Goal: Task Accomplishment & Management: Manage account settings

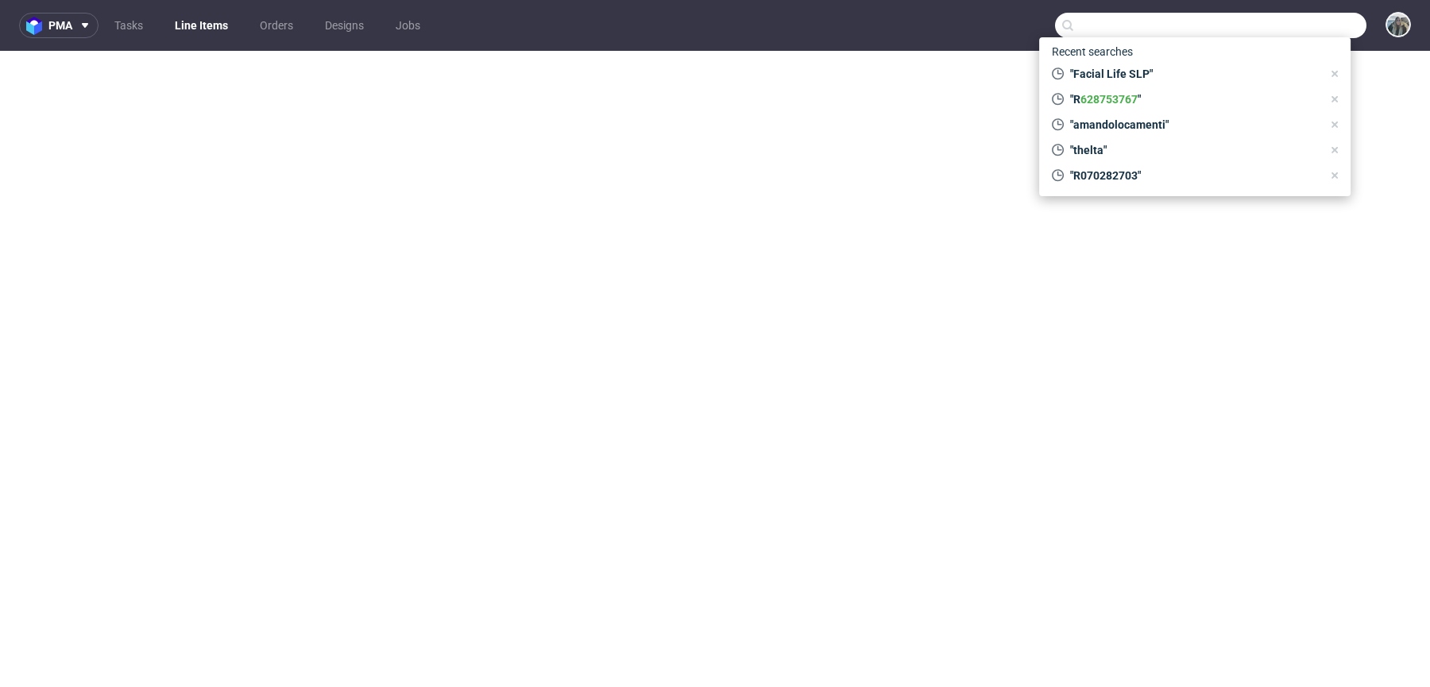
select select "done"
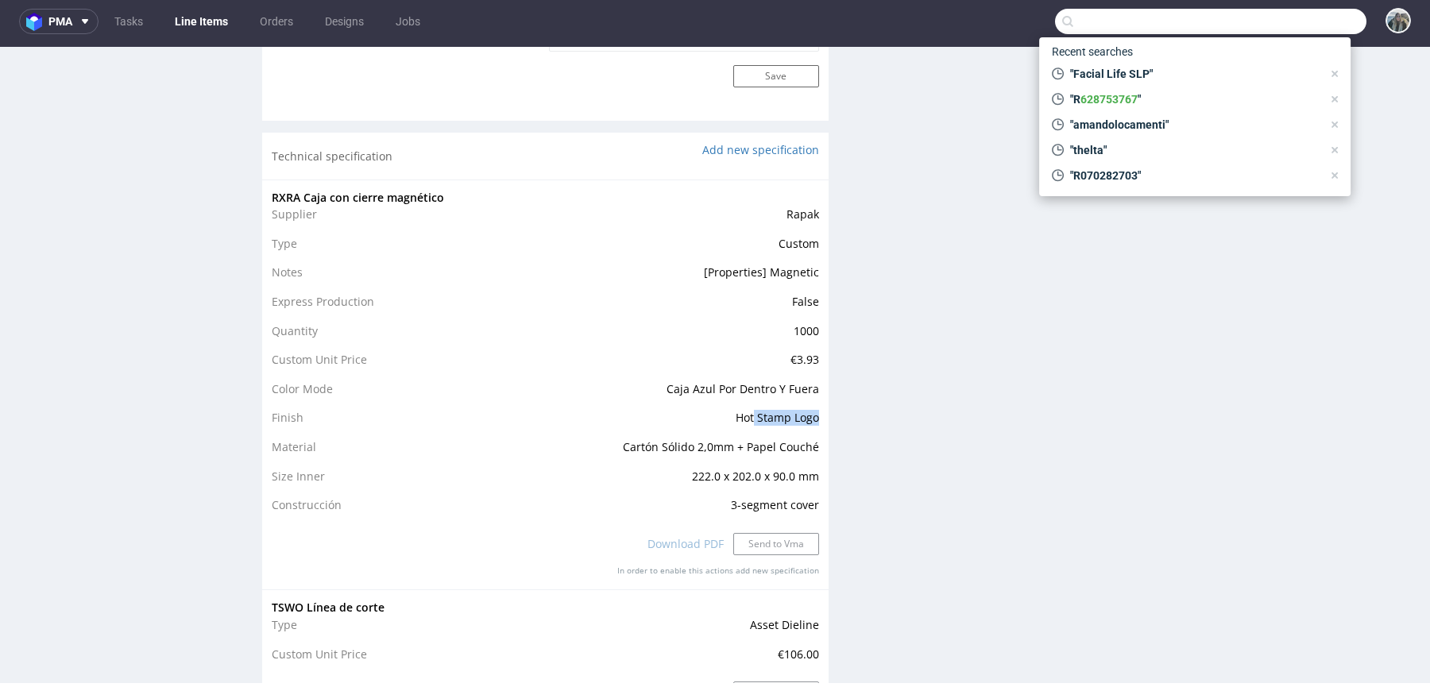
scroll to position [1367, 0]
click at [868, 265] on div "Production Files - Design Spit Spit request impossible Box design not found, un…" at bounding box center [1135, 503] width 566 height 3240
click at [1160, 364] on div "Production Files - Design Spit Spit request impossible Box design not found, un…" at bounding box center [1135, 503] width 566 height 3240
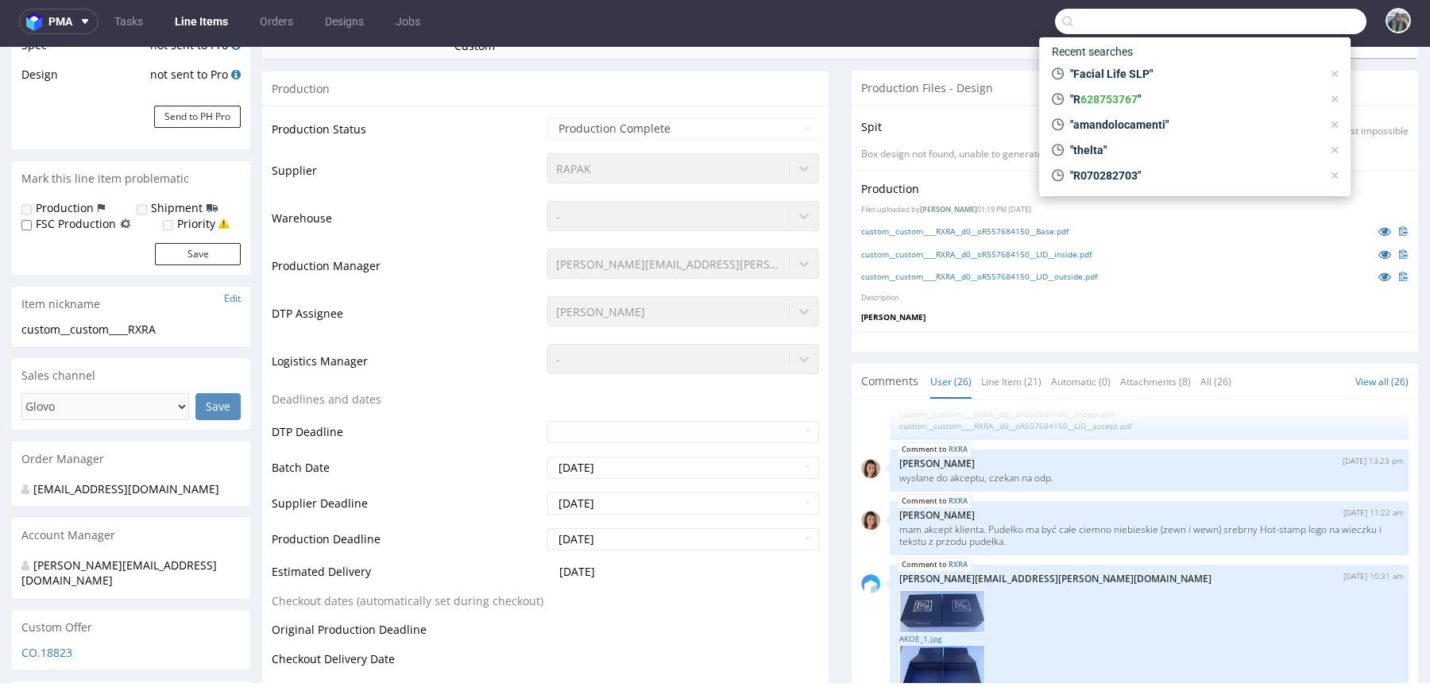
scroll to position [0, 0]
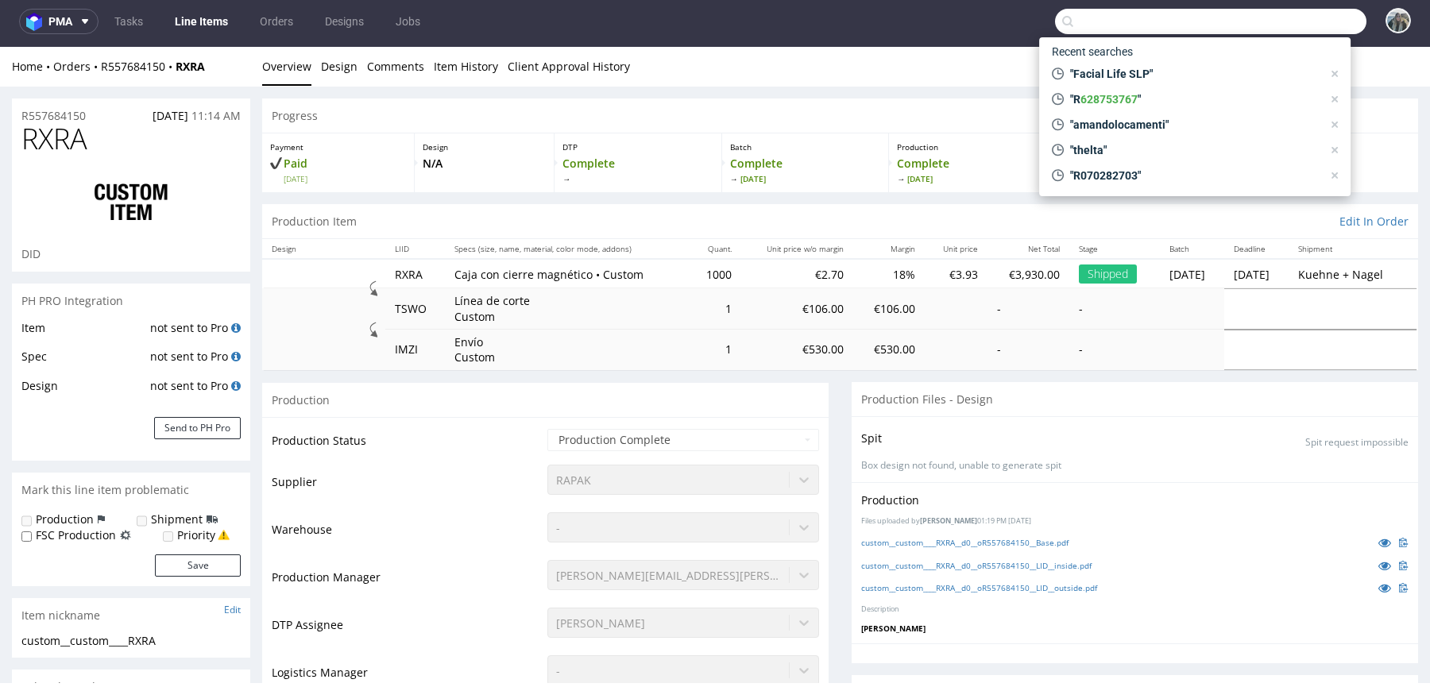
click at [1246, 29] on input "text" at bounding box center [1210, 21] width 311 height 25
paste input "nikolaileuveld"
type input "nikolaileuveld"
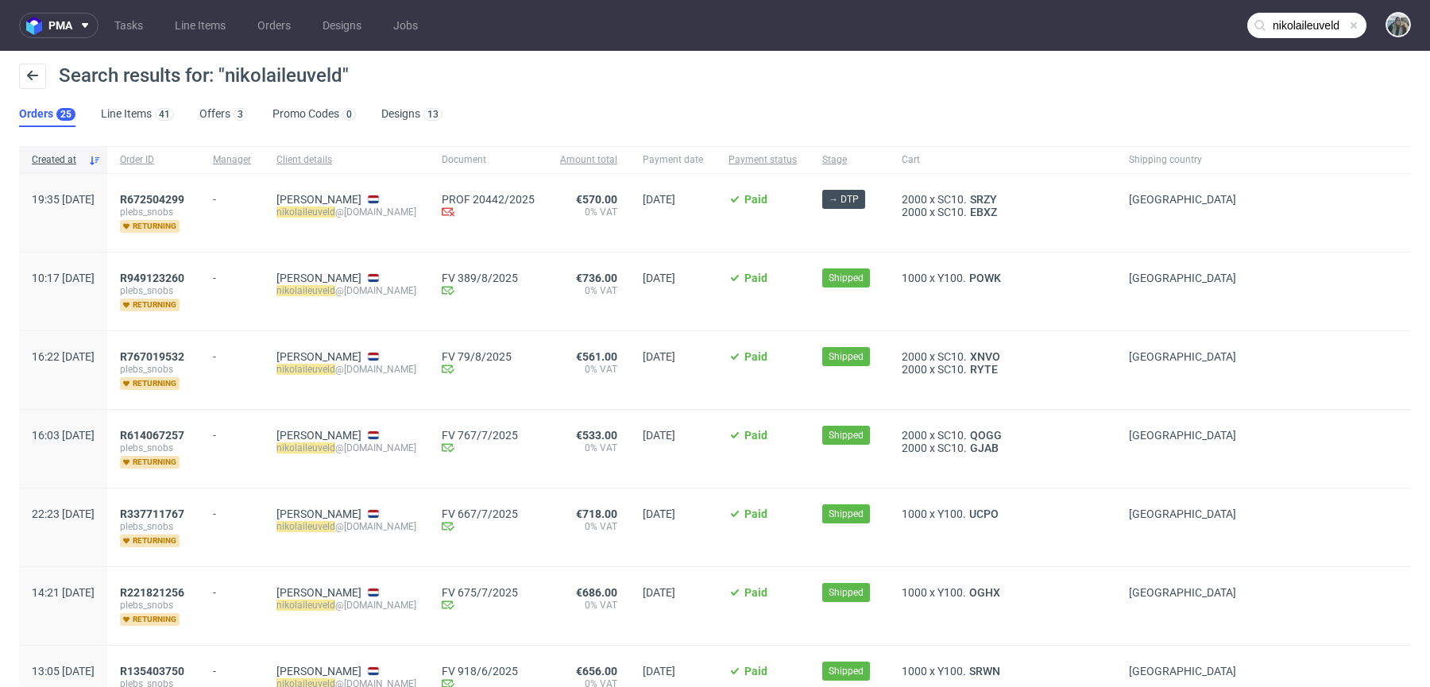
drag, startPoint x: 248, startPoint y: 204, endPoint x: 162, endPoint y: 203, distance: 85.8
click at [162, 203] on div "19:35 Tue 23.09.2025 R672504299 plebs_snobs returning - Nikolai Leuveld nikolai…" at bounding box center [715, 213] width 1392 height 79
click at [176, 200] on link "672504299" at bounding box center [155, 199] width 57 height 13
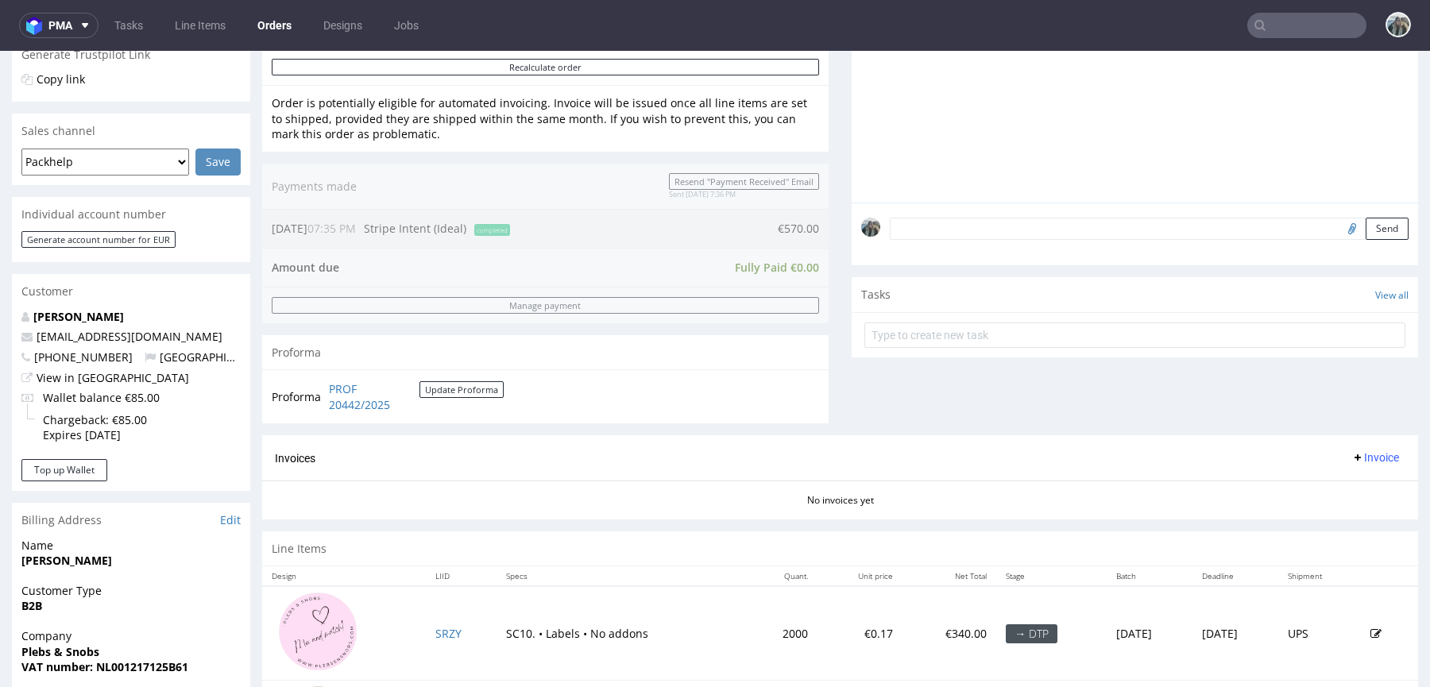
scroll to position [435, 0]
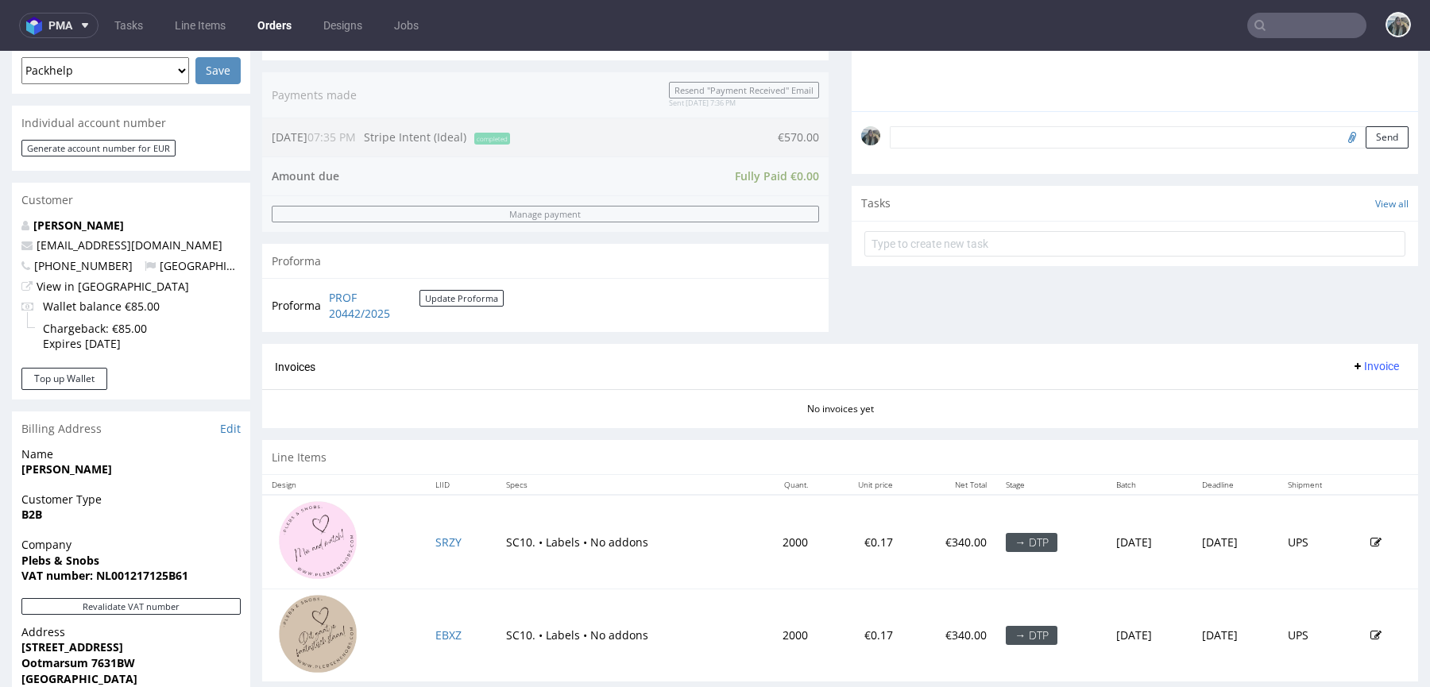
type input "nikolaileuveld"
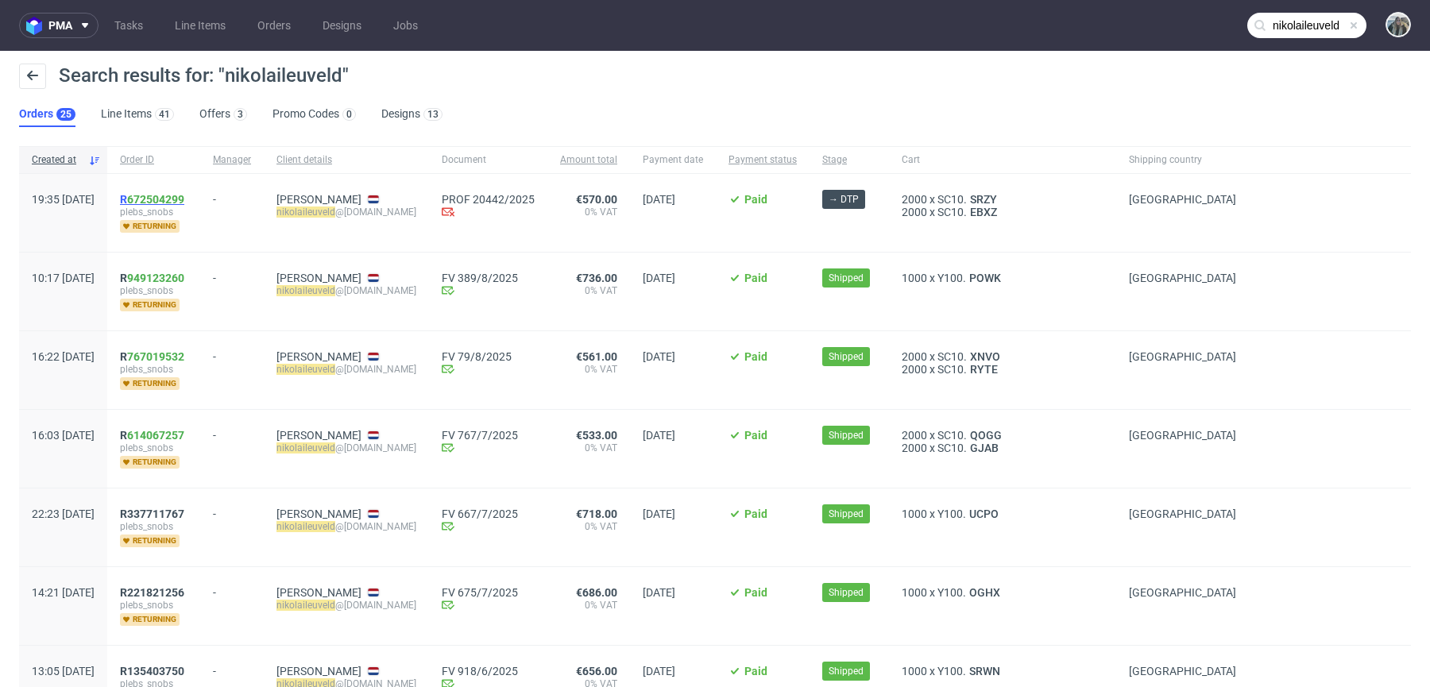
click at [174, 199] on span "R 672504299" at bounding box center [152, 199] width 64 height 13
click at [171, 272] on span "R 949123260" at bounding box center [152, 278] width 64 height 13
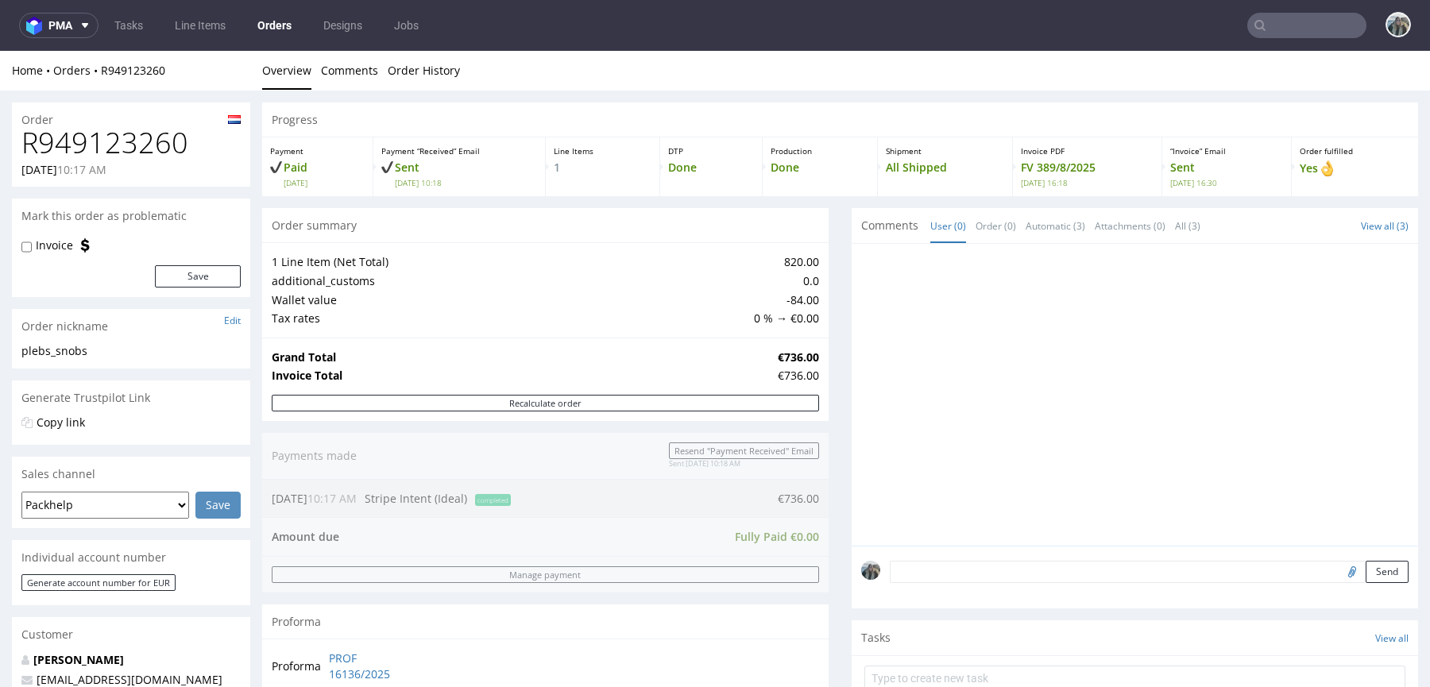
click at [156, 142] on h1 "R949123260" at bounding box center [130, 143] width 219 height 32
copy h1 "R949123260"
click at [153, 153] on h1 "R949123260" at bounding box center [130, 143] width 219 height 32
click at [152, 152] on h1 "R949123260" at bounding box center [130, 143] width 219 height 32
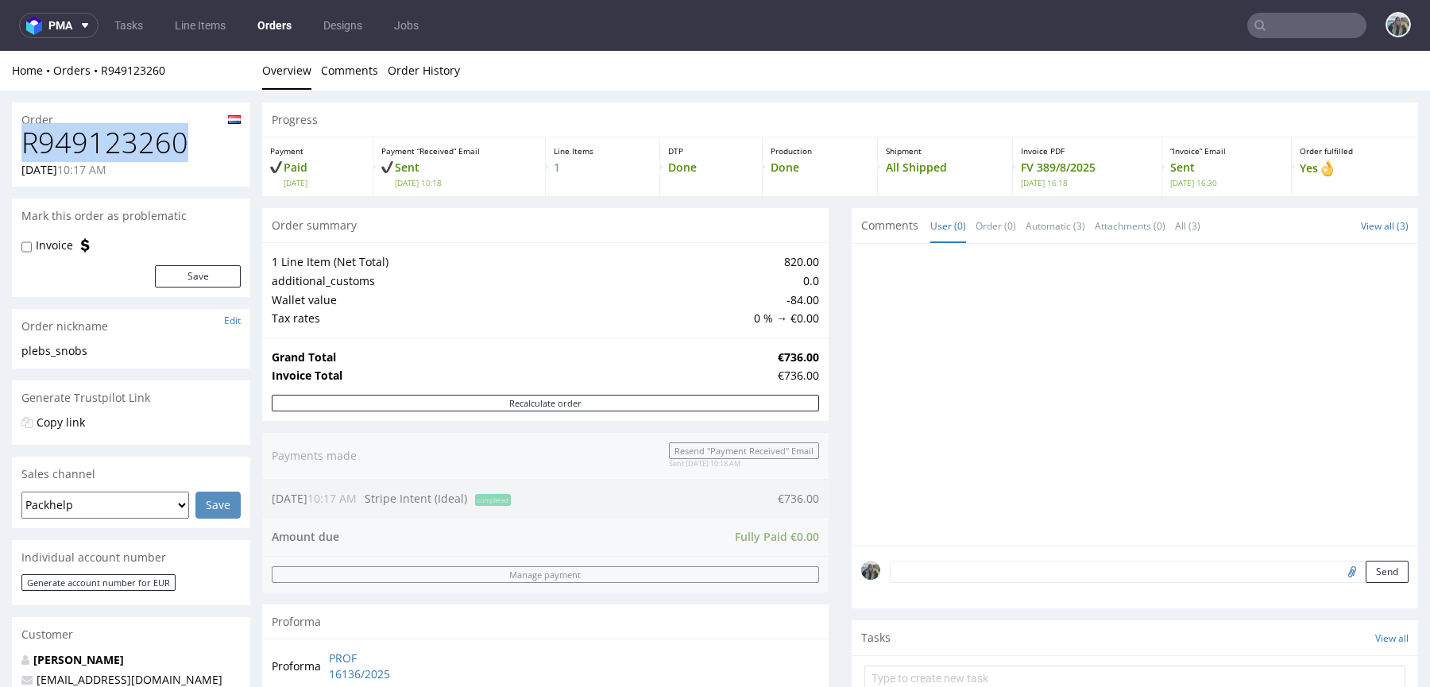
copy h1 "R949123260"
click at [83, 131] on h1 "R949123260" at bounding box center [130, 143] width 219 height 32
copy h1 "R949123260"
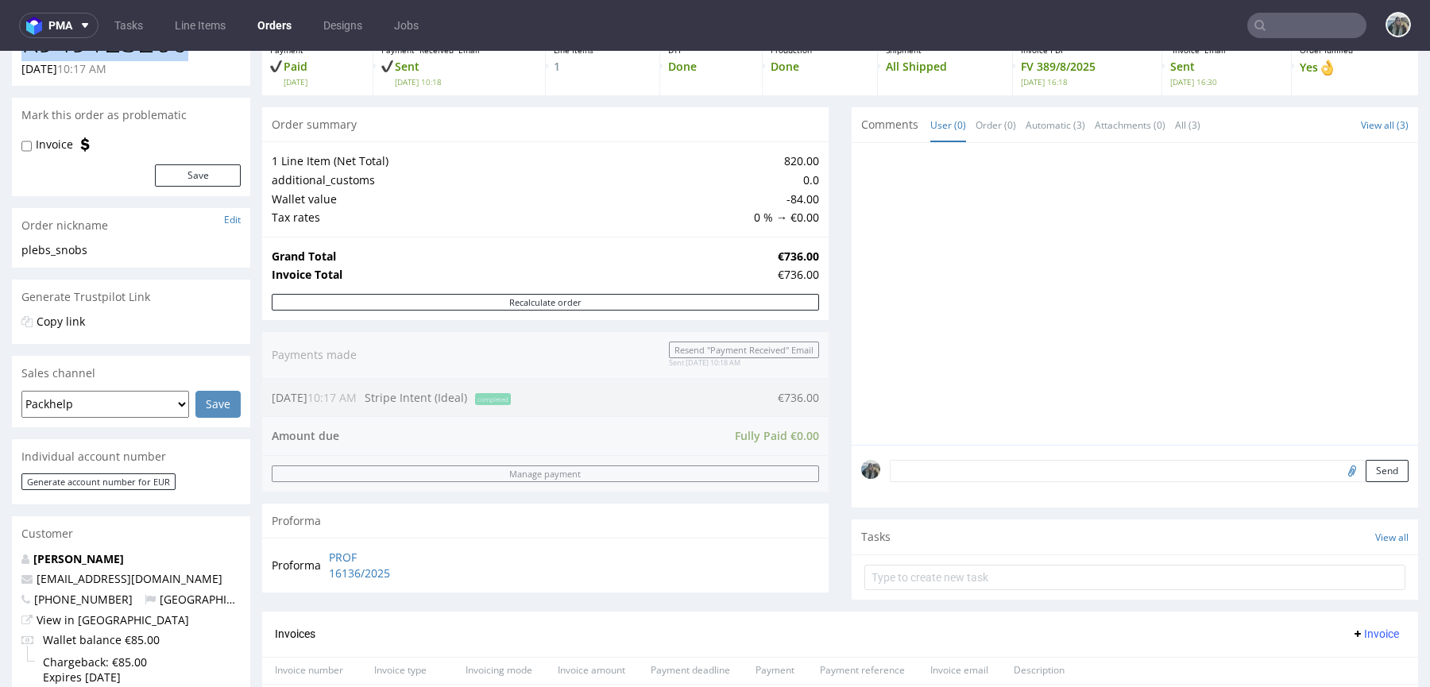
scroll to position [700, 0]
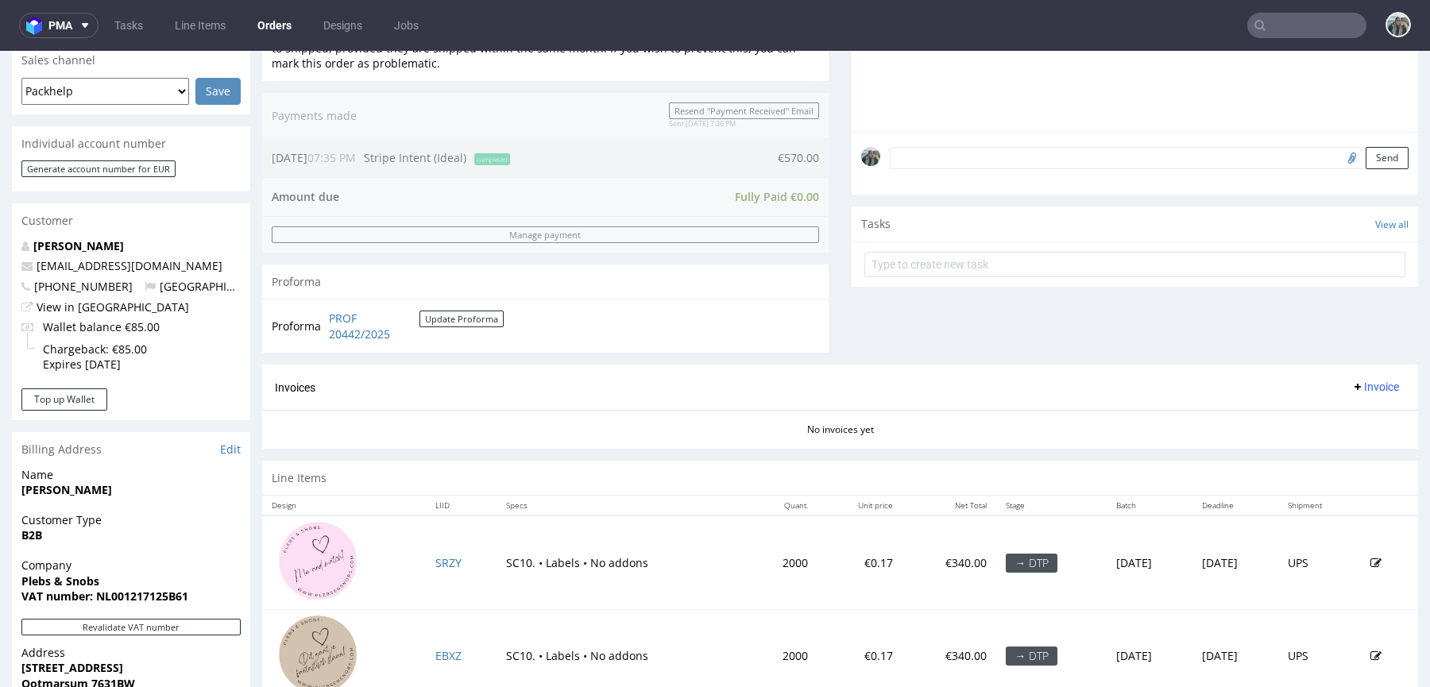
scroll to position [461, 0]
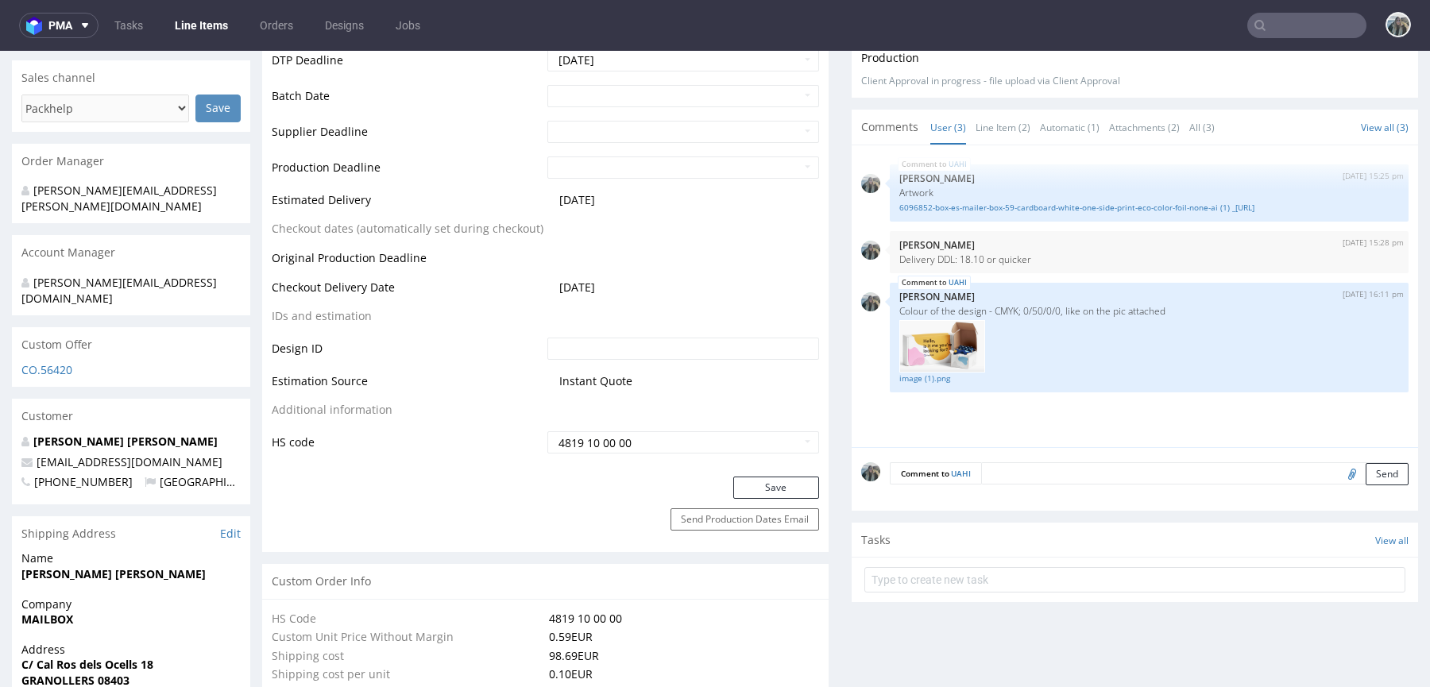
scroll to position [1026, 0]
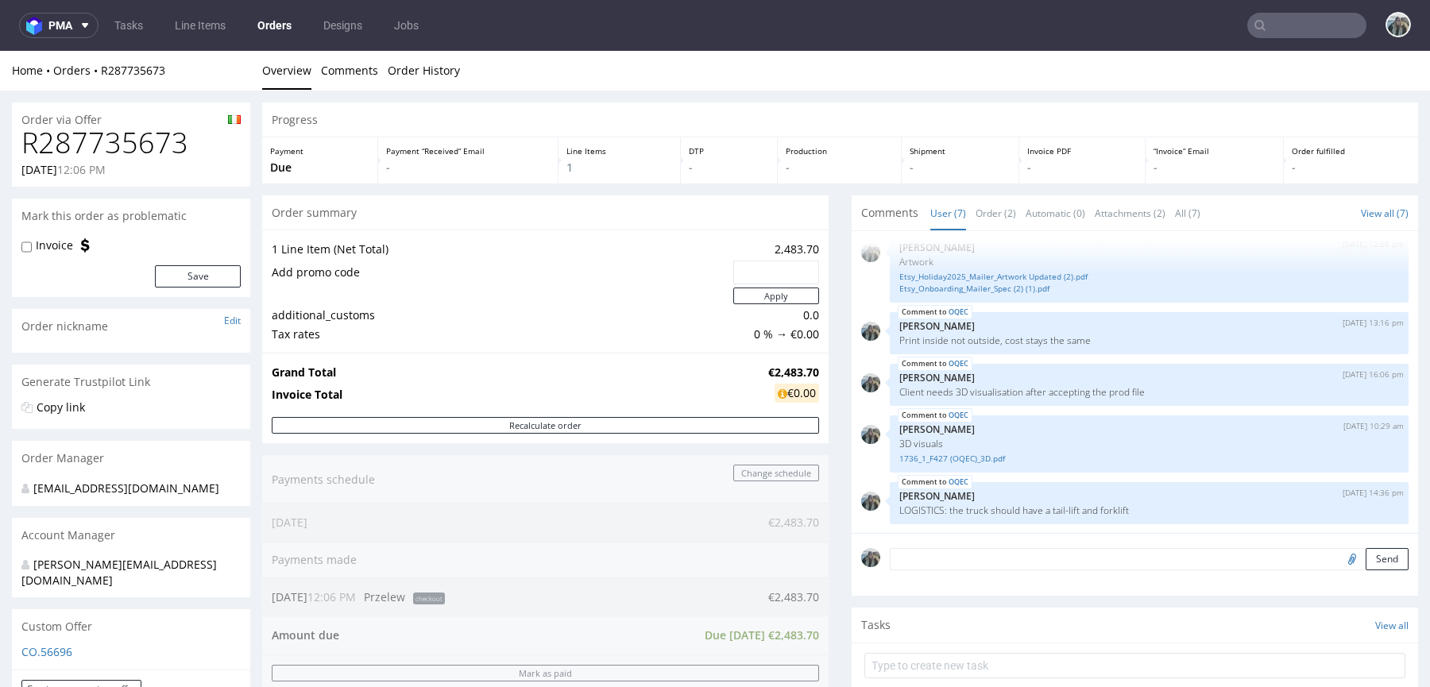
click at [156, 141] on h1 "R287735673" at bounding box center [130, 143] width 219 height 32
copy h1 "R287735673"
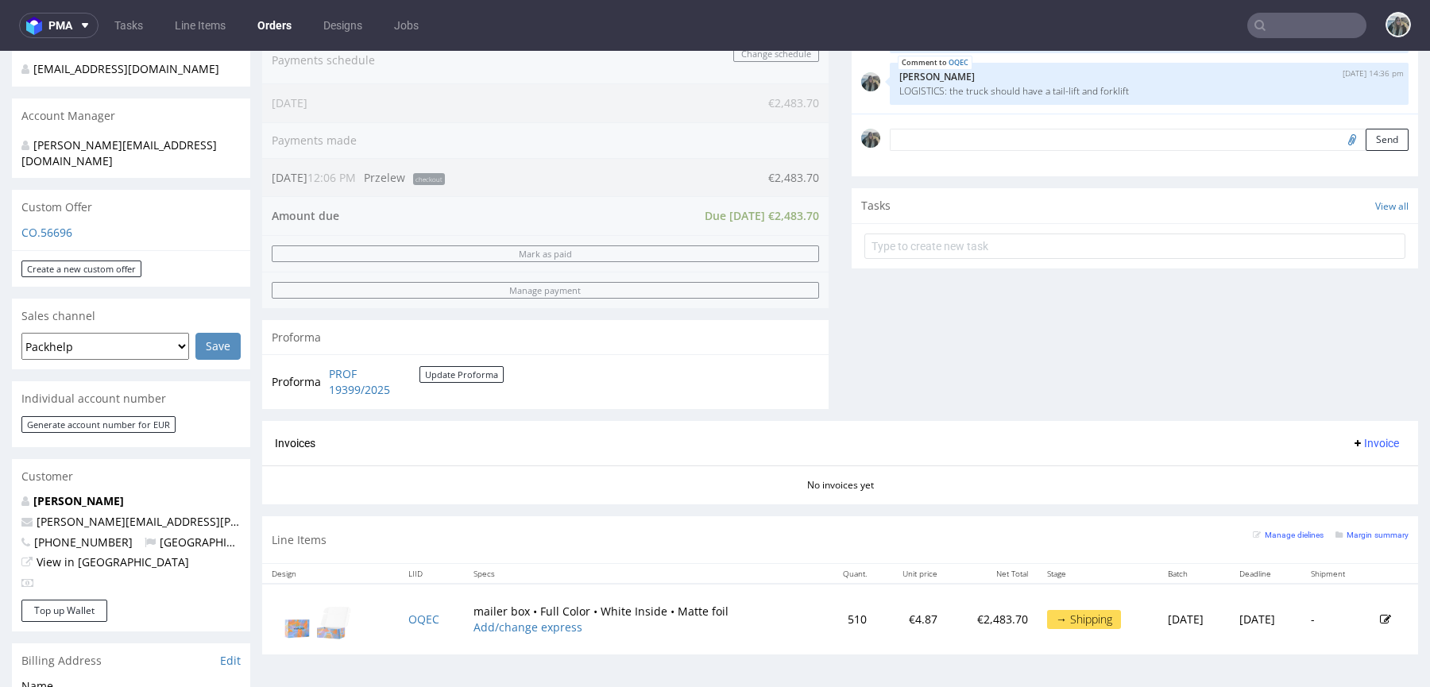
scroll to position [557, 0]
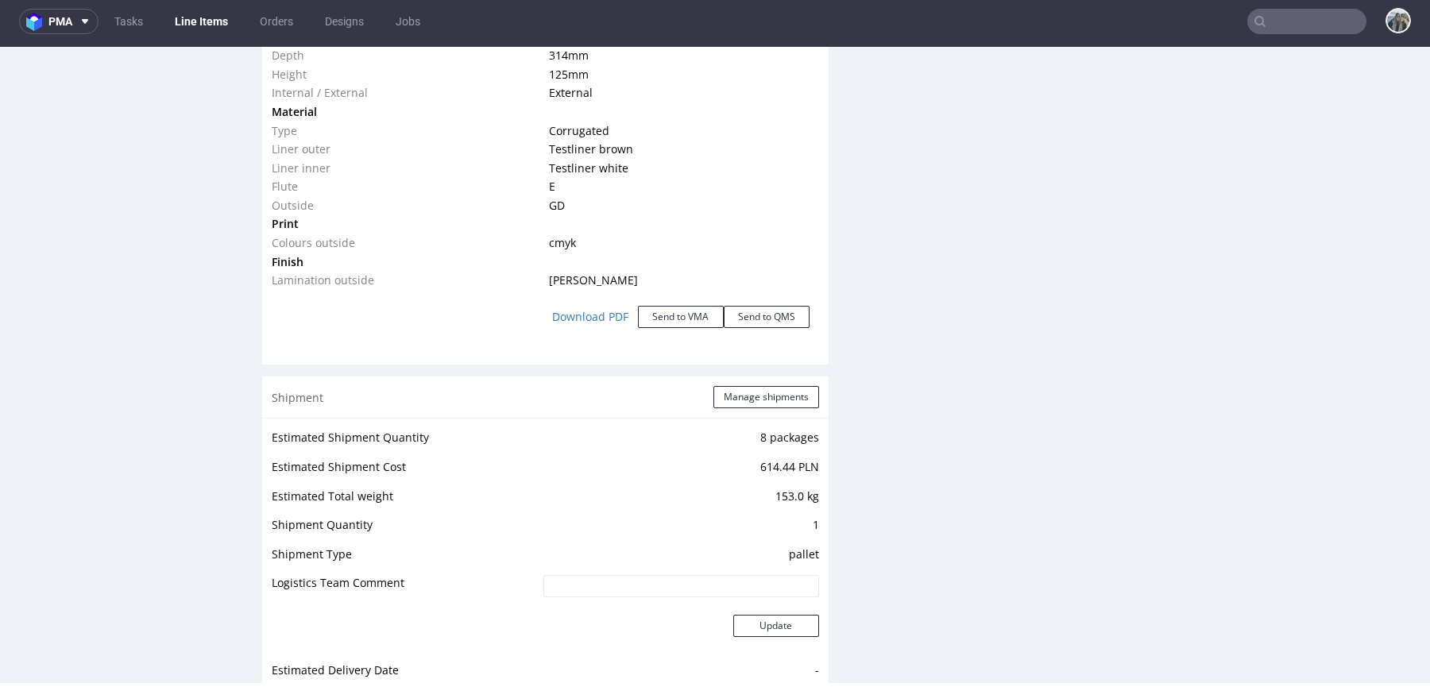
scroll to position [2147, 0]
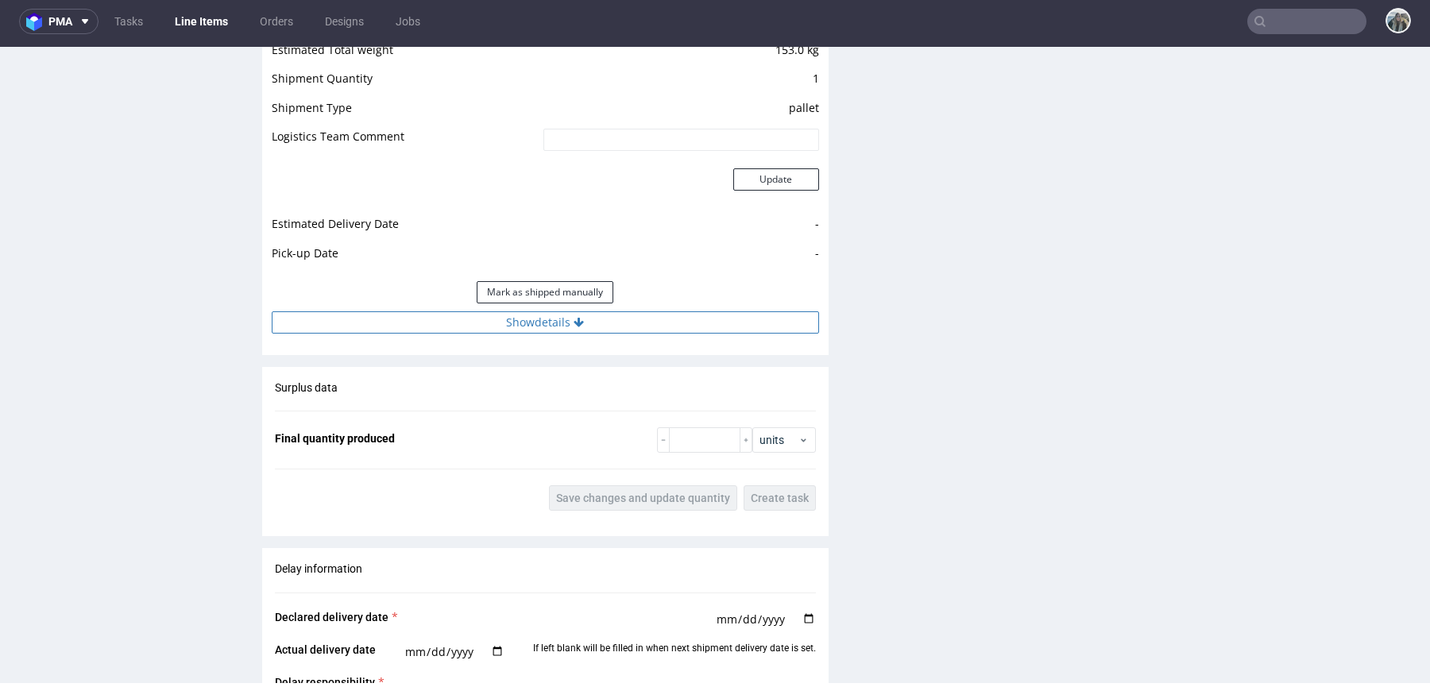
click at [508, 315] on button "Show details" at bounding box center [545, 322] width 547 height 22
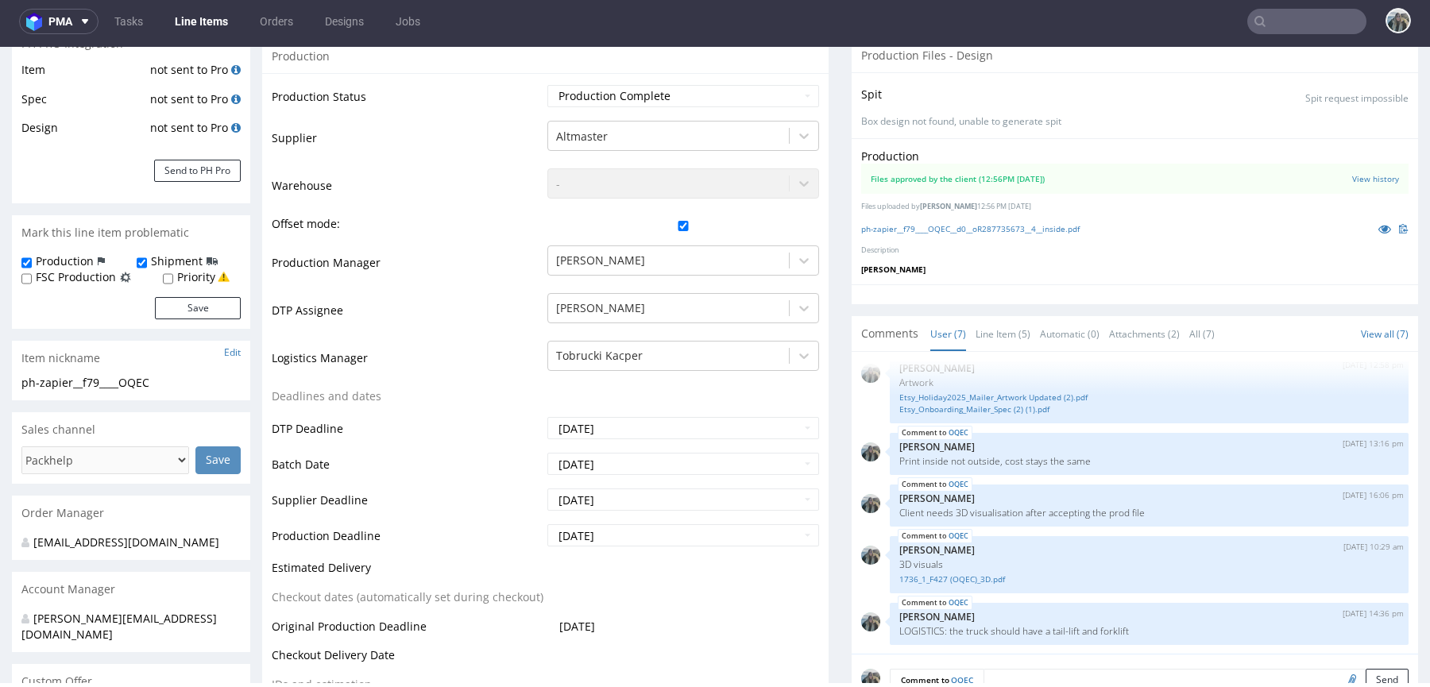
scroll to position [0, 0]
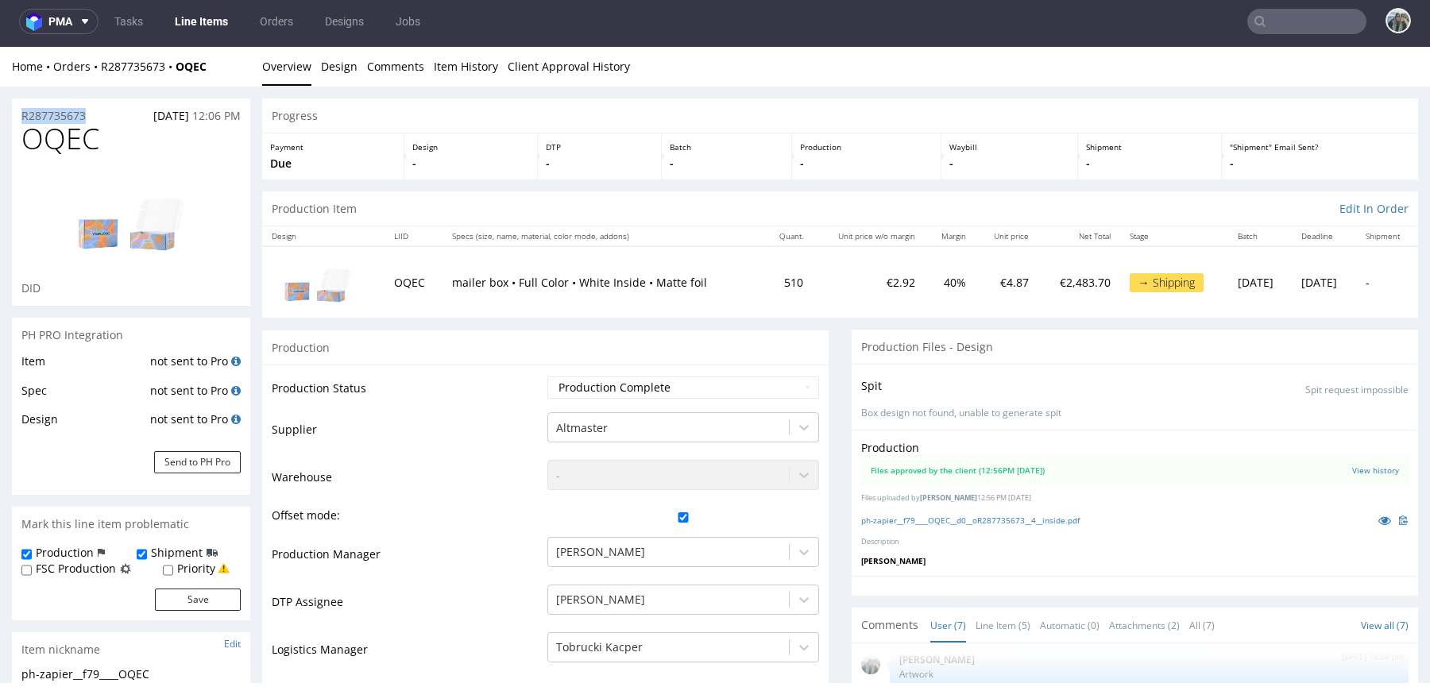
drag, startPoint x: 107, startPoint y: 113, endPoint x: 0, endPoint y: 113, distance: 107.2
copy p "R287735673"
click at [1296, 22] on input "text" at bounding box center [1306, 21] width 119 height 25
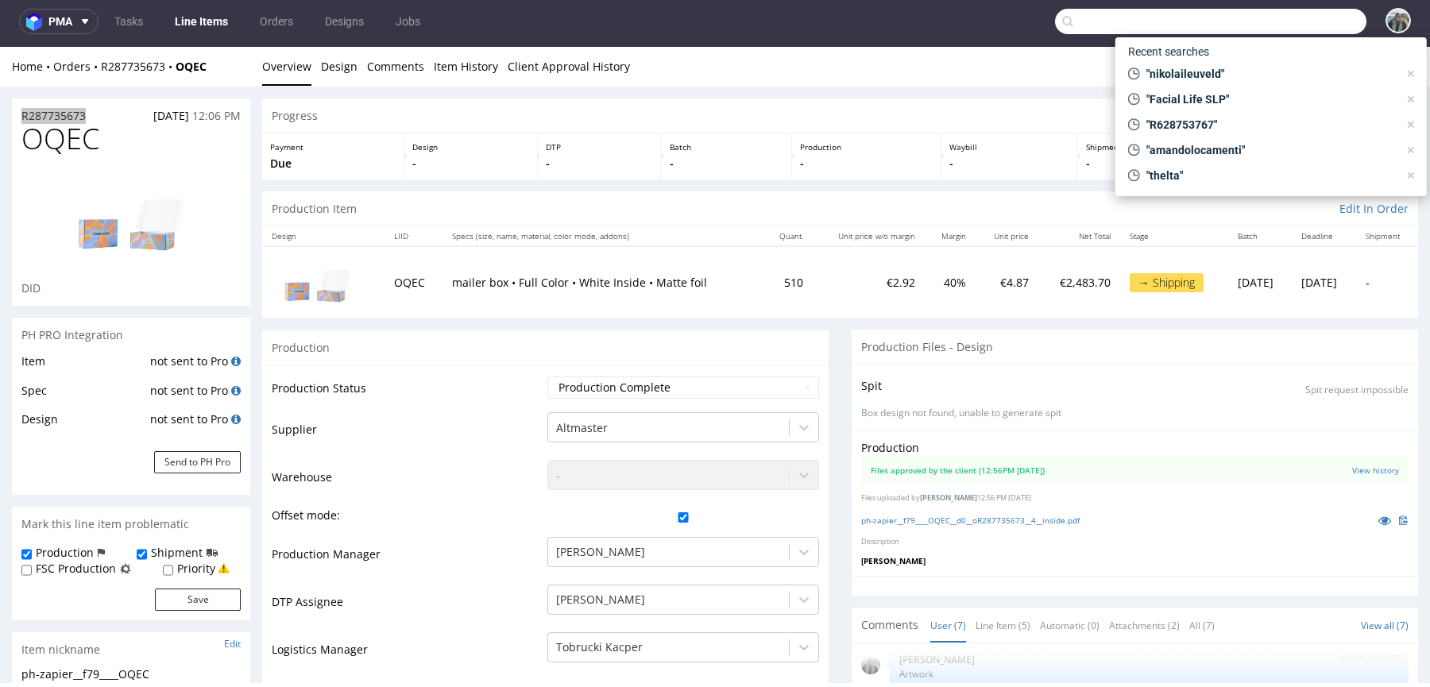
paste input "swaghut"
type input "swaghut"
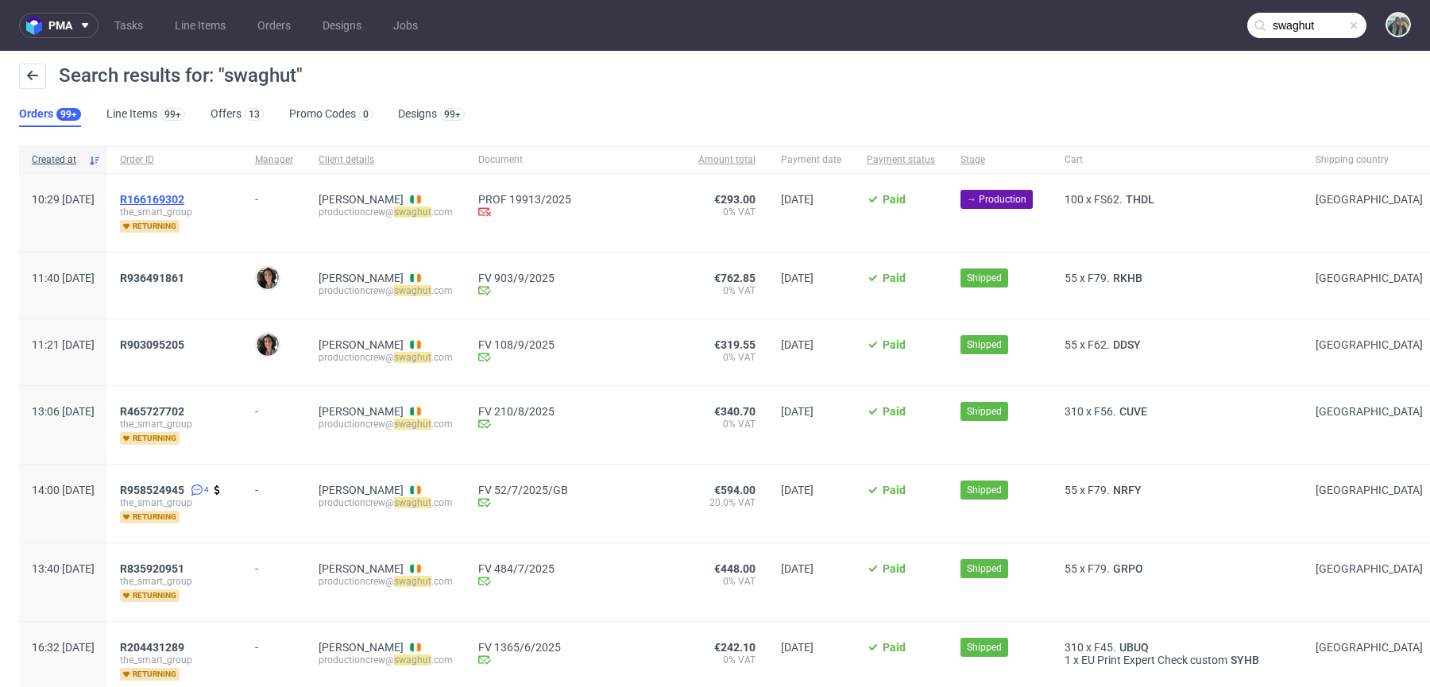
click at [180, 197] on span "R166169302" at bounding box center [152, 199] width 64 height 13
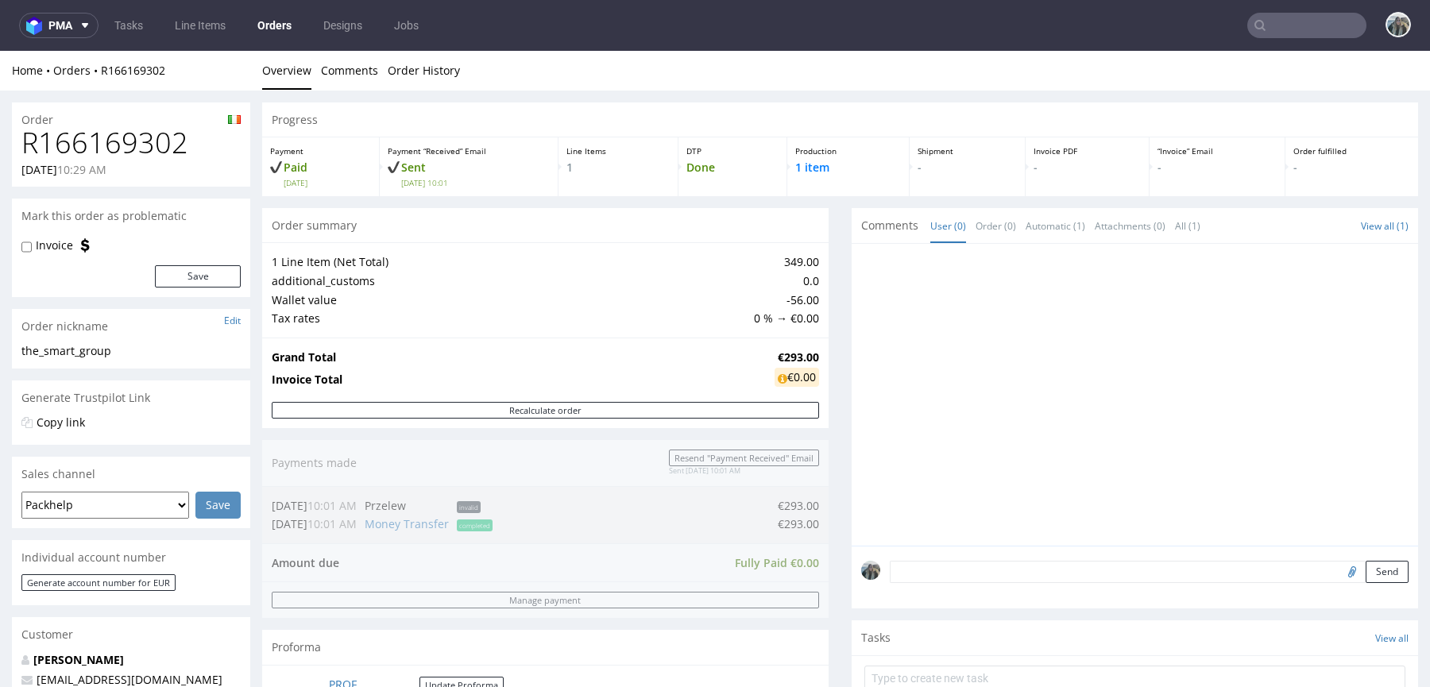
type input "swaghut"
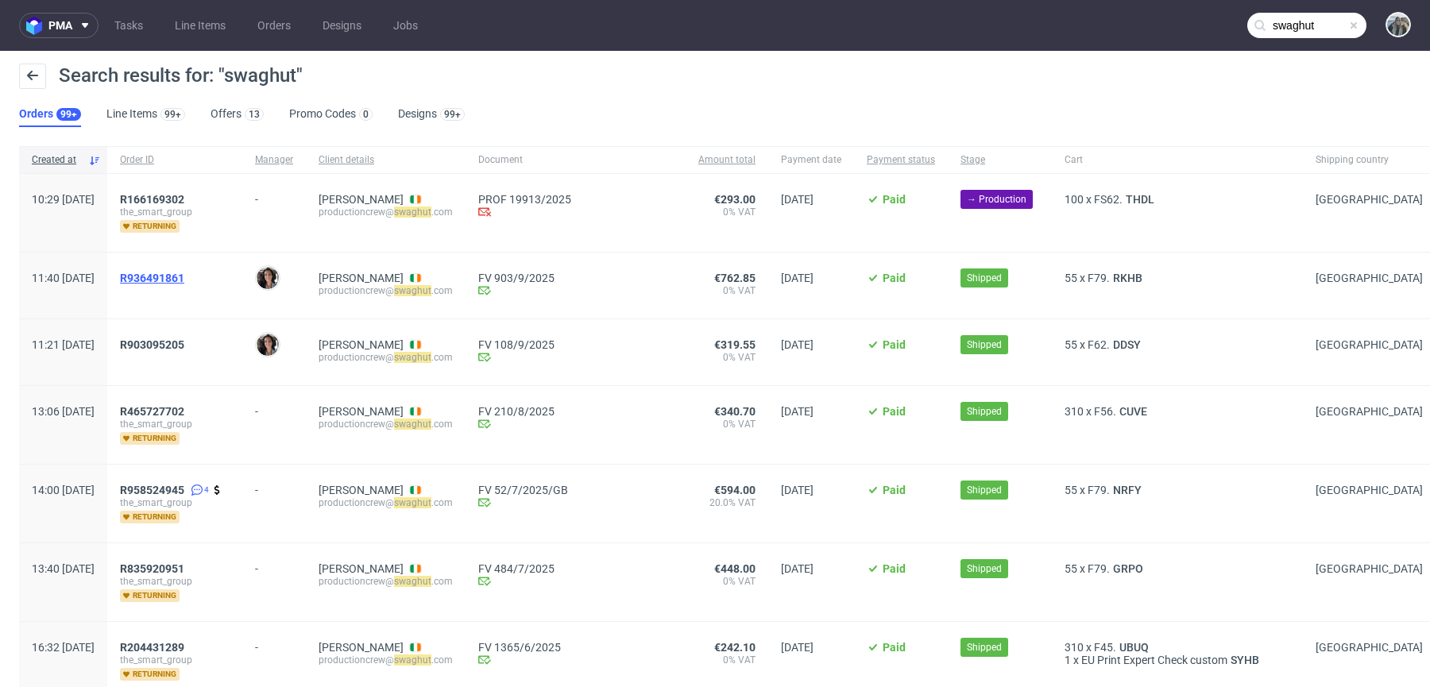
click at [184, 279] on span "R936491861" at bounding box center [152, 278] width 64 height 13
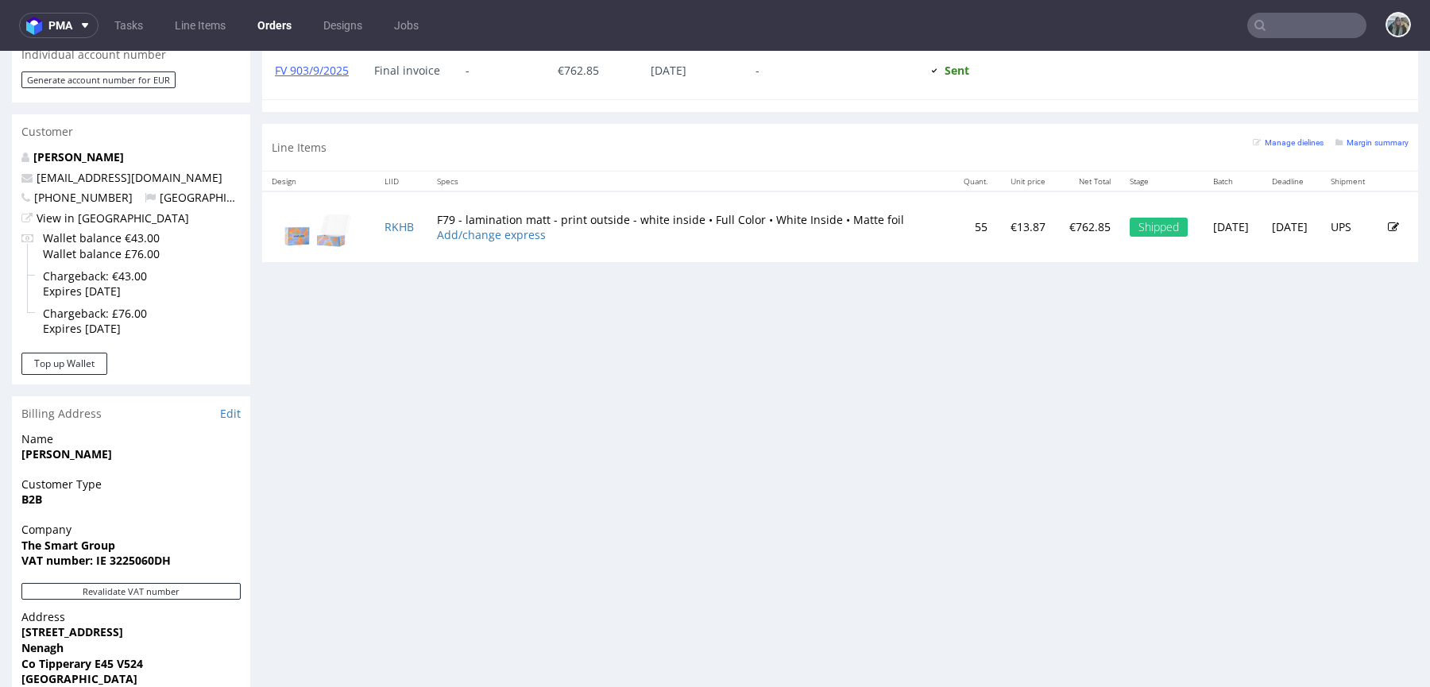
scroll to position [767, 0]
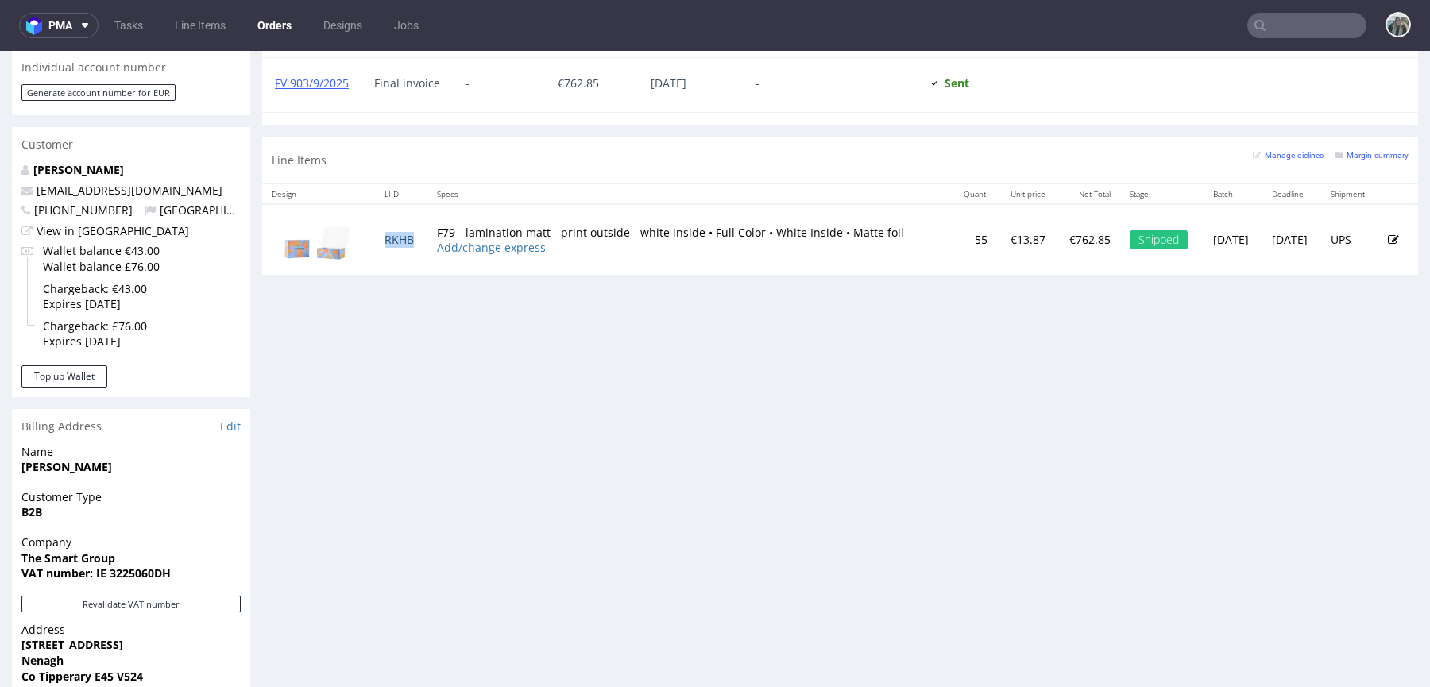
click at [398, 238] on link "RKHB" at bounding box center [398, 239] width 29 height 15
click at [96, 162] on link "[PERSON_NAME]" at bounding box center [78, 169] width 91 height 15
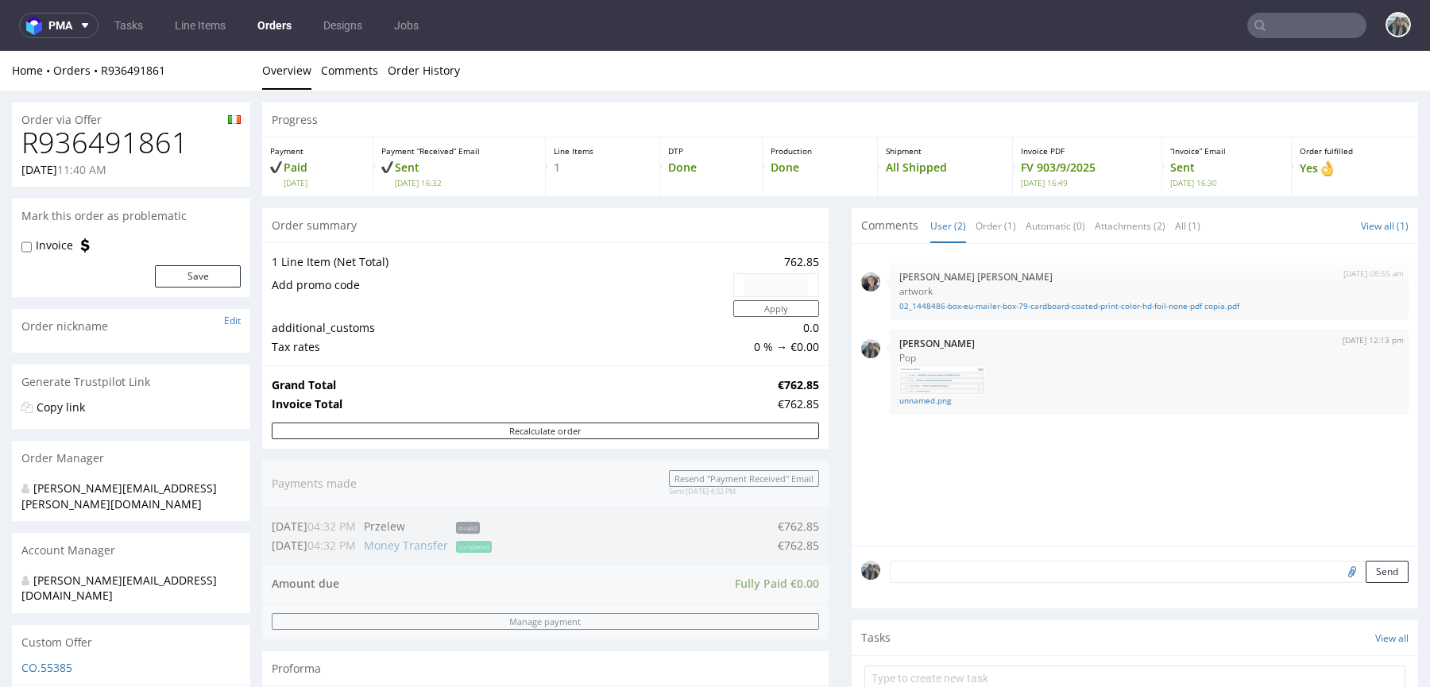
click at [133, 138] on h1 "R936491861" at bounding box center [130, 143] width 219 height 32
drag, startPoint x: 133, startPoint y: 138, endPoint x: 792, endPoint y: 61, distance: 663.1
click at [133, 138] on h1 "R936491861" at bounding box center [130, 143] width 219 height 32
copy h1 "R936491861"
click at [1277, 24] on input "text" at bounding box center [1306, 25] width 119 height 25
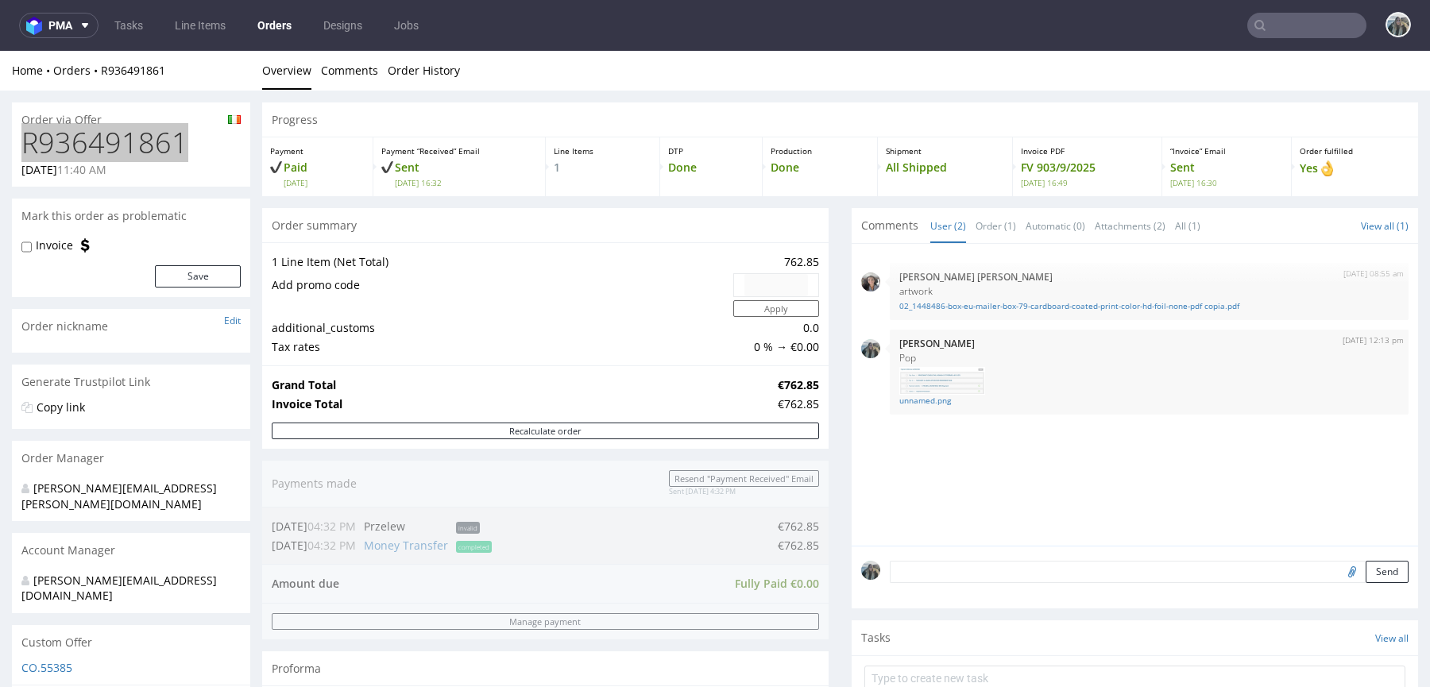
paste input "andopen"
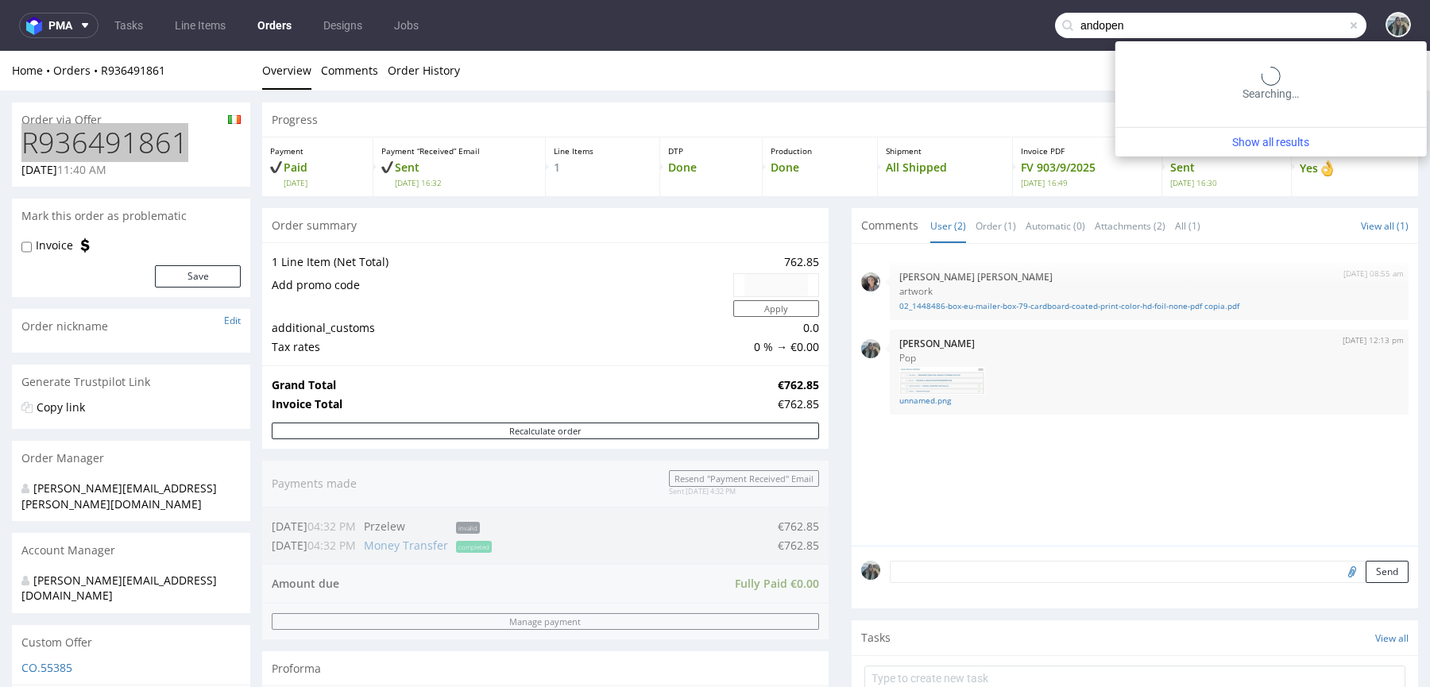
type input "andopen"
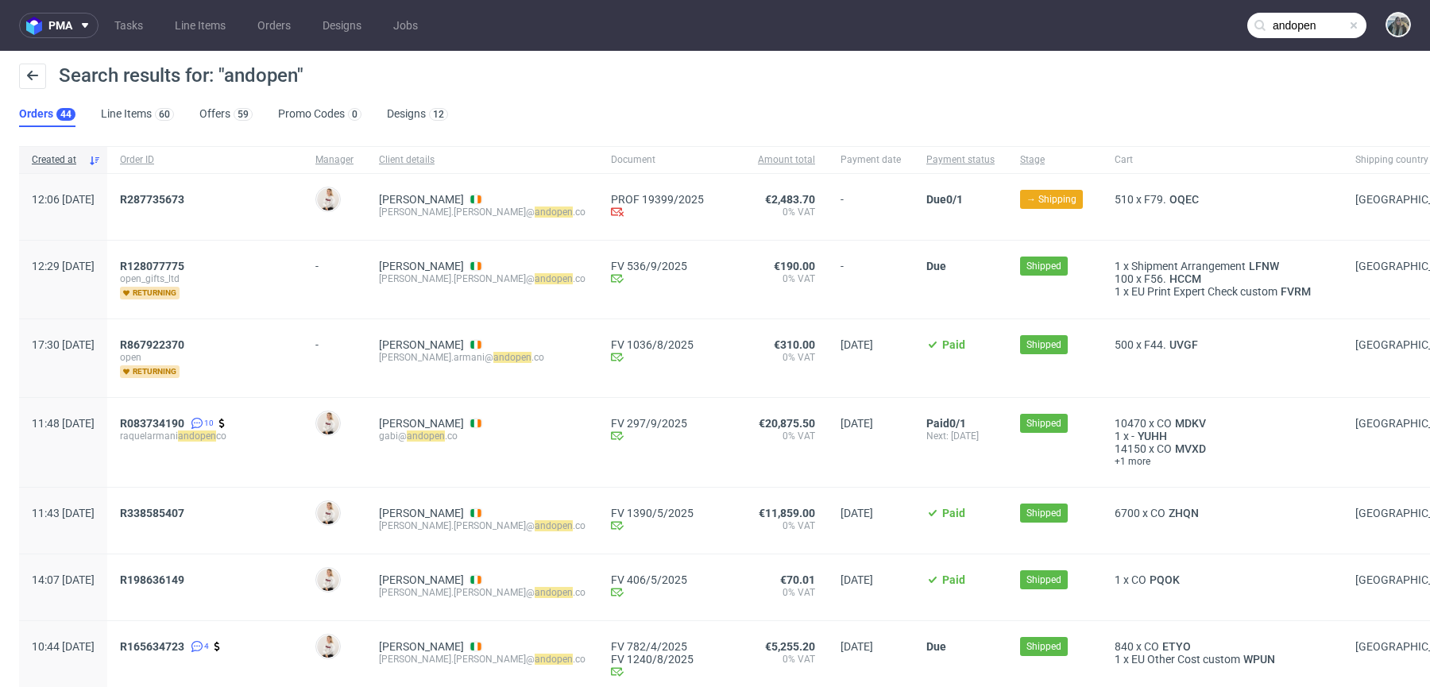
click at [186, 207] on span "R287735673" at bounding box center [205, 207] width 170 height 28
click at [184, 199] on span "R287735673" at bounding box center [152, 199] width 64 height 13
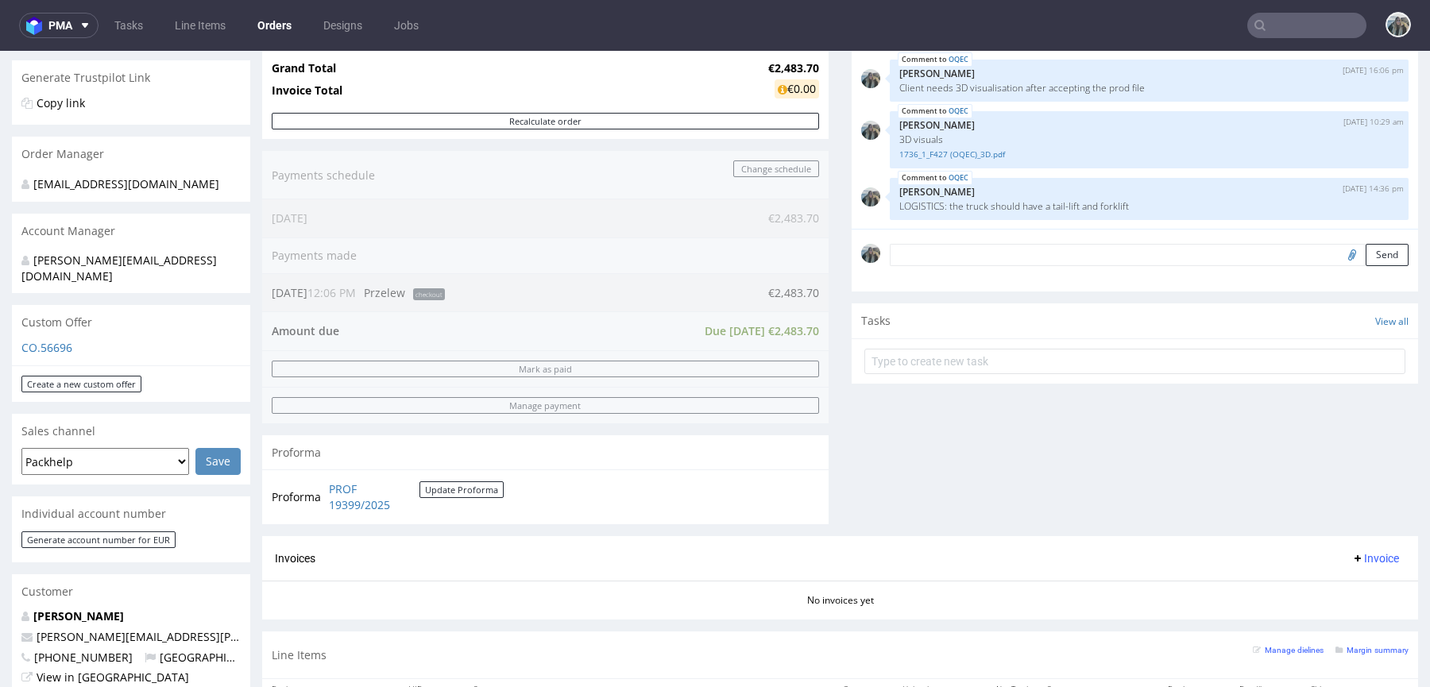
scroll to position [482, 0]
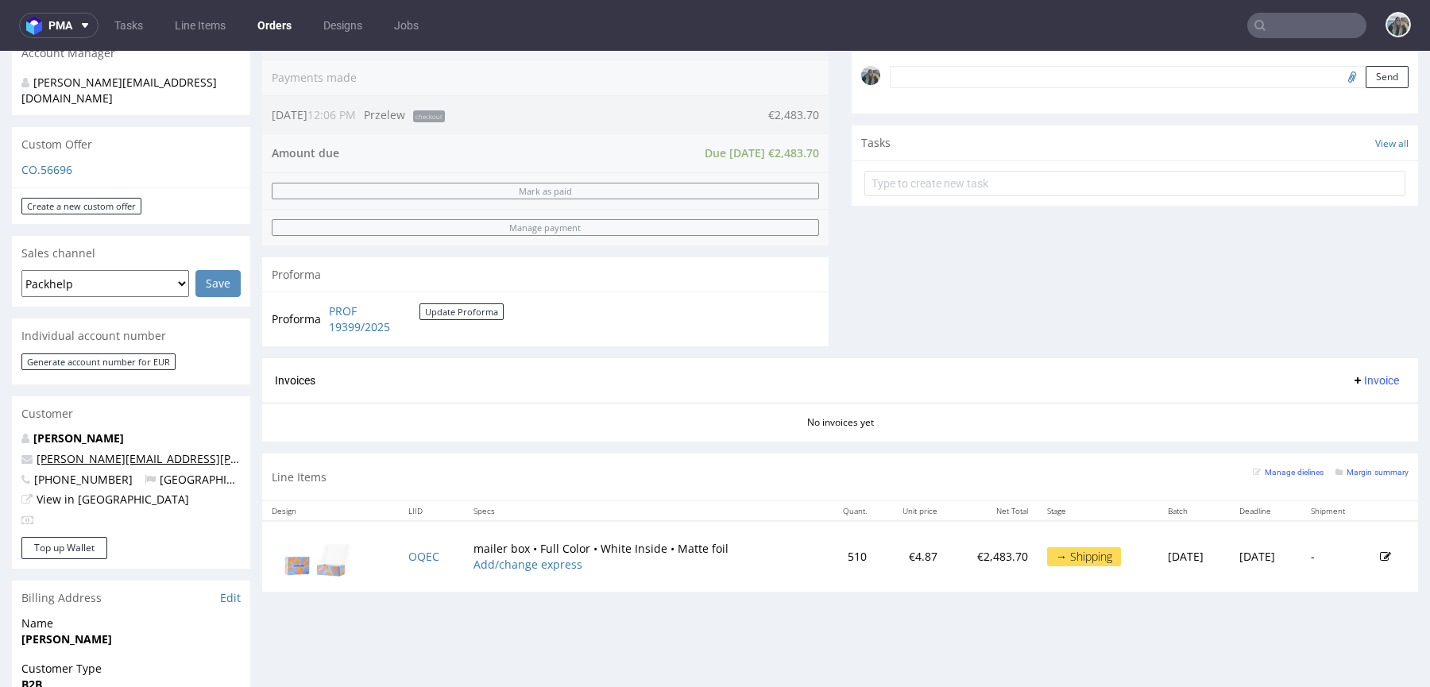
click at [141, 451] on link "alison.mulligan@andopen.co" at bounding box center [219, 458] width 364 height 15
drag, startPoint x: 196, startPoint y: 444, endPoint x: 117, endPoint y: 442, distance: 79.5
click at [117, 451] on p "alison.mulligan@andopen.co" at bounding box center [130, 459] width 219 height 16
copy link "@andopen.co"
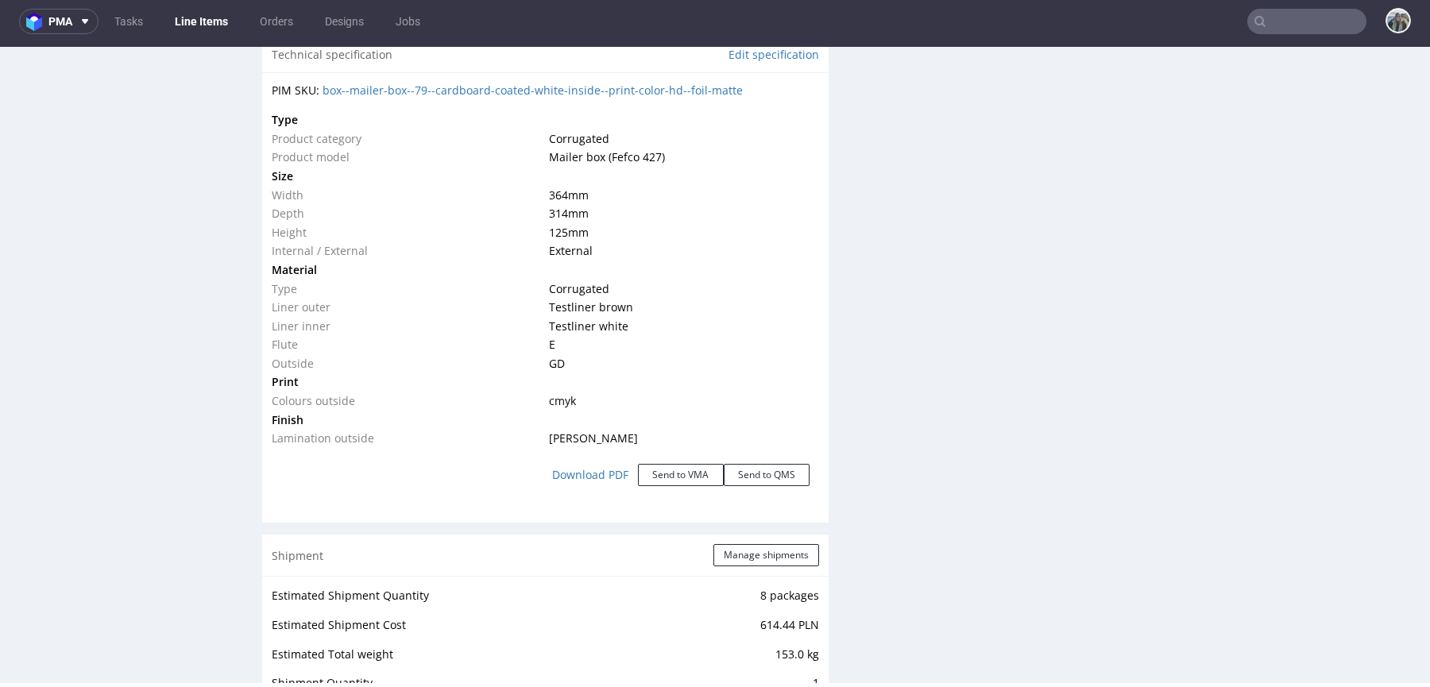
scroll to position [1834, 0]
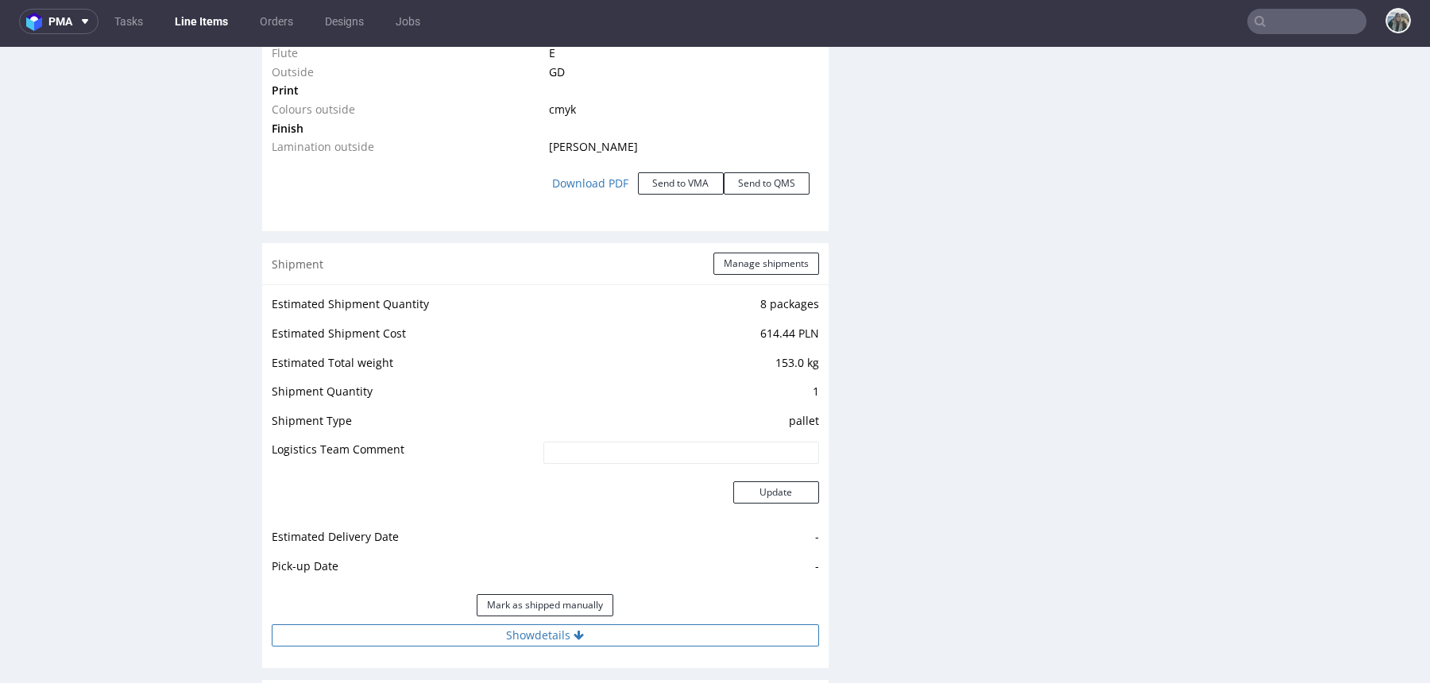
click at [555, 625] on button "Show details" at bounding box center [545, 635] width 547 height 22
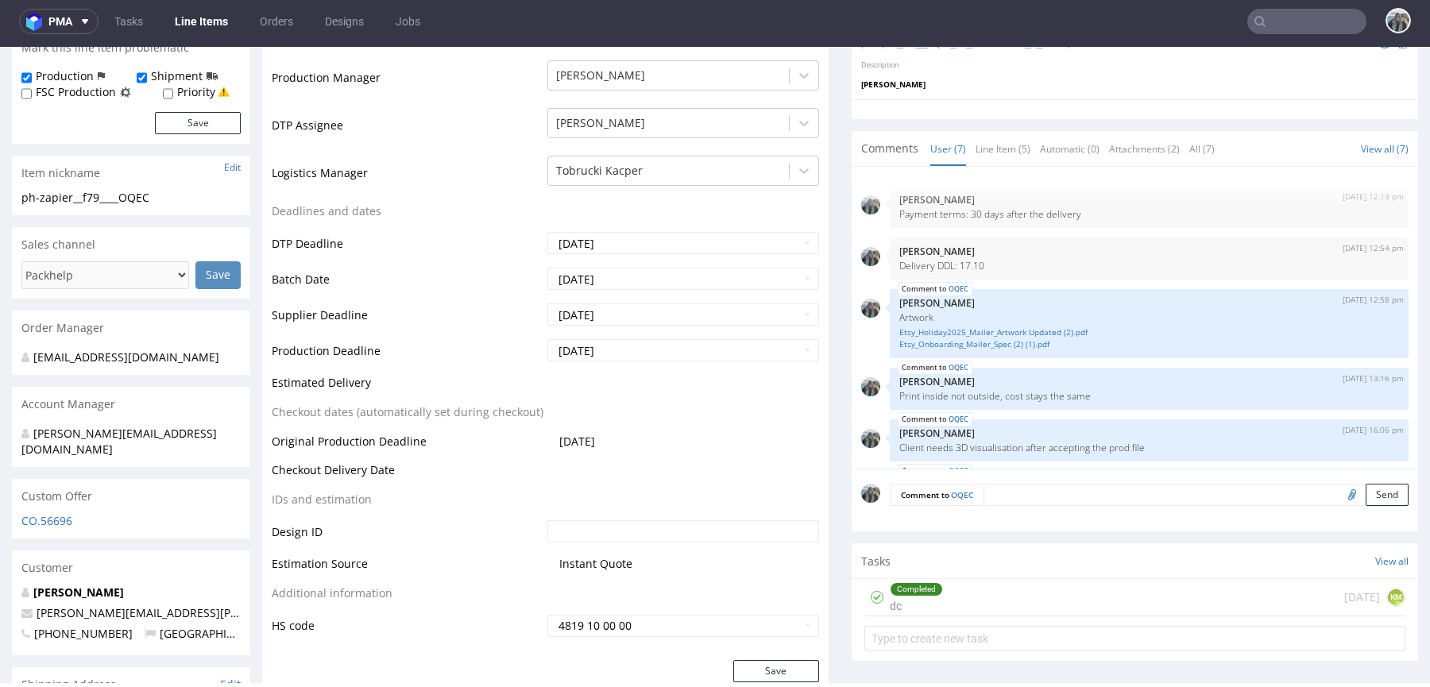
scroll to position [120, 0]
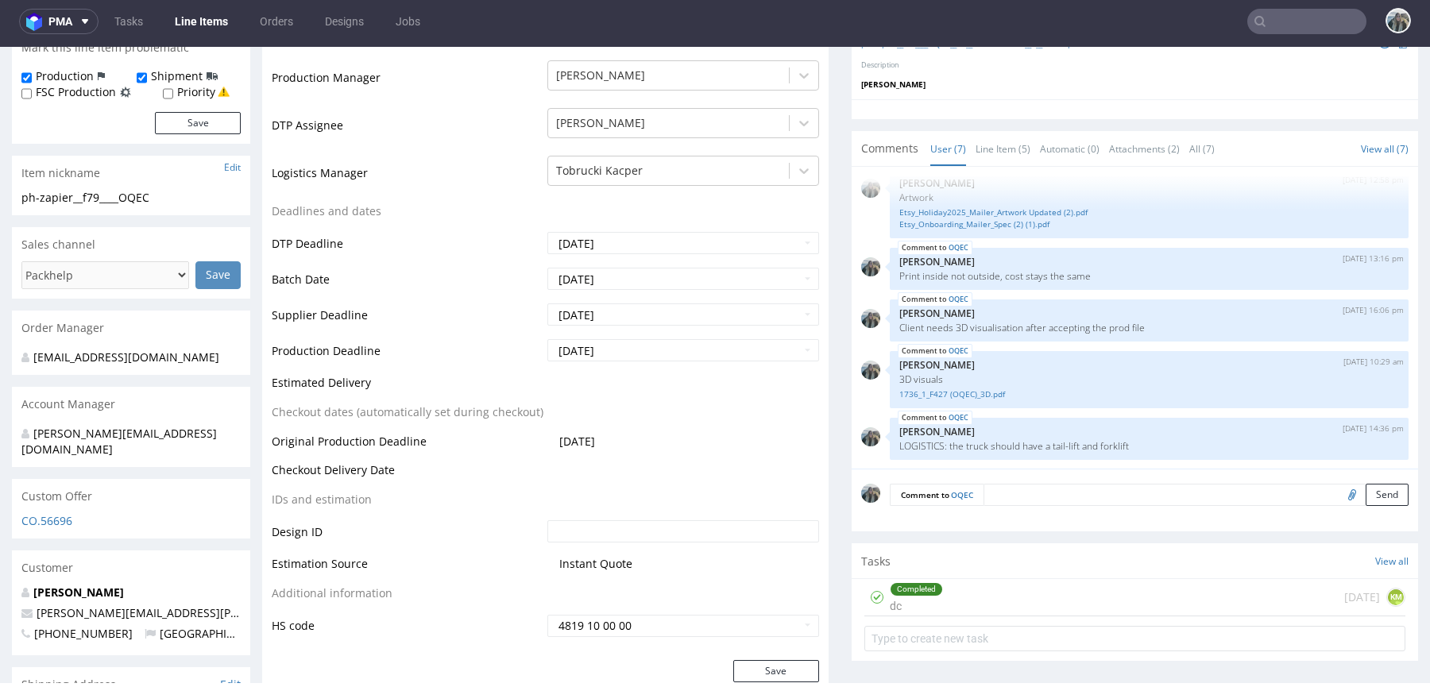
click at [1025, 496] on textarea at bounding box center [1195, 495] width 425 height 22
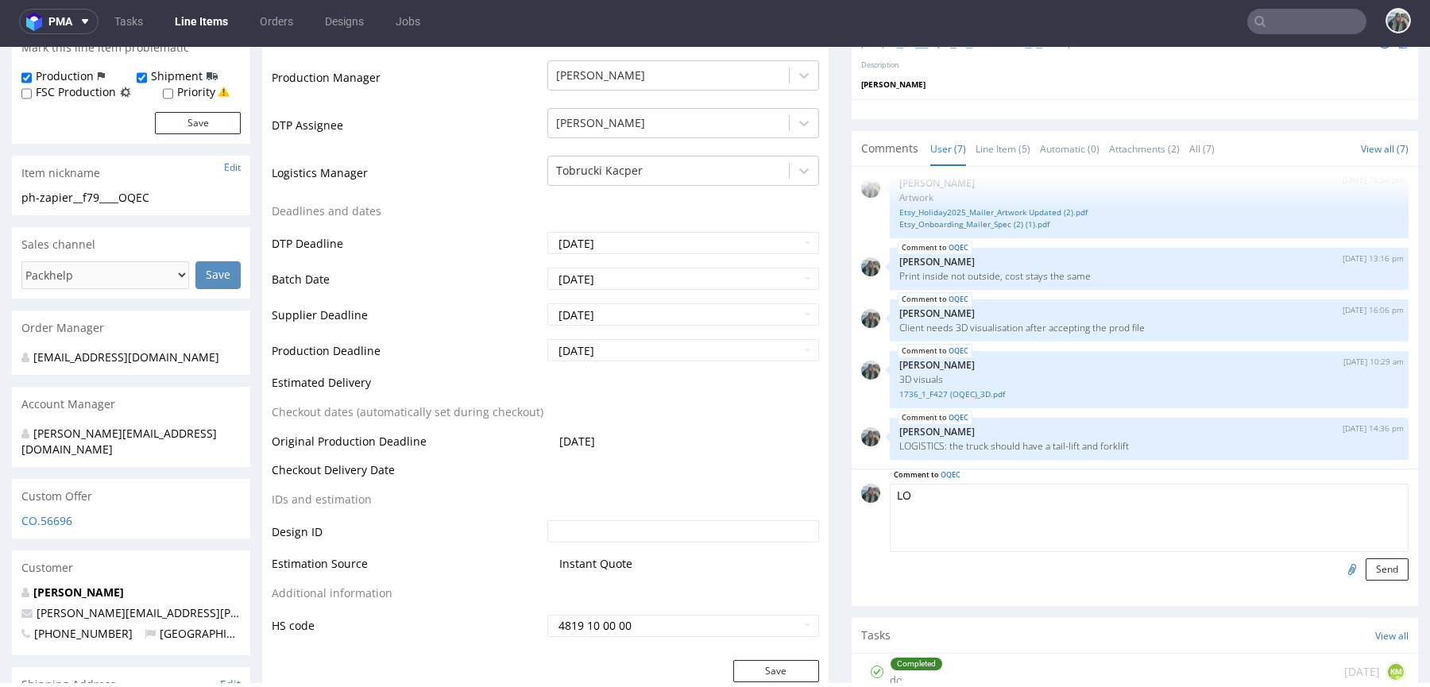
type textarea "L"
click at [1078, 507] on textarea "SHIPPING: Please wait for their" at bounding box center [1149, 518] width 519 height 68
type textarea "SHIPPING: Please wait for their ASN"
click at [1383, 571] on button "Send" at bounding box center [1387, 569] width 43 height 22
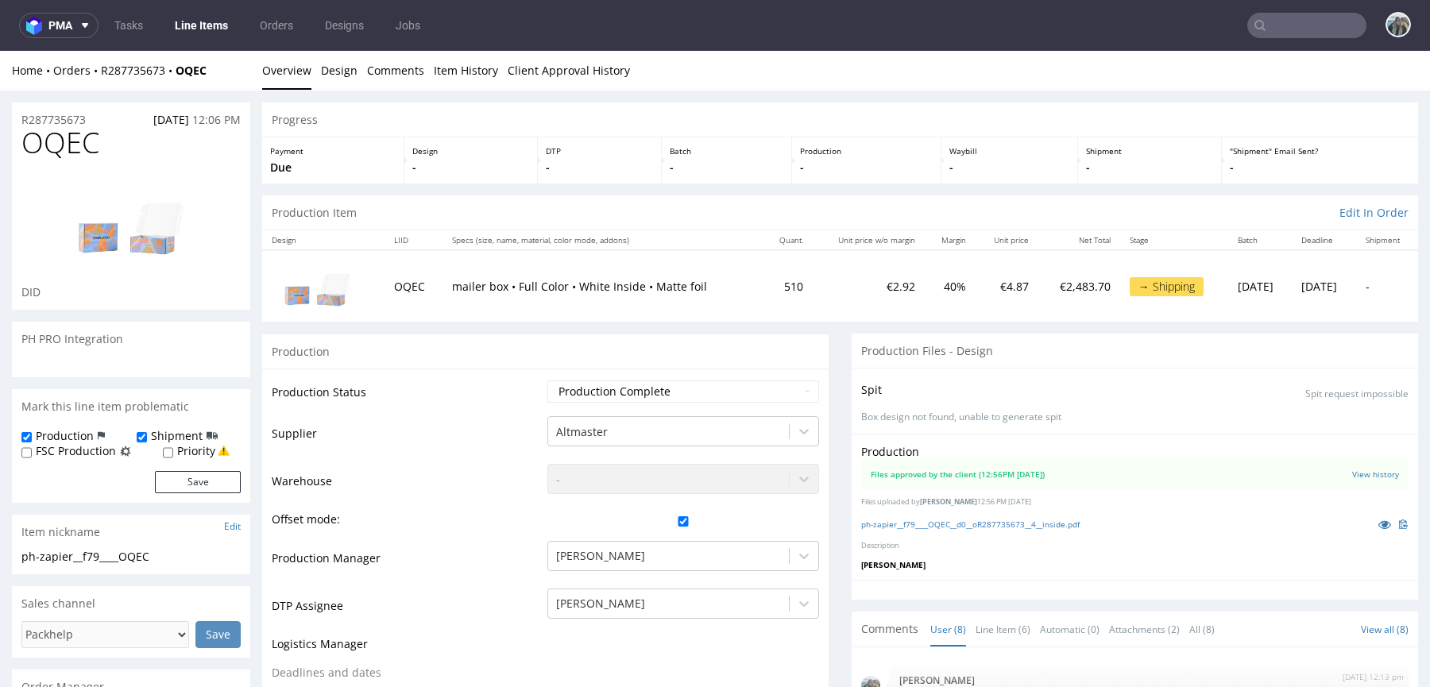
scroll to position [172, 0]
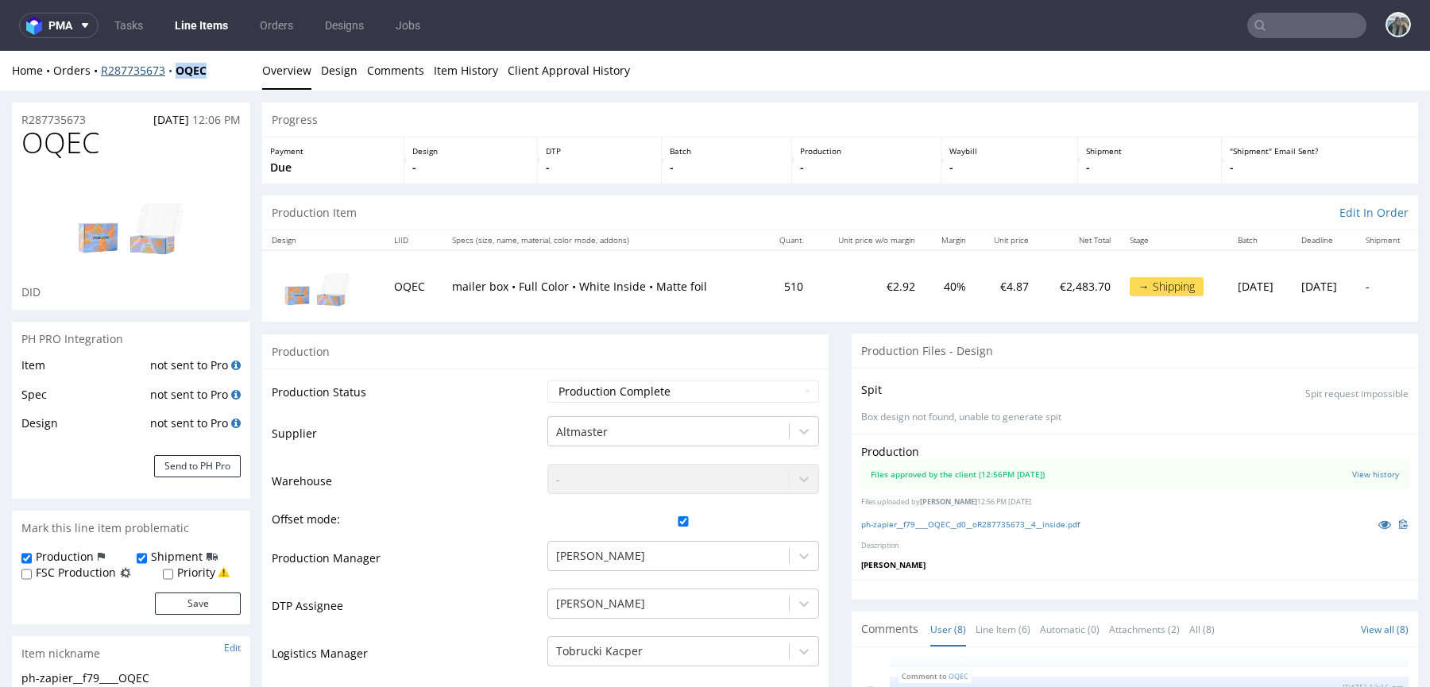
drag, startPoint x: 172, startPoint y: 85, endPoint x: 172, endPoint y: 68, distance: 16.7
click at [172, 68] on div "Home Orders R287735673 OQEC Overview Design Comments Item History Client Approv…" at bounding box center [715, 71] width 1430 height 40
copy strong "OQEC"
click at [1268, 25] on input "text" at bounding box center [1306, 25] width 119 height 25
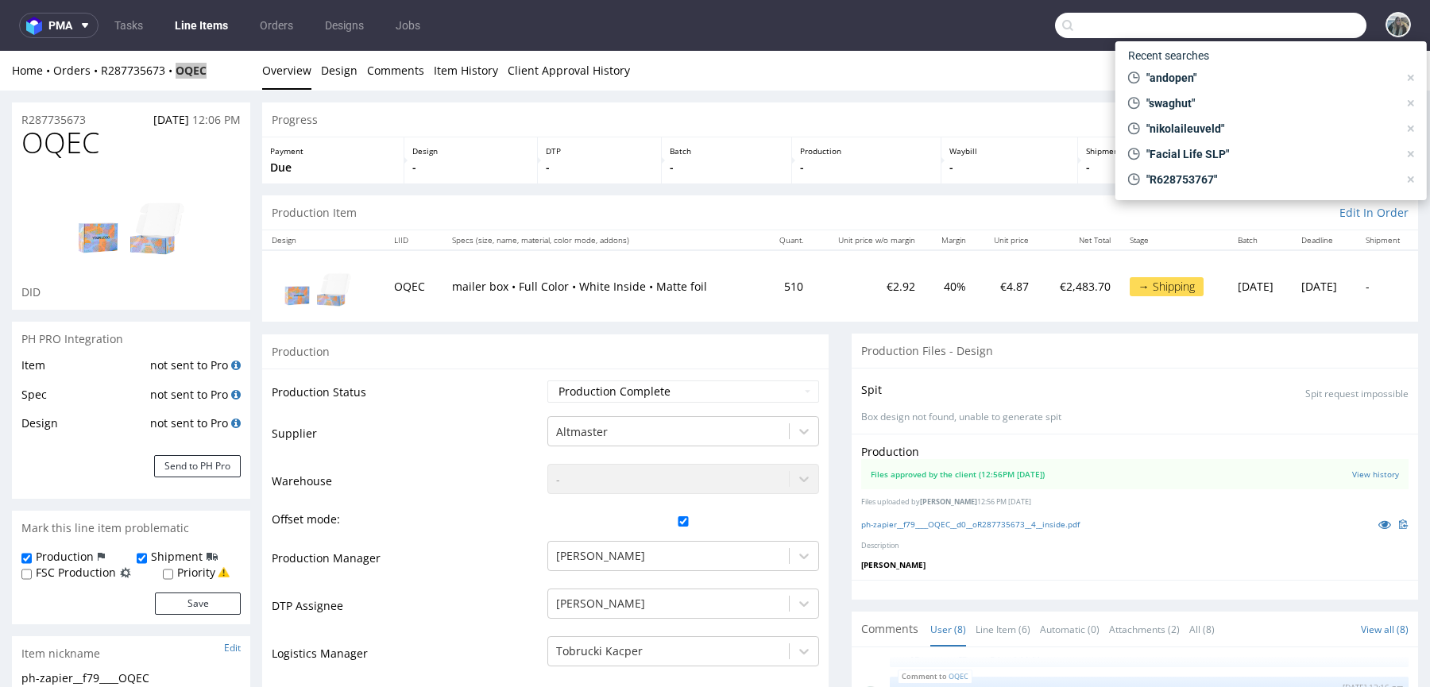
paste input "amandolocamenti"
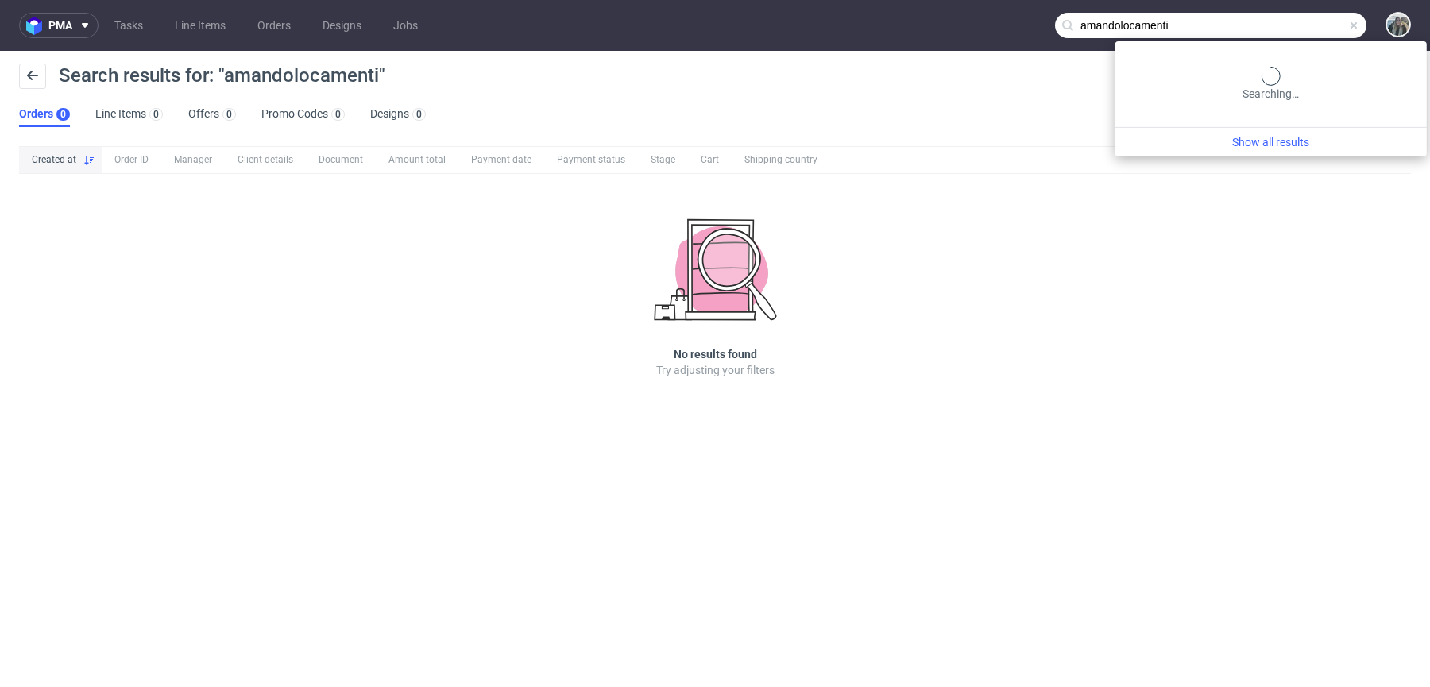
click at [1295, 23] on input "amandolocamenti" at bounding box center [1210, 25] width 311 height 25
paste input "R628753767"
type input "R628753767"
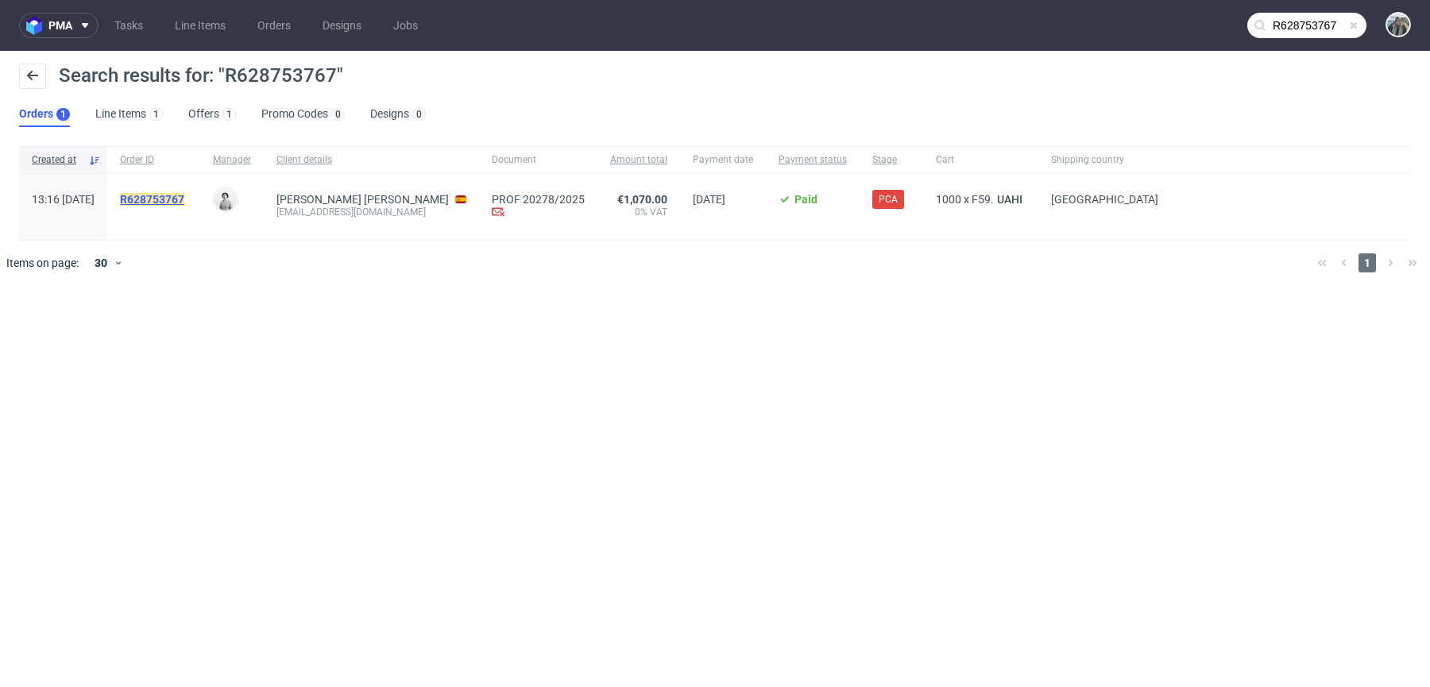
click at [184, 195] on mark "R628753767" at bounding box center [152, 199] width 64 height 13
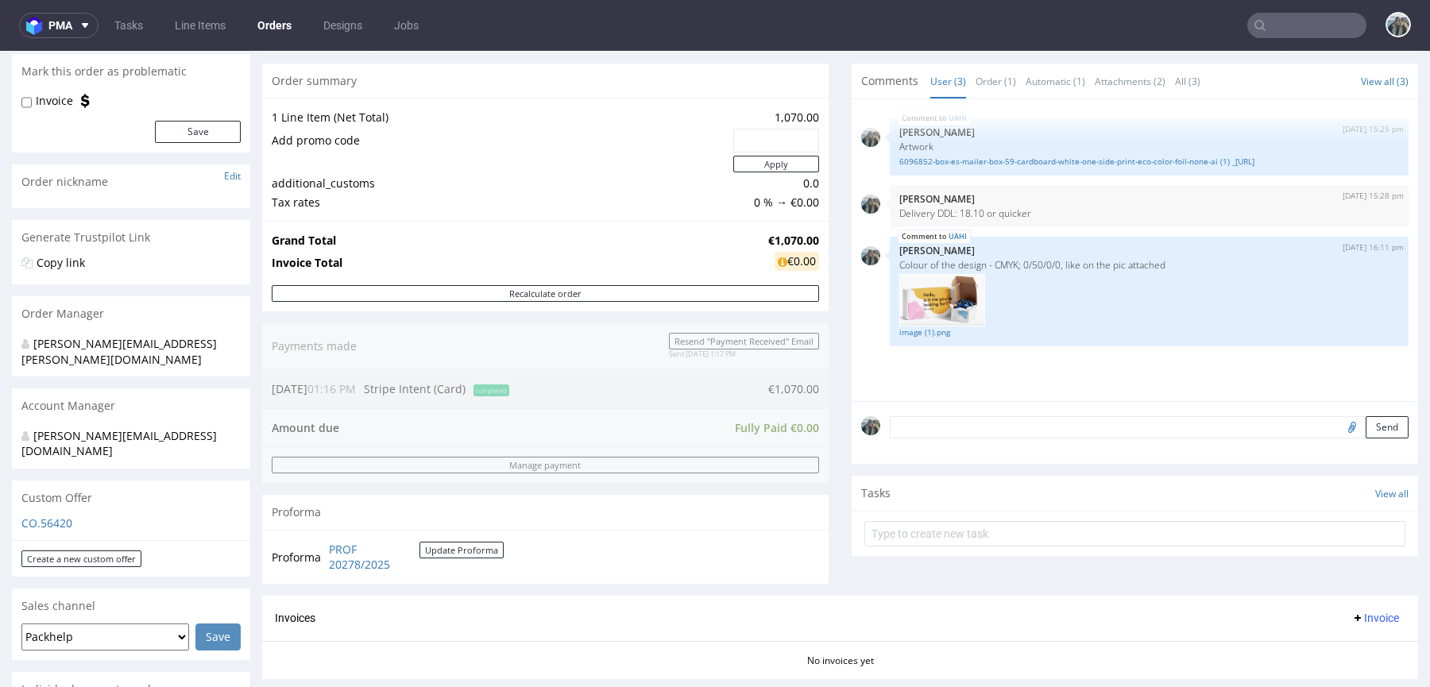
scroll to position [512, 0]
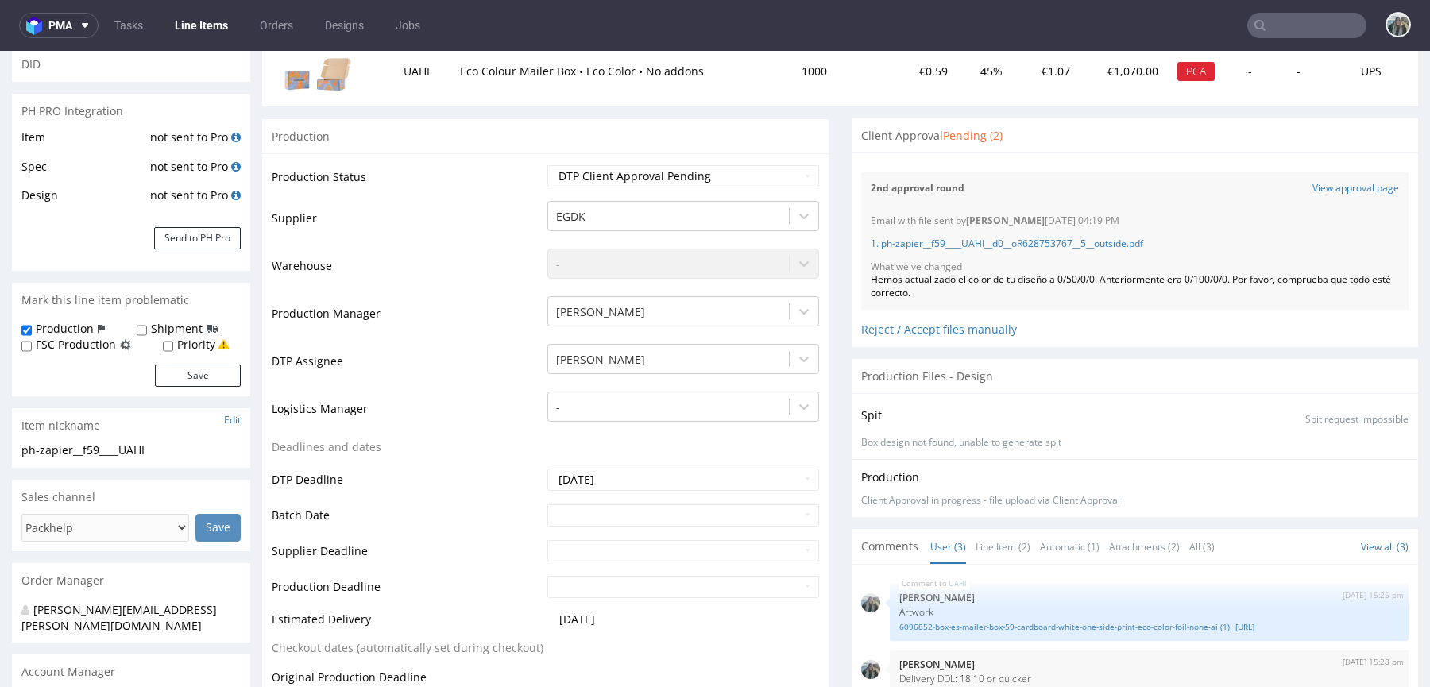
scroll to position [352, 0]
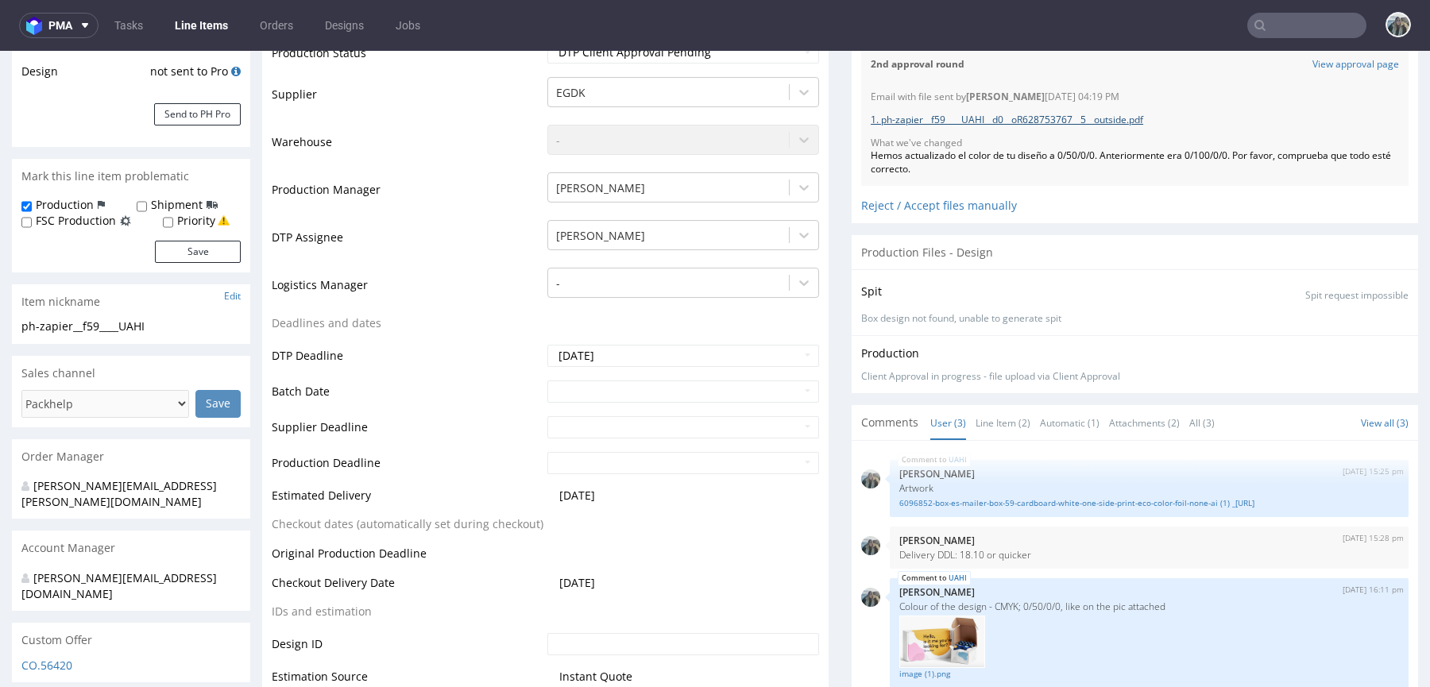
click at [1135, 119] on link "1. ph-zapier__f59____UAHI__d0__oR628753767__5__outside.pdf" at bounding box center [1007, 120] width 272 height 14
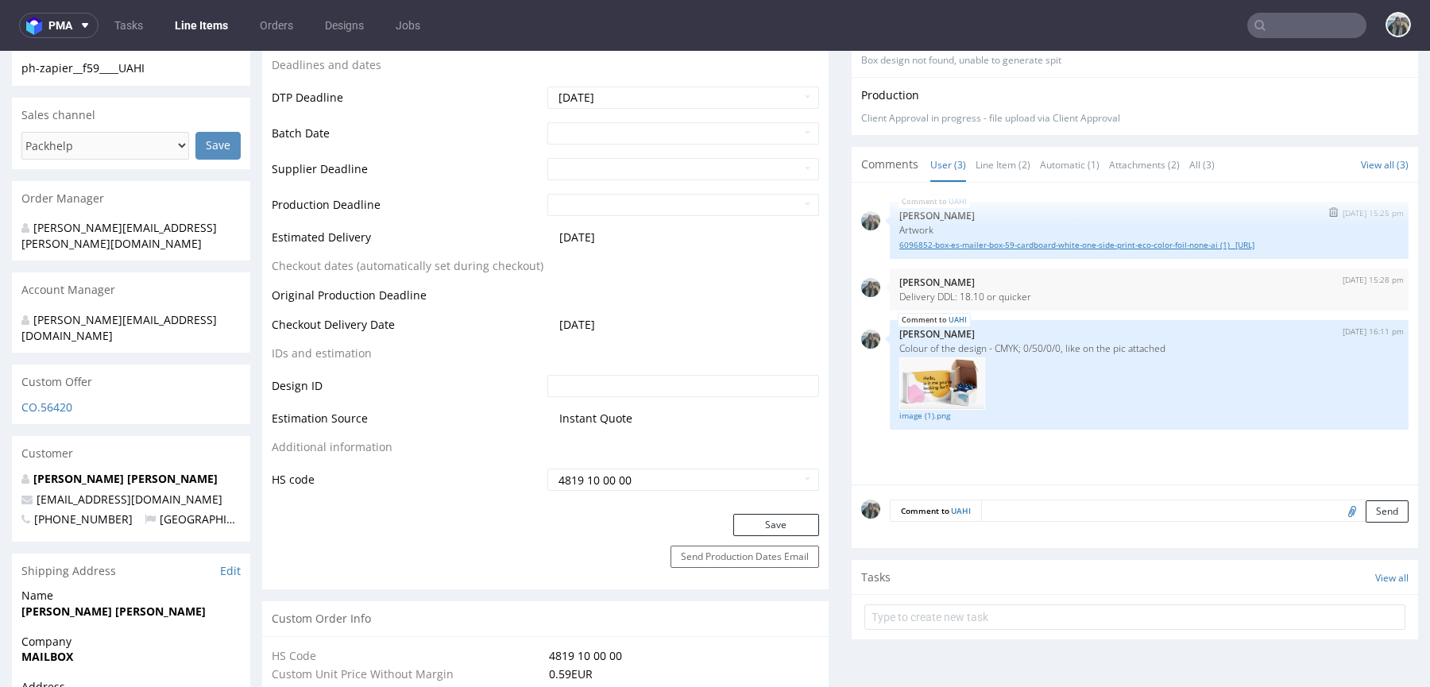
scroll to position [783, 0]
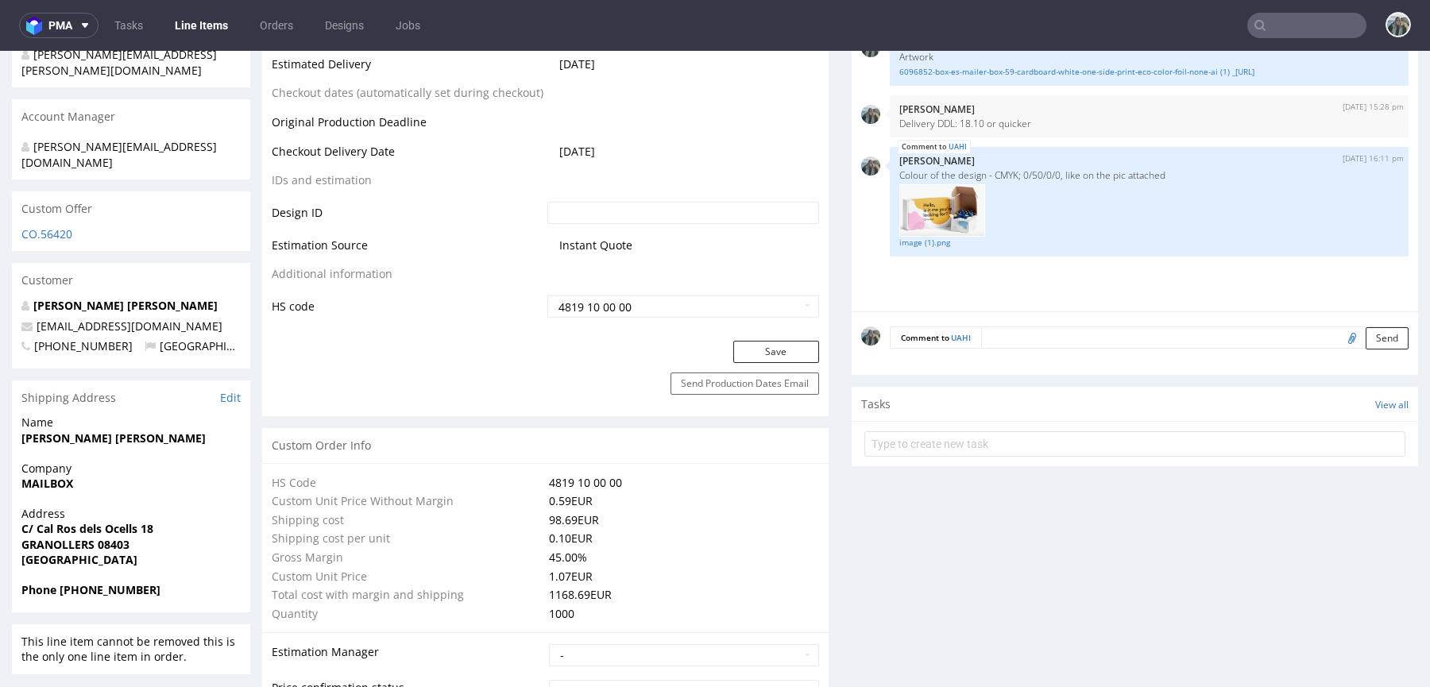
click at [1066, 348] on div "Comment to UAHI Send" at bounding box center [1135, 343] width 566 height 64
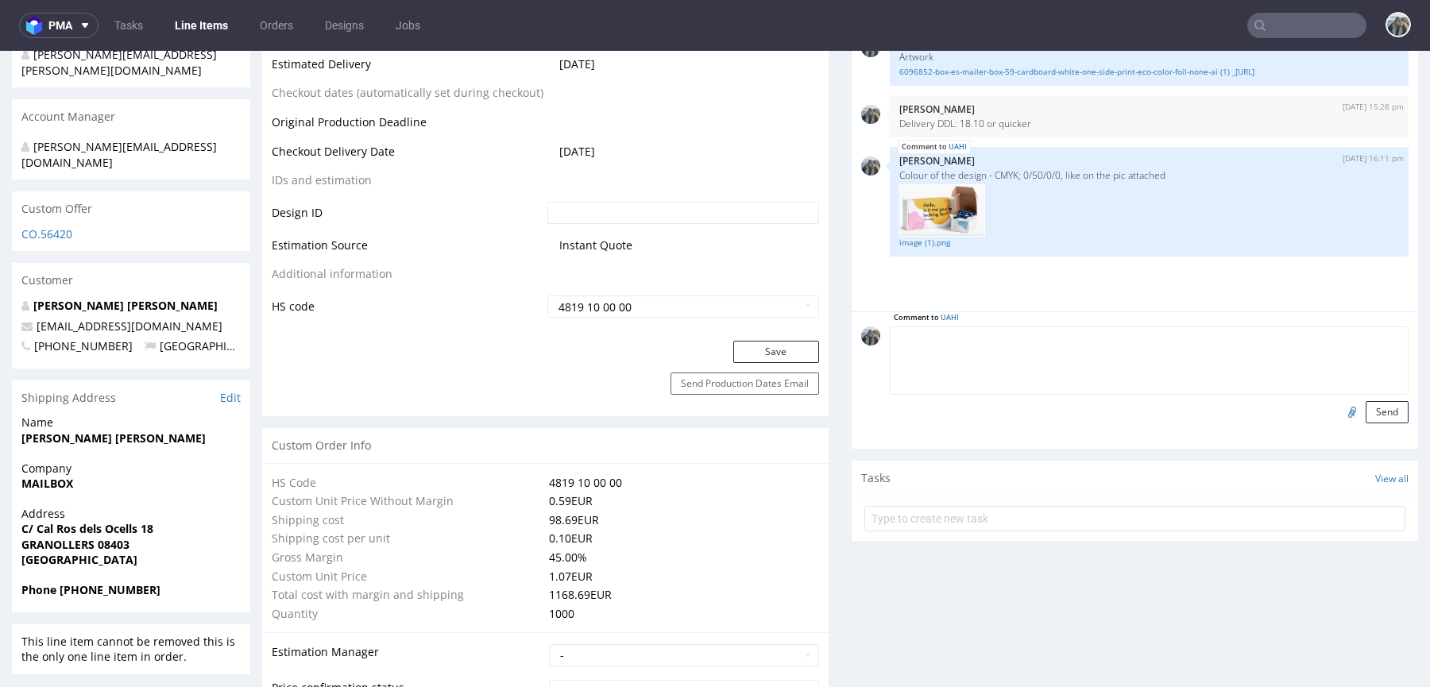
click at [1068, 327] on textarea at bounding box center [1149, 361] width 519 height 68
paste textarea "magenta al 60-65%"
click at [1037, 331] on textarea "Please change the magenta al 60-65%" at bounding box center [1149, 361] width 519 height 68
type textarea "DTP: Please change the magenta to 60-65% +"
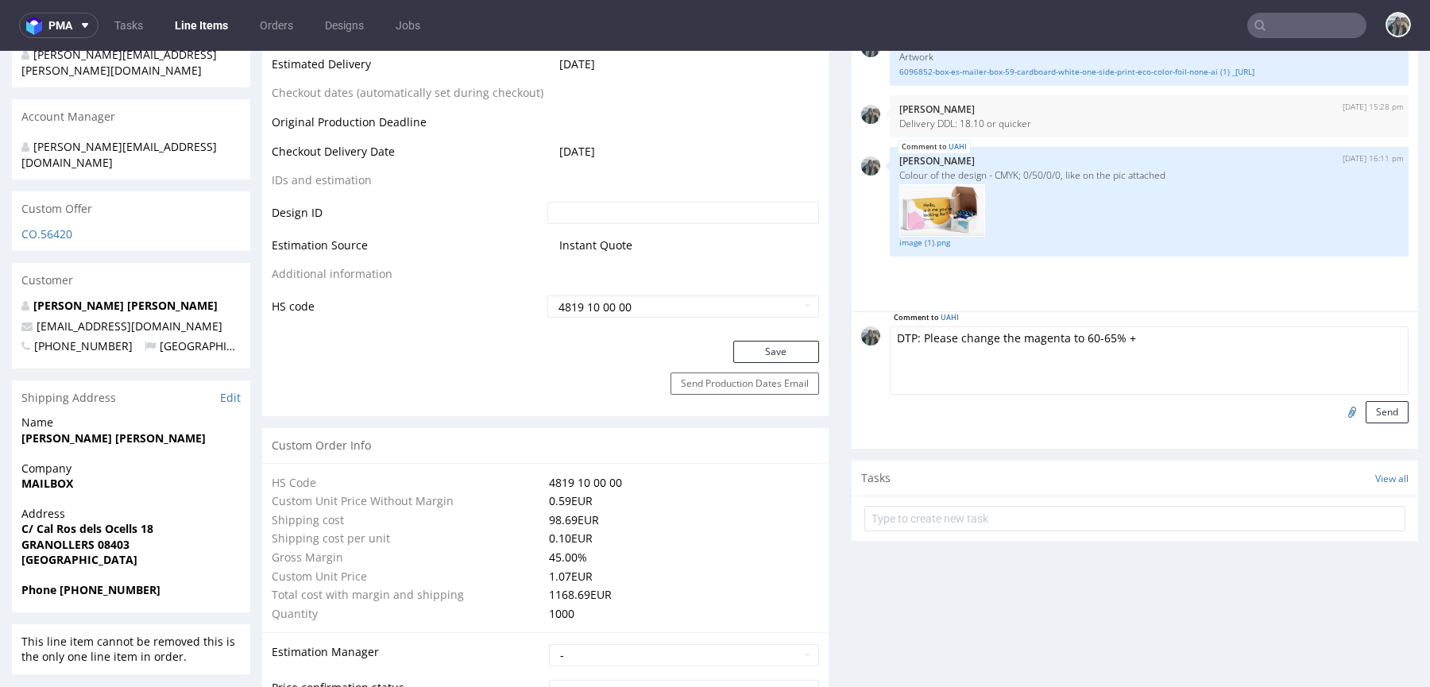
click at [1339, 412] on input "file" at bounding box center [1350, 411] width 22 height 21
type input "C:\fakepath\Zrzut ekranu 2025-09-24 o 11.12.26.png"
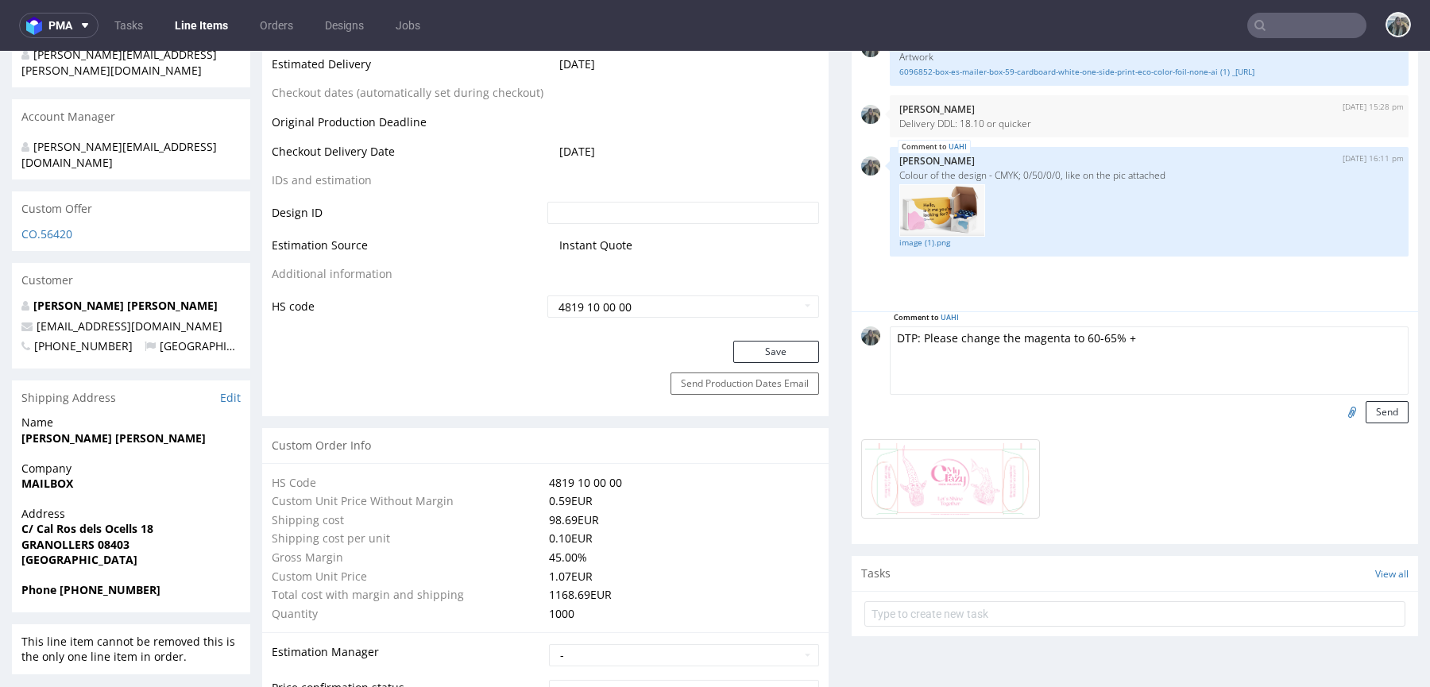
click at [1138, 344] on textarea "DTP: Please change the magenta to 60-65% +" at bounding box center [1149, 361] width 519 height 68
type textarea "DTP: Please change the magenta to 60-65% + please move the marked elements to t…"
click at [1339, 413] on input "file" at bounding box center [1350, 411] width 22 height 21
type input "C:\fakepath\Zrzut ekranu 2025-09-24 o 11.15.08.png"
click at [1353, 343] on textarea "DTP: Please change the magenta to 60-65% + please move the marked elements to t…" at bounding box center [1149, 361] width 519 height 68
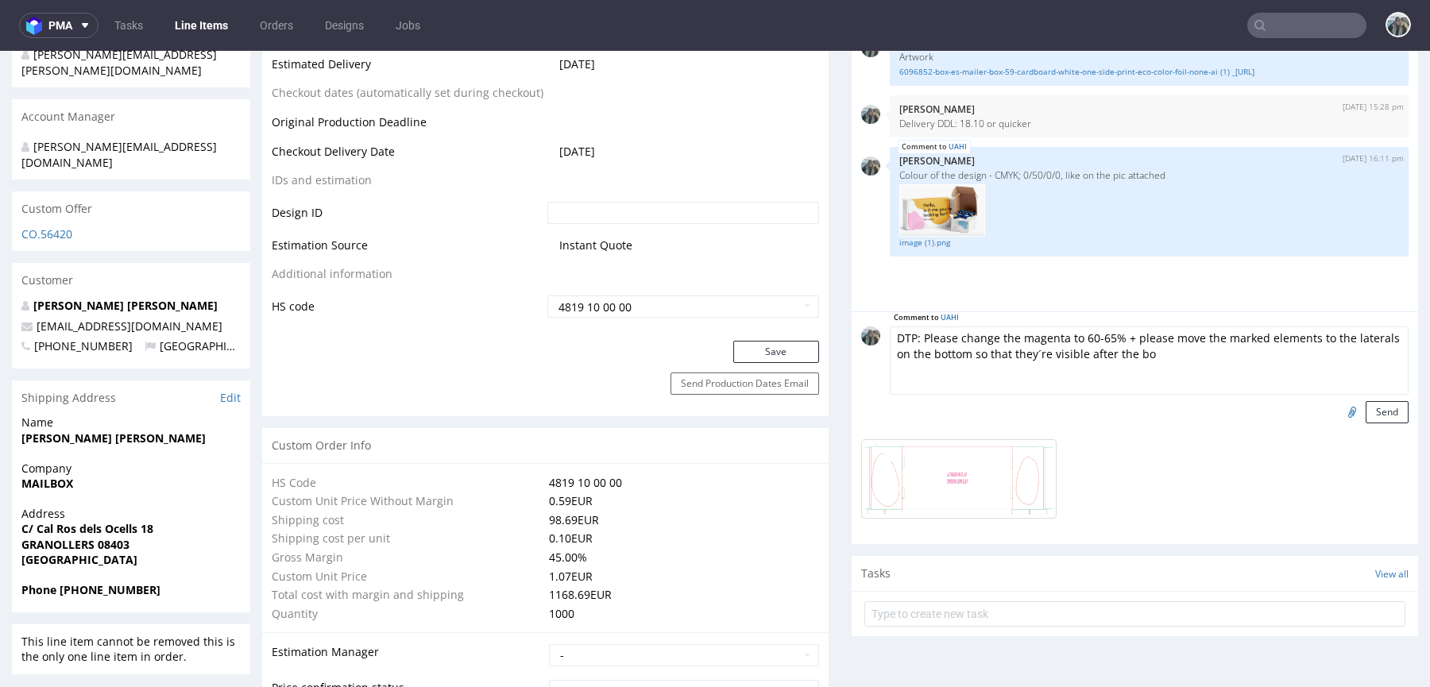
drag, startPoint x: 1080, startPoint y: 353, endPoint x: 1344, endPoint y: 353, distance: 263.7
click at [1330, 353] on textarea "DTP: Please change the magenta to 60-65% + please move the marked elements to t…" at bounding box center [1149, 361] width 519 height 68
type textarea "DTP: Please change the magenta to 60-65% + please move the marked elements to t…"
click at [1077, 353] on textarea "DTP: Please change the magenta to 60-65% + please move the marked elements to t…" at bounding box center [1149, 361] width 519 height 68
click at [1208, 355] on textarea "DTP: Please change the magenta to 60-65% + please move the marked elements to t…" at bounding box center [1149, 361] width 519 height 68
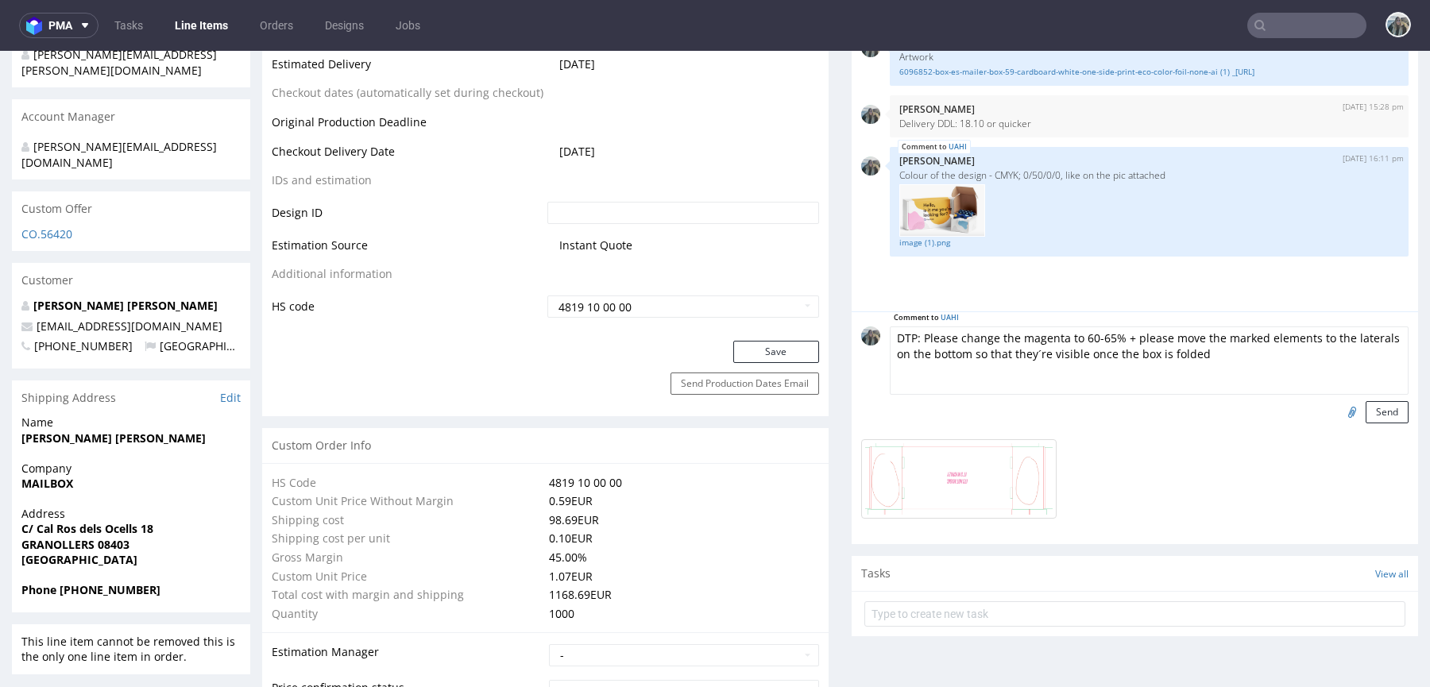
click at [1031, 352] on textarea "DTP: Please change the magenta to 60-65% + please move the marked elements to t…" at bounding box center [1149, 361] width 519 height 68
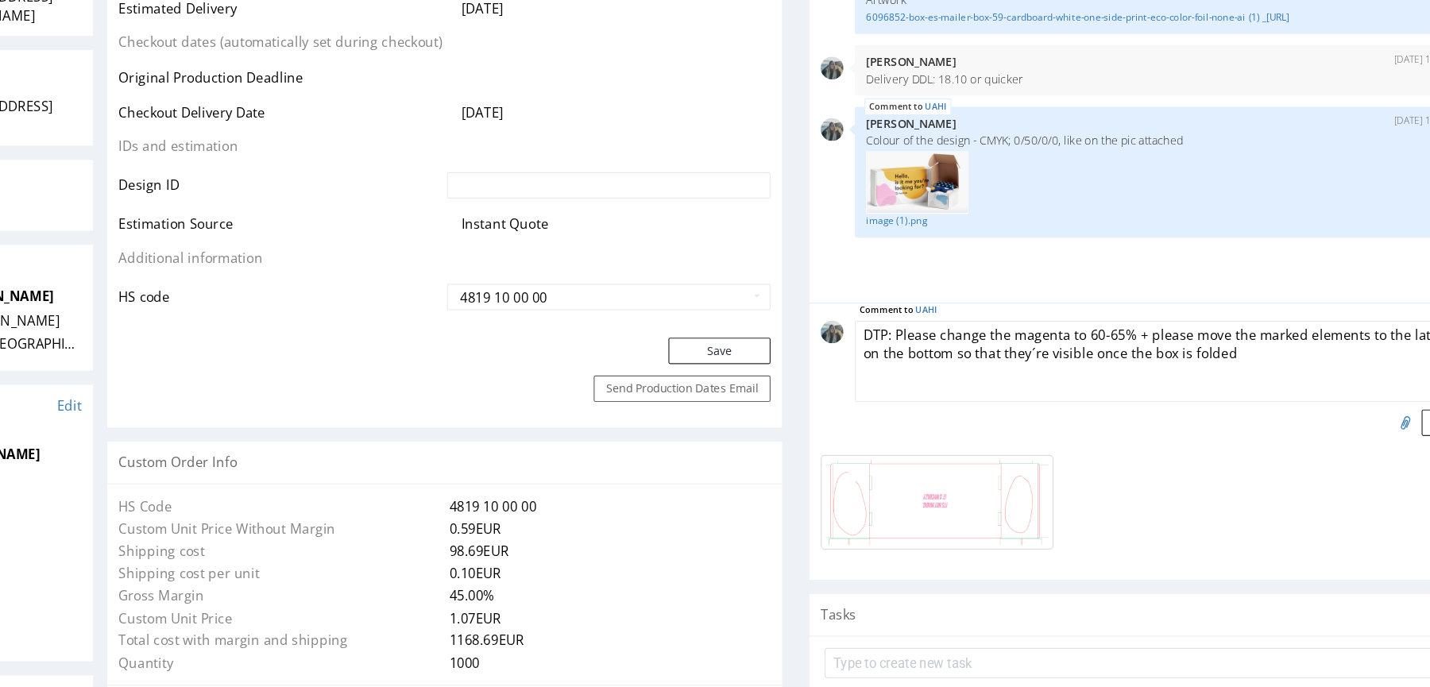
drag, startPoint x: 880, startPoint y: 298, endPoint x: 872, endPoint y: 296, distance: 8.1
click at [872, 296] on textarea "DTP: Please change the magenta to 60-65% + please move the marked elements to t…" at bounding box center [945, 302] width 519 height 68
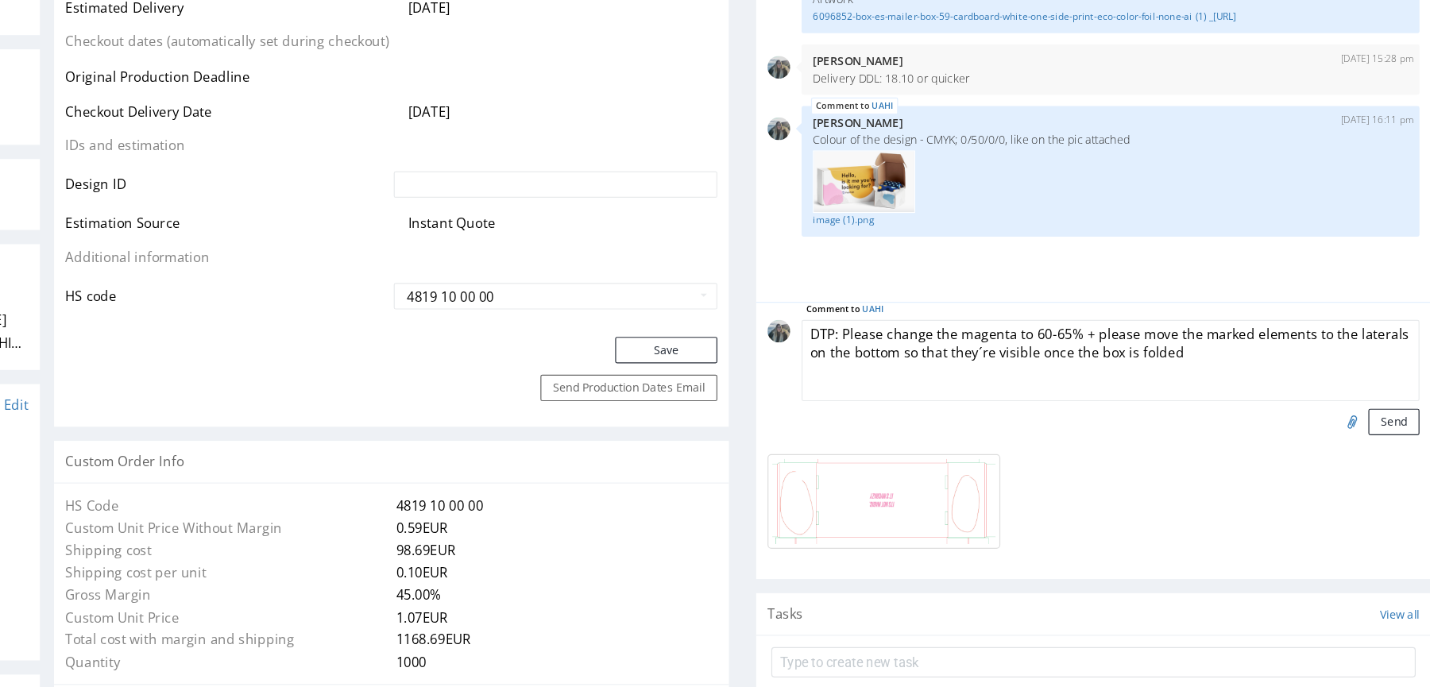
click at [956, 296] on textarea "DTP: Please change the magenta to 60-65% + please move the marked elements to t…" at bounding box center [891, 302] width 519 height 68
click at [957, 299] on textarea "DTP: Please change the magenta to 60-65% + please move the marked elements to t…" at bounding box center [891, 302] width 519 height 68
click at [1111, 345] on button "Send" at bounding box center [1128, 353] width 43 height 22
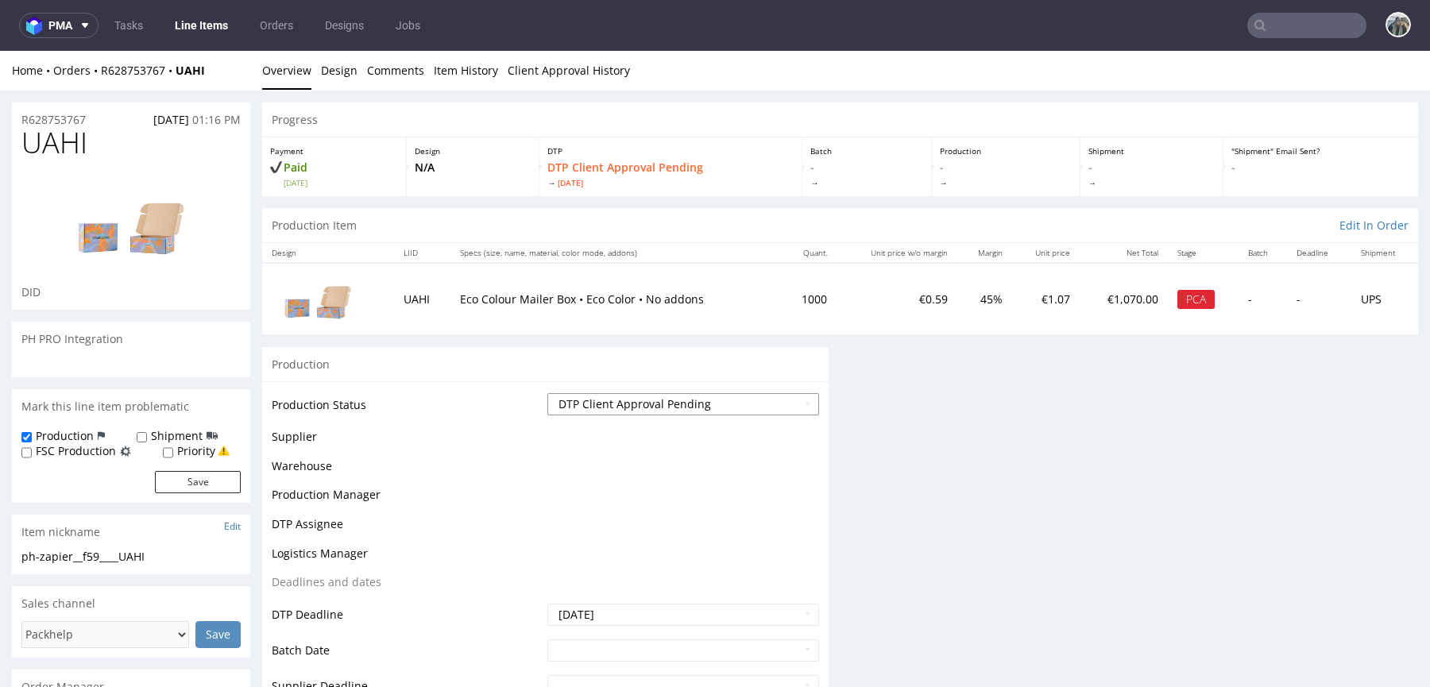
scroll to position [0, 0]
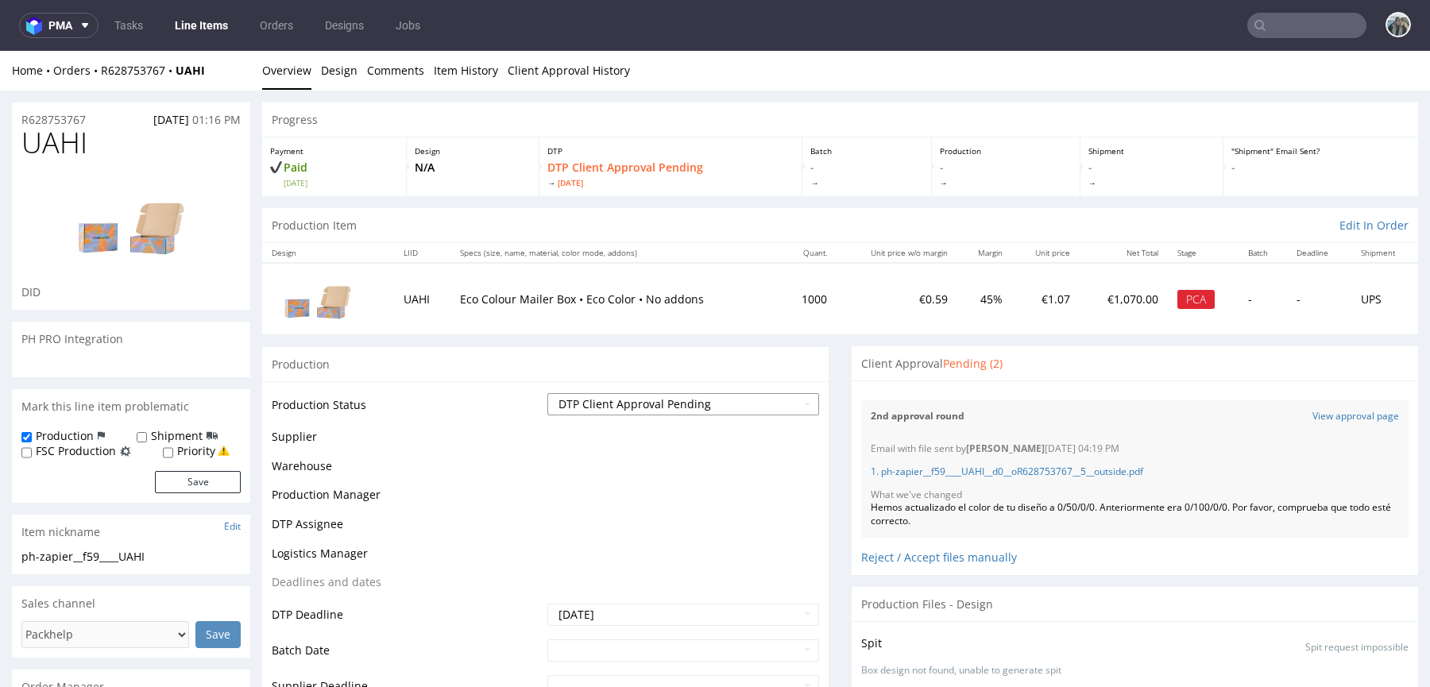
scroll to position [33, 0]
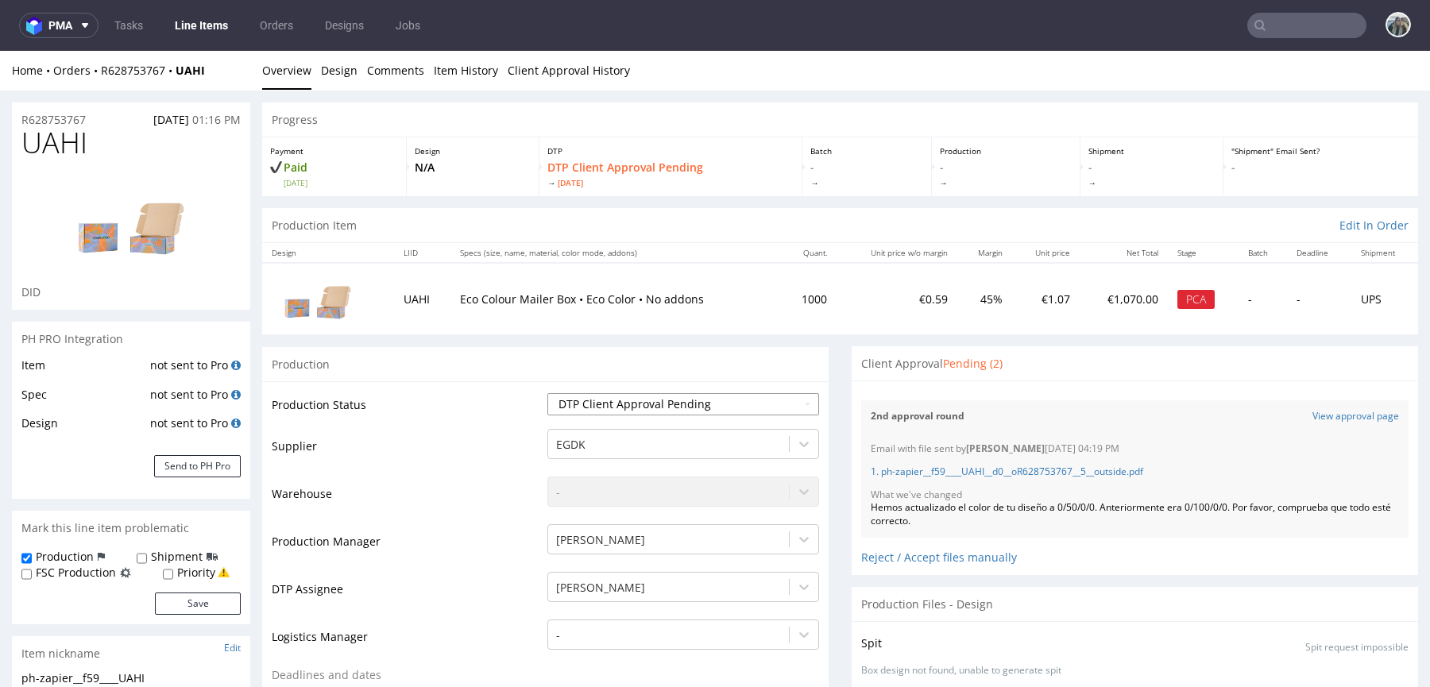
click at [586, 410] on select "Waiting for Artwork Waiting for Diecut Waiting for Mockup Waiting for DTP Waiti…" at bounding box center [683, 404] width 272 height 22
select select "back_for_dtp"
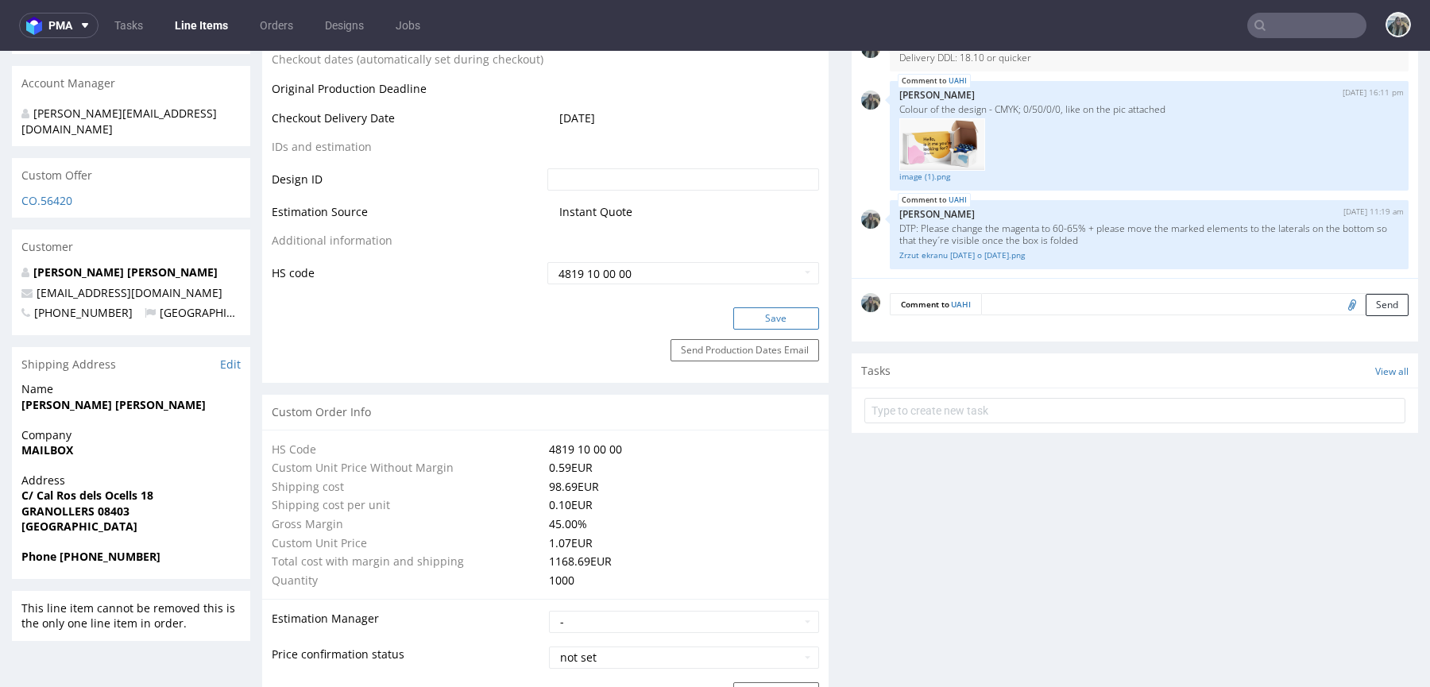
click at [779, 310] on button "Save" at bounding box center [776, 318] width 86 height 22
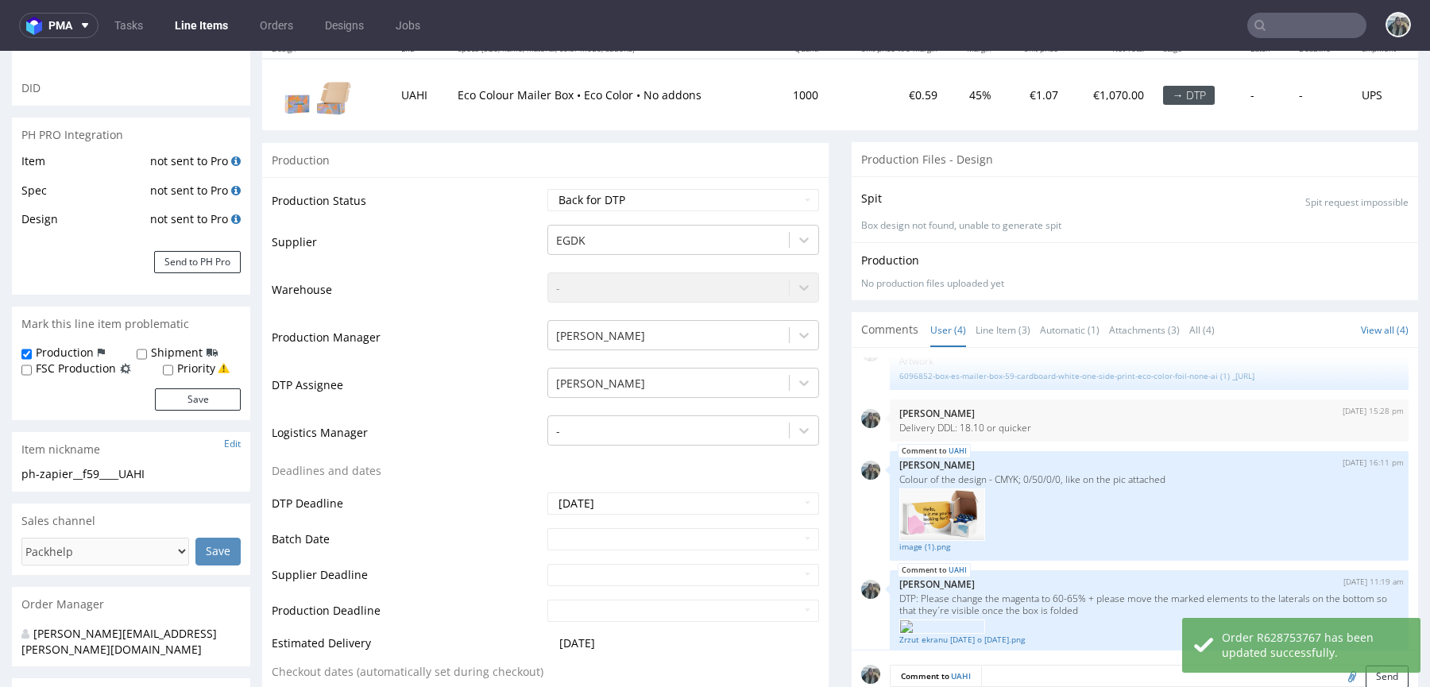
scroll to position [44, 0]
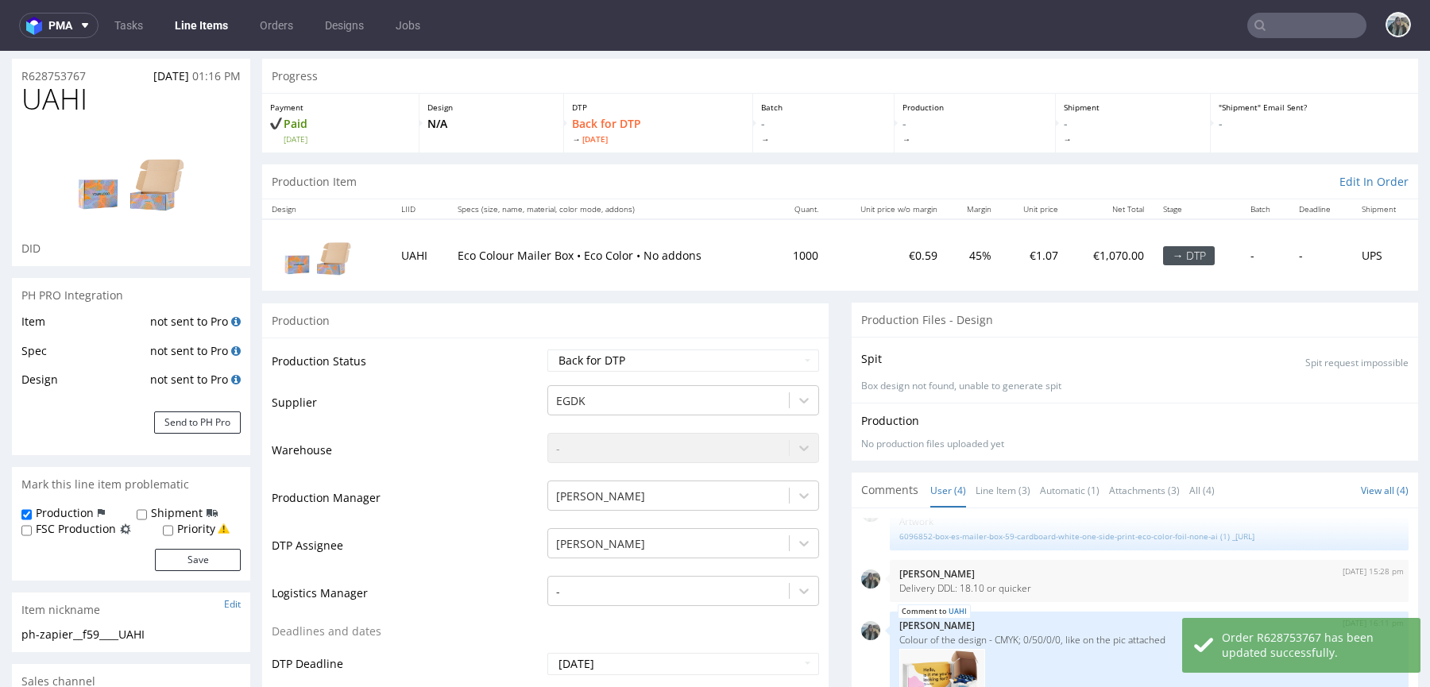
click at [78, 106] on span "UAHI" at bounding box center [54, 99] width 66 height 32
click at [76, 106] on span "UAHI" at bounding box center [54, 99] width 66 height 32
copy span "UAHI"
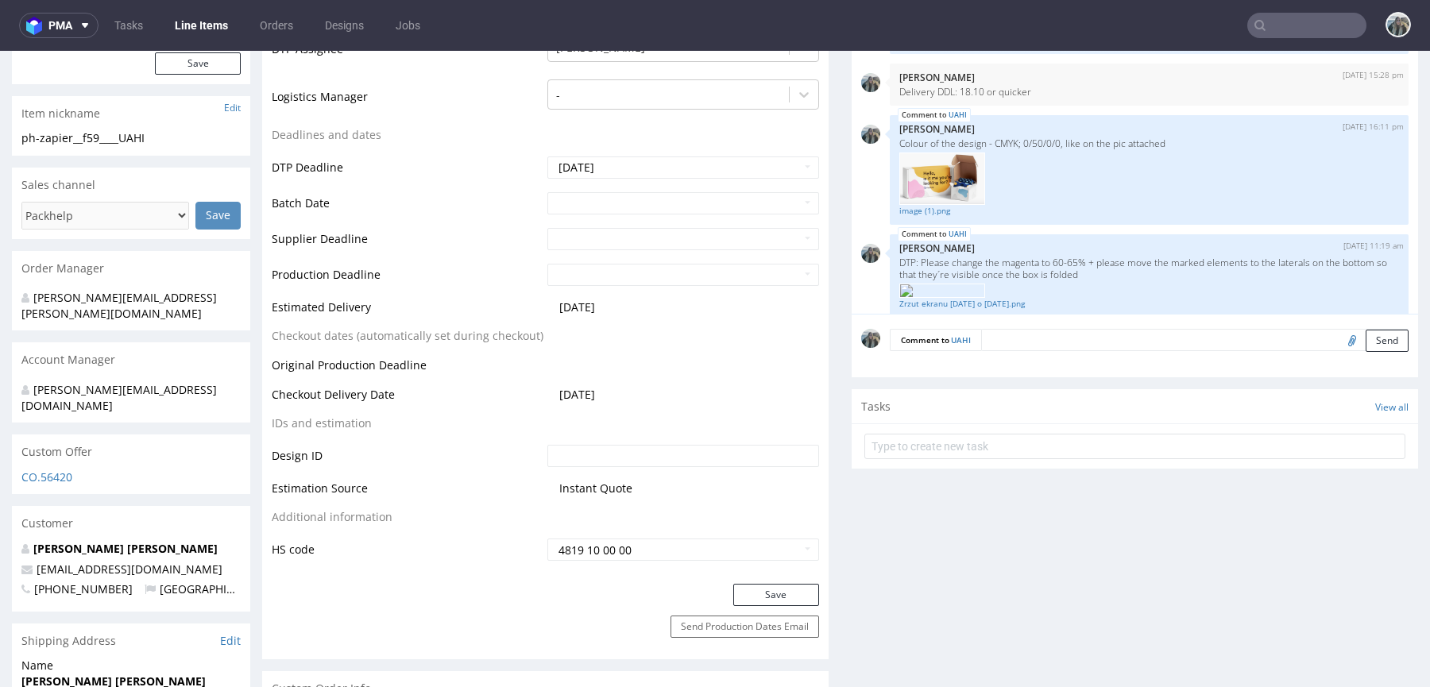
scroll to position [0, 0]
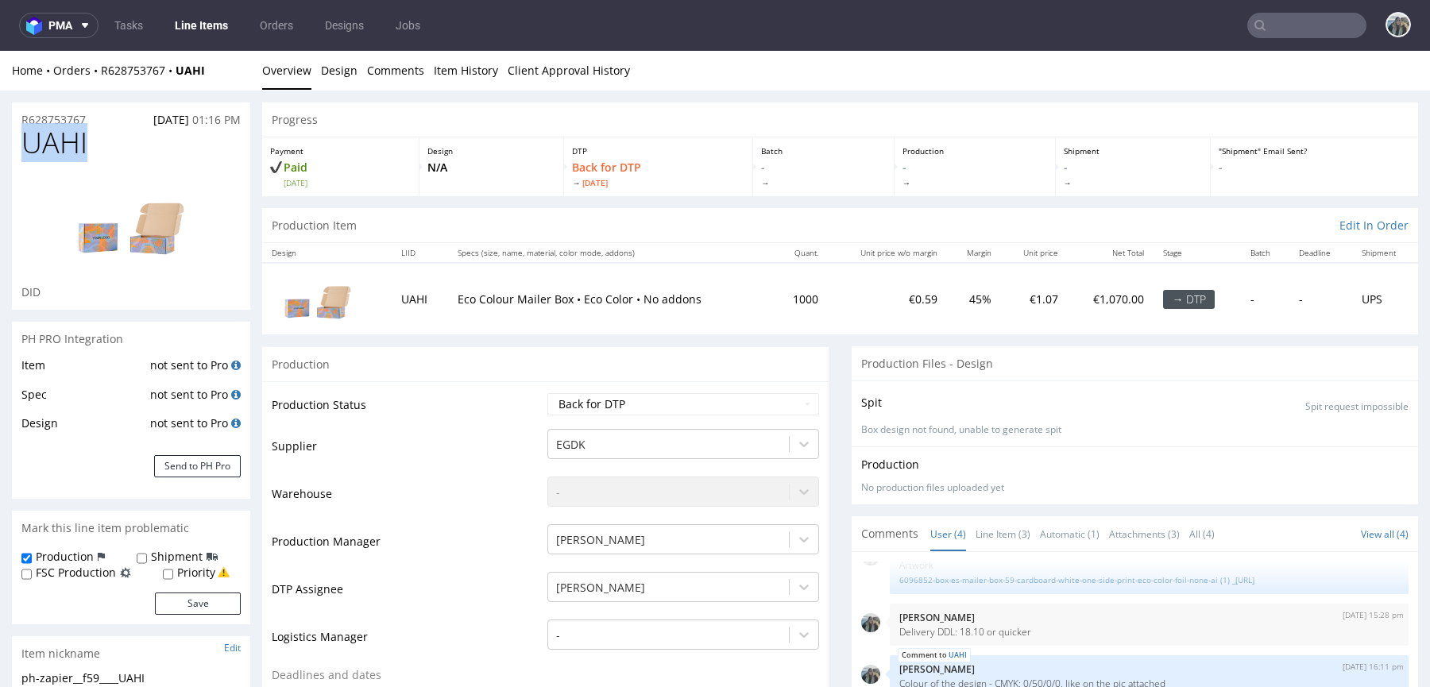
copy span "UAHI"
drag, startPoint x: 105, startPoint y: 118, endPoint x: 0, endPoint y: 118, distance: 104.9
copy p "R628753767"
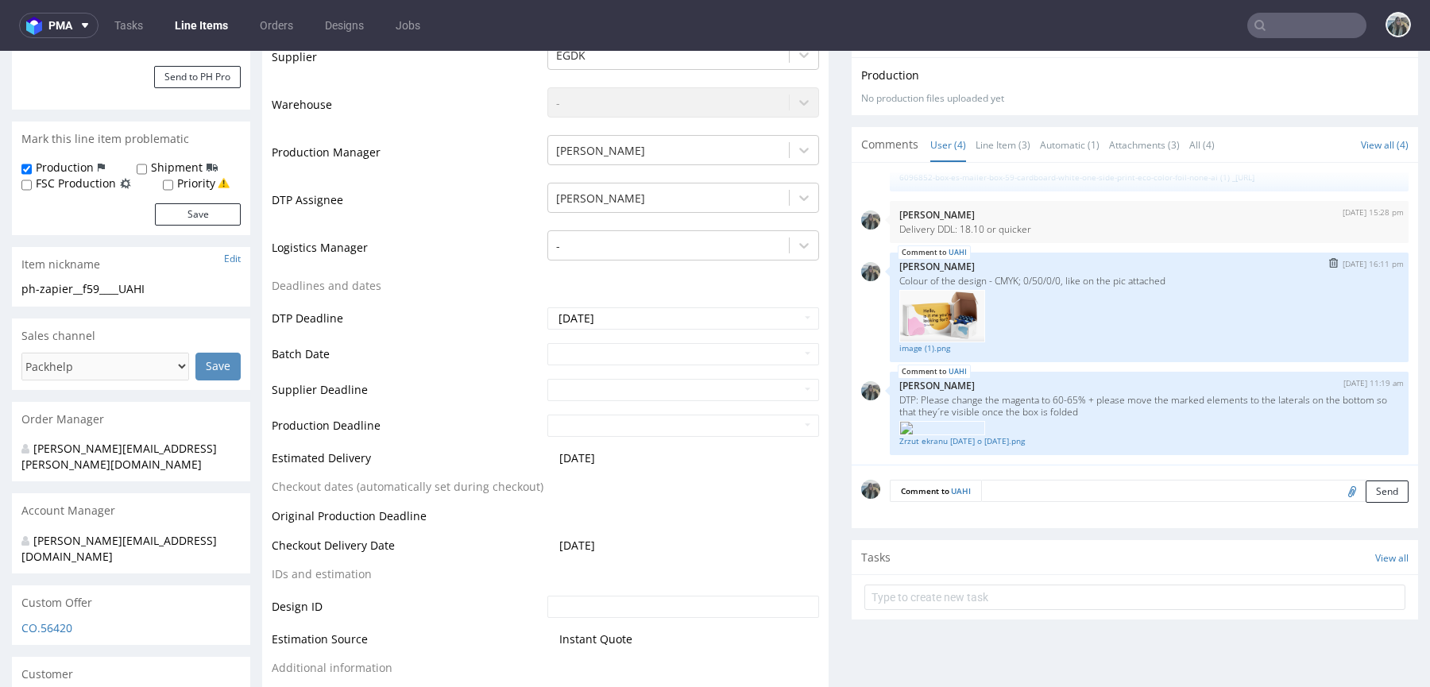
scroll to position [573, 0]
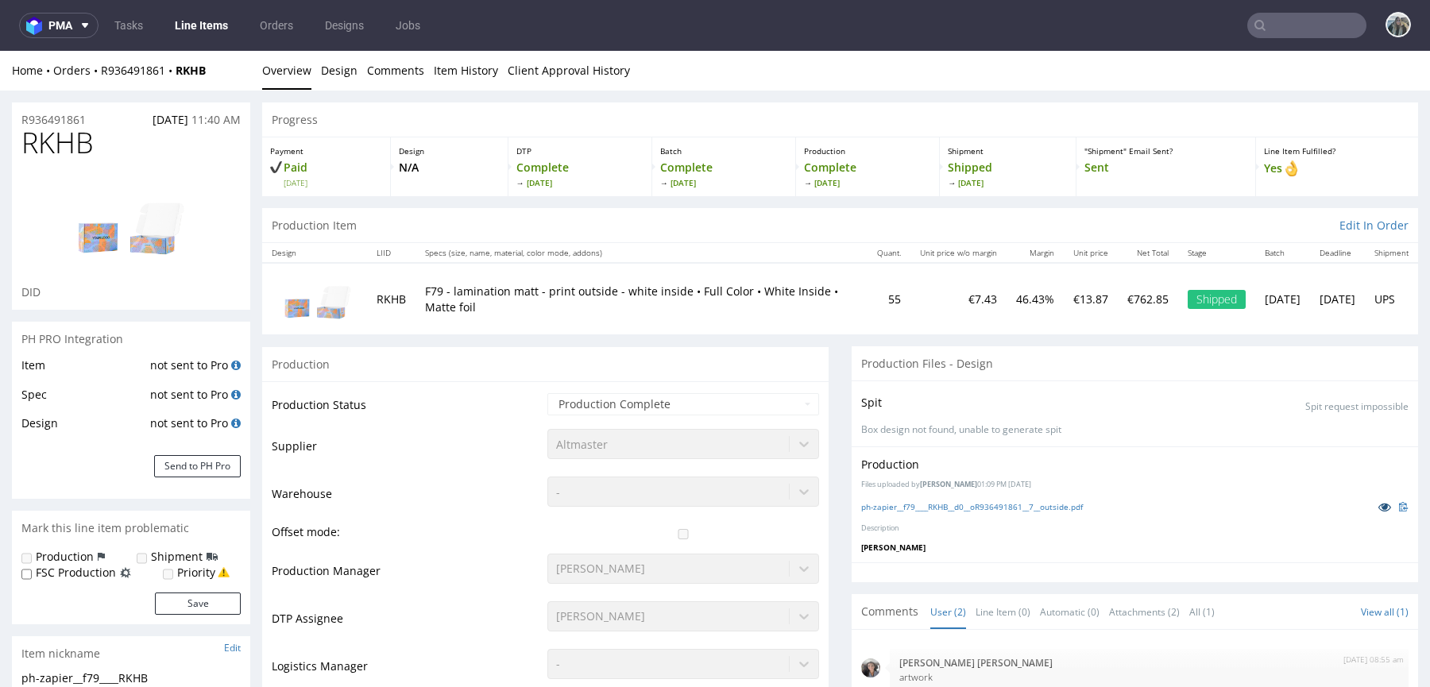
click at [1378, 503] on icon at bounding box center [1384, 506] width 13 height 11
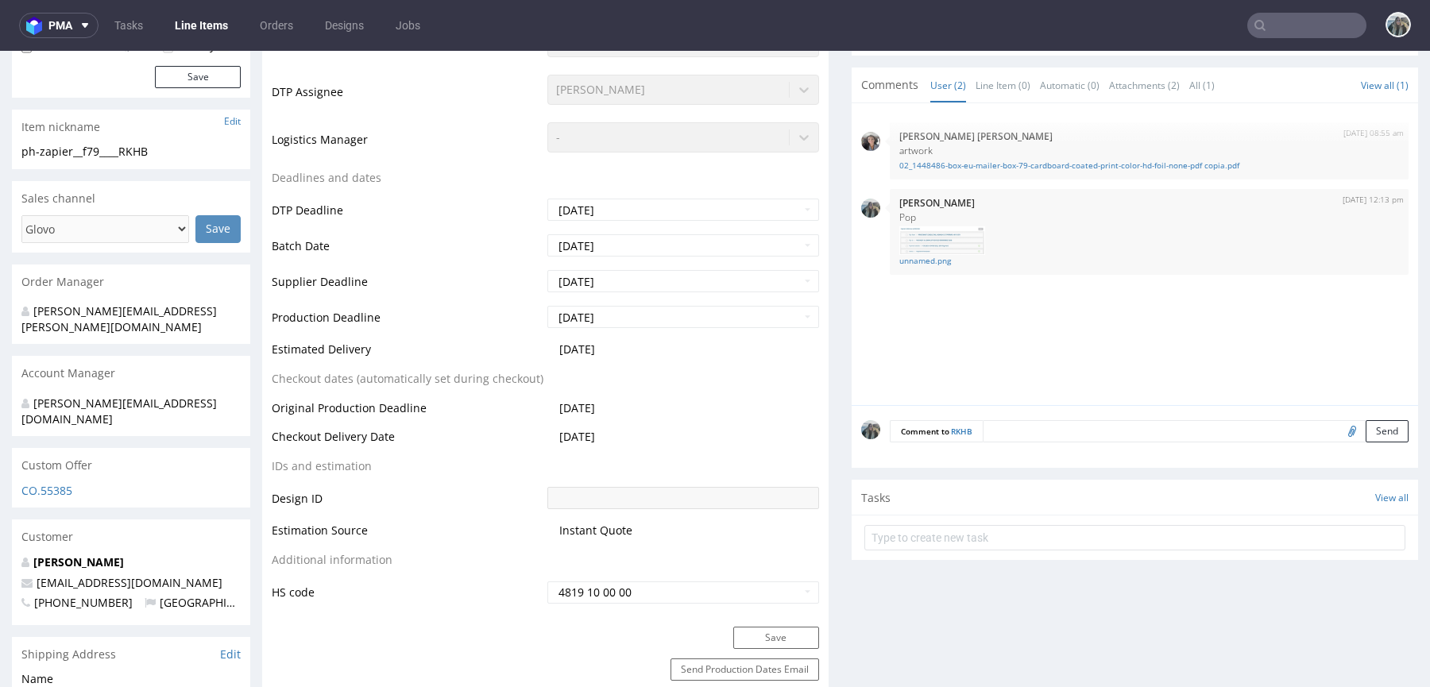
scroll to position [573, 0]
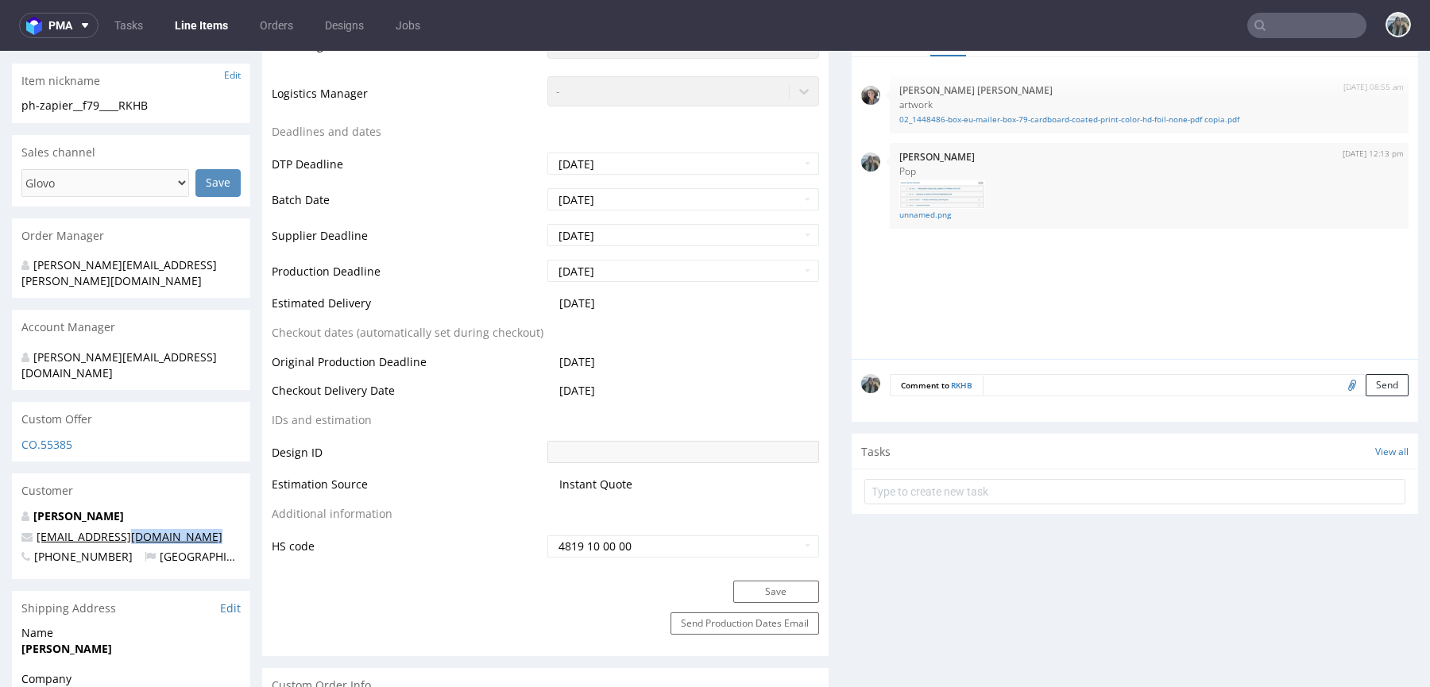
drag, startPoint x: 202, startPoint y: 513, endPoint x: 125, endPoint y: 507, distance: 77.3
click at [124, 508] on div "Brenda Barry productioncrew@swaghut.com +353867842713 Ireland" at bounding box center [131, 543] width 238 height 71
copy link "swaghut.com"
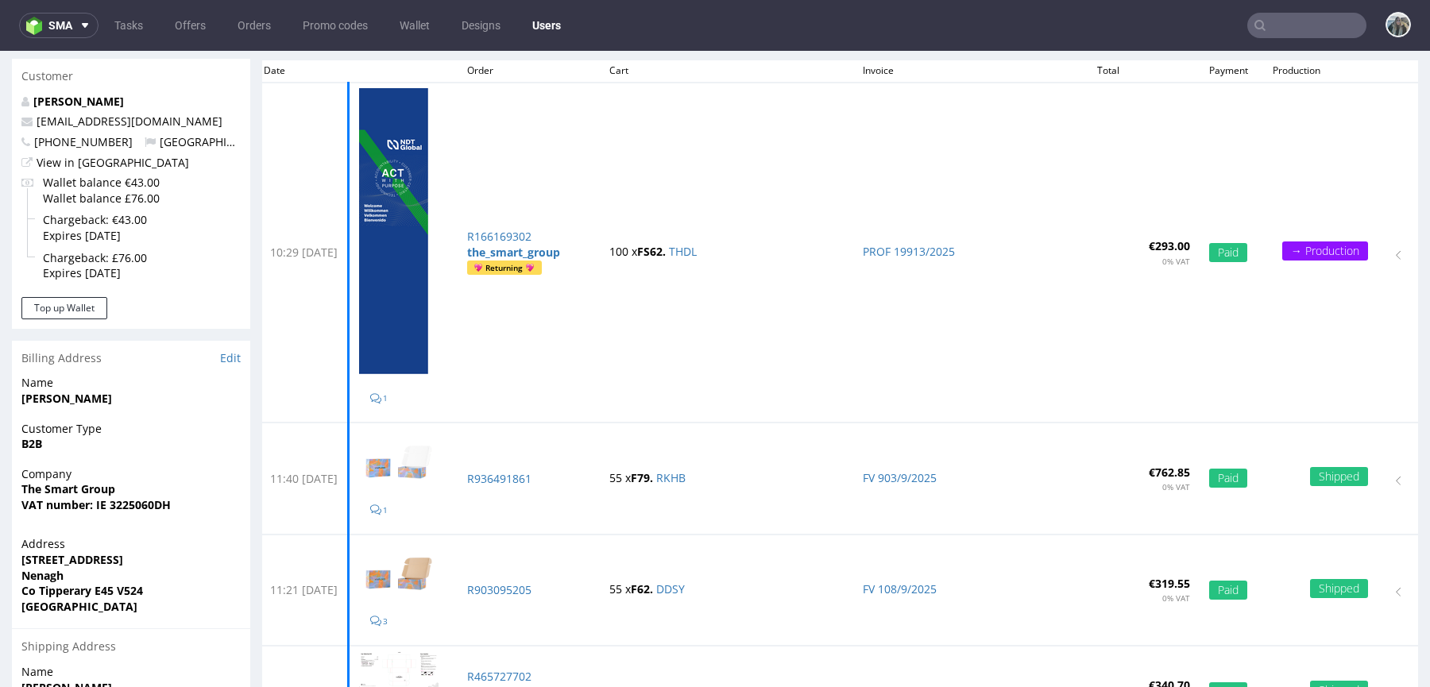
scroll to position [152, 0]
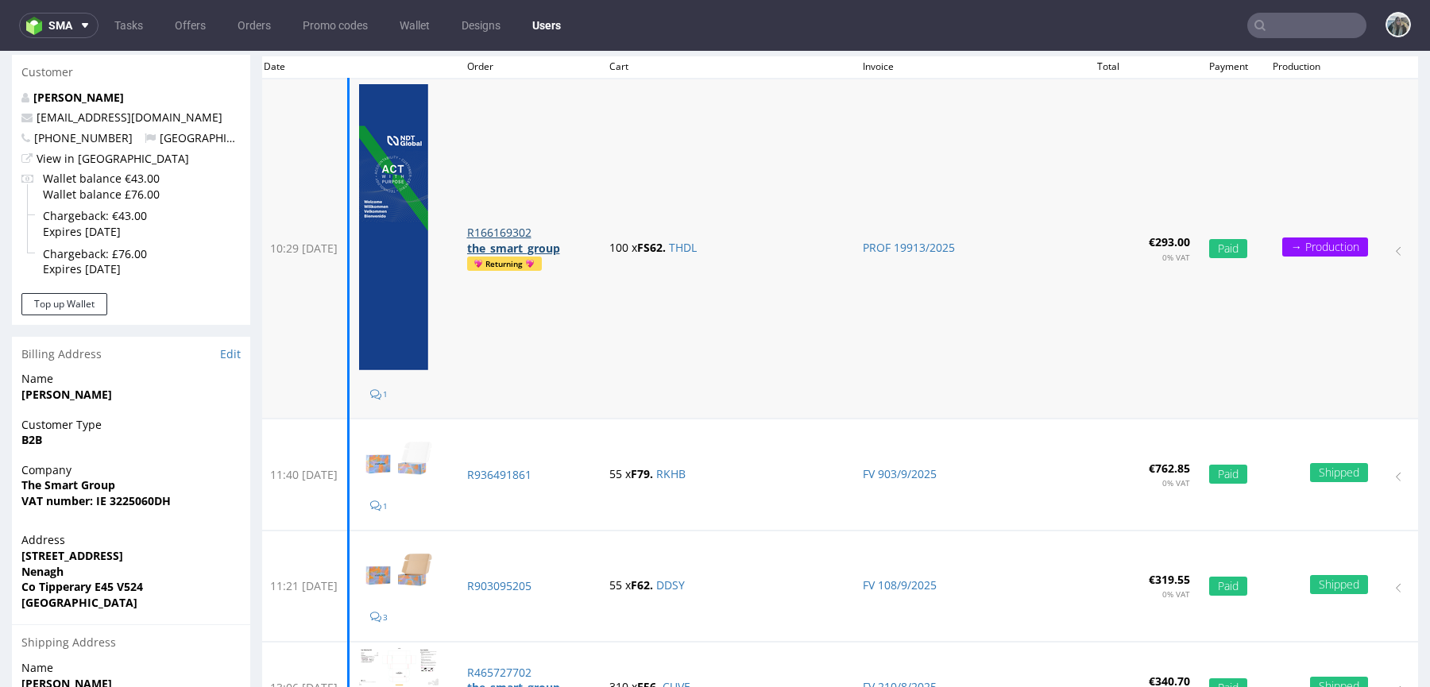
click at [570, 235] on p "R166169302" at bounding box center [528, 233] width 123 height 16
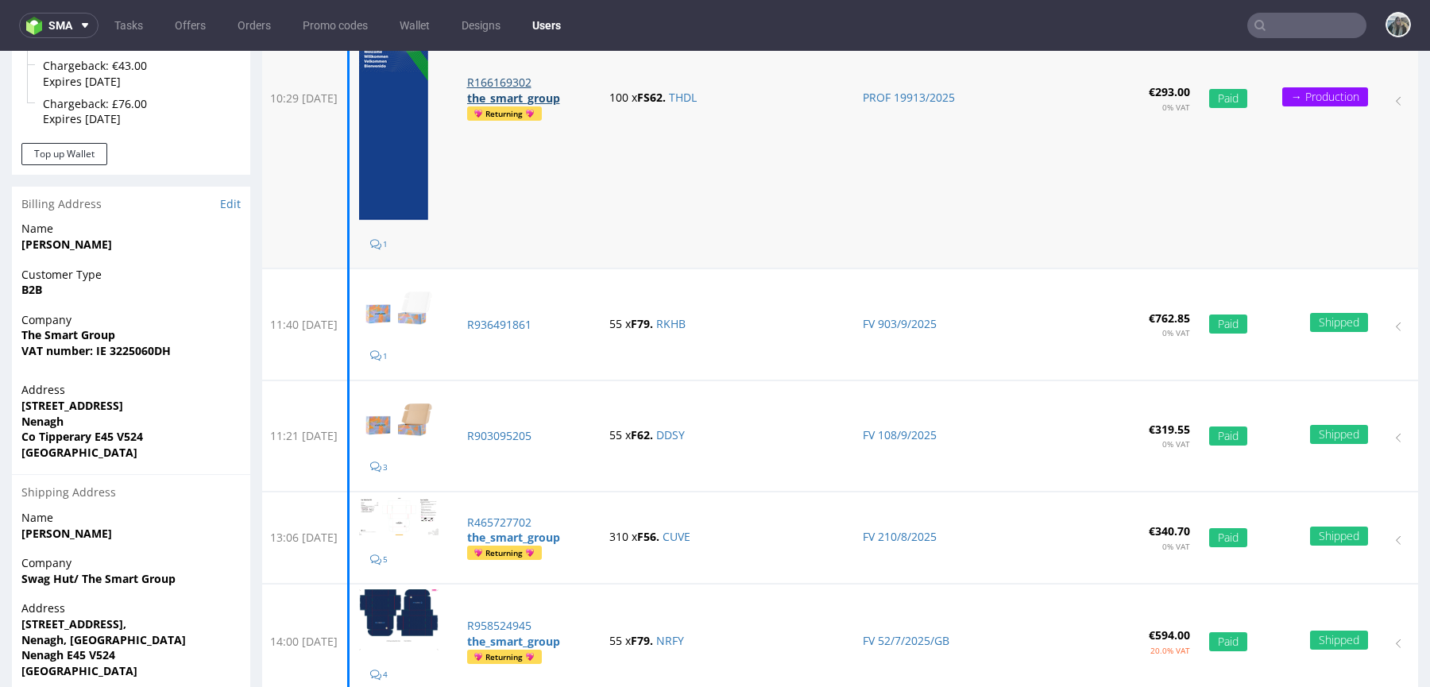
scroll to position [310, 0]
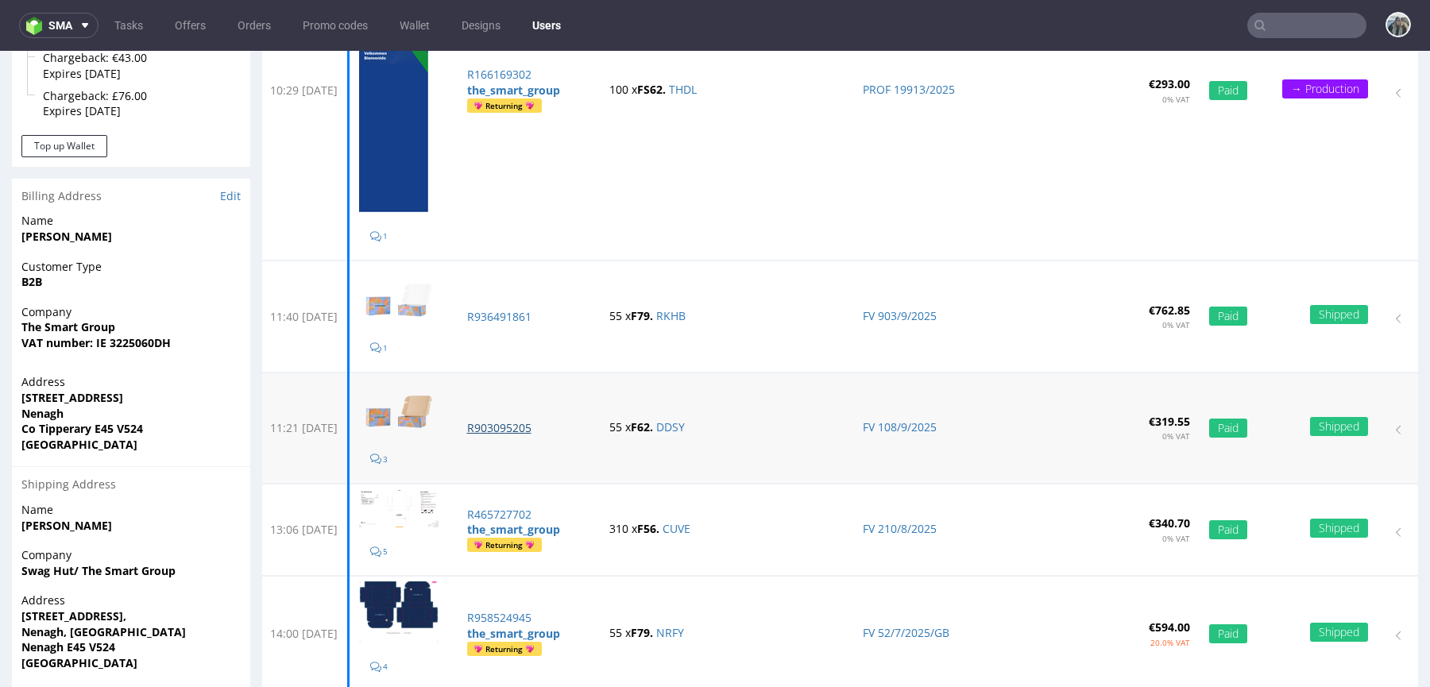
click at [559, 423] on p "R903095205" at bounding box center [528, 428] width 123 height 16
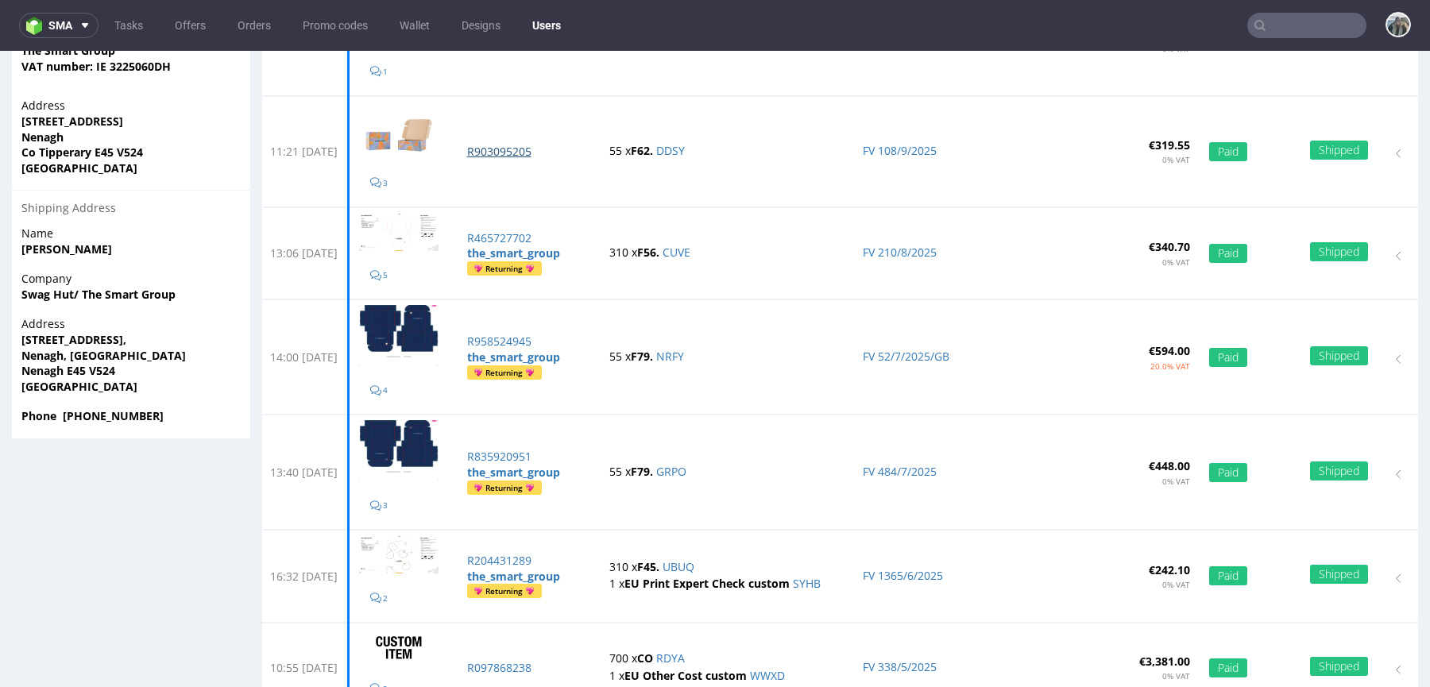
scroll to position [0, 0]
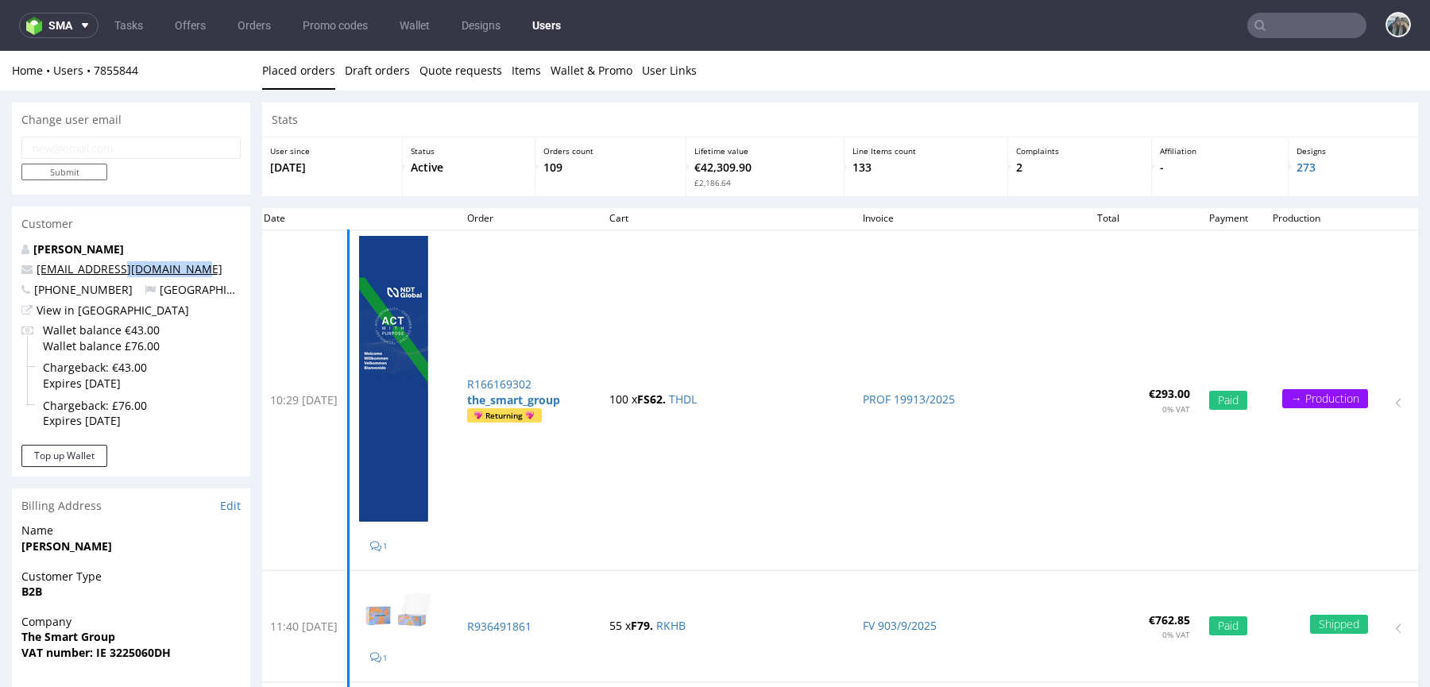
drag, startPoint x: 212, startPoint y: 269, endPoint x: 121, endPoint y: 269, distance: 91.4
click at [121, 269] on p "productioncrew@swaghut.com" at bounding box center [130, 269] width 219 height 16
copy link "@swaghut.com"
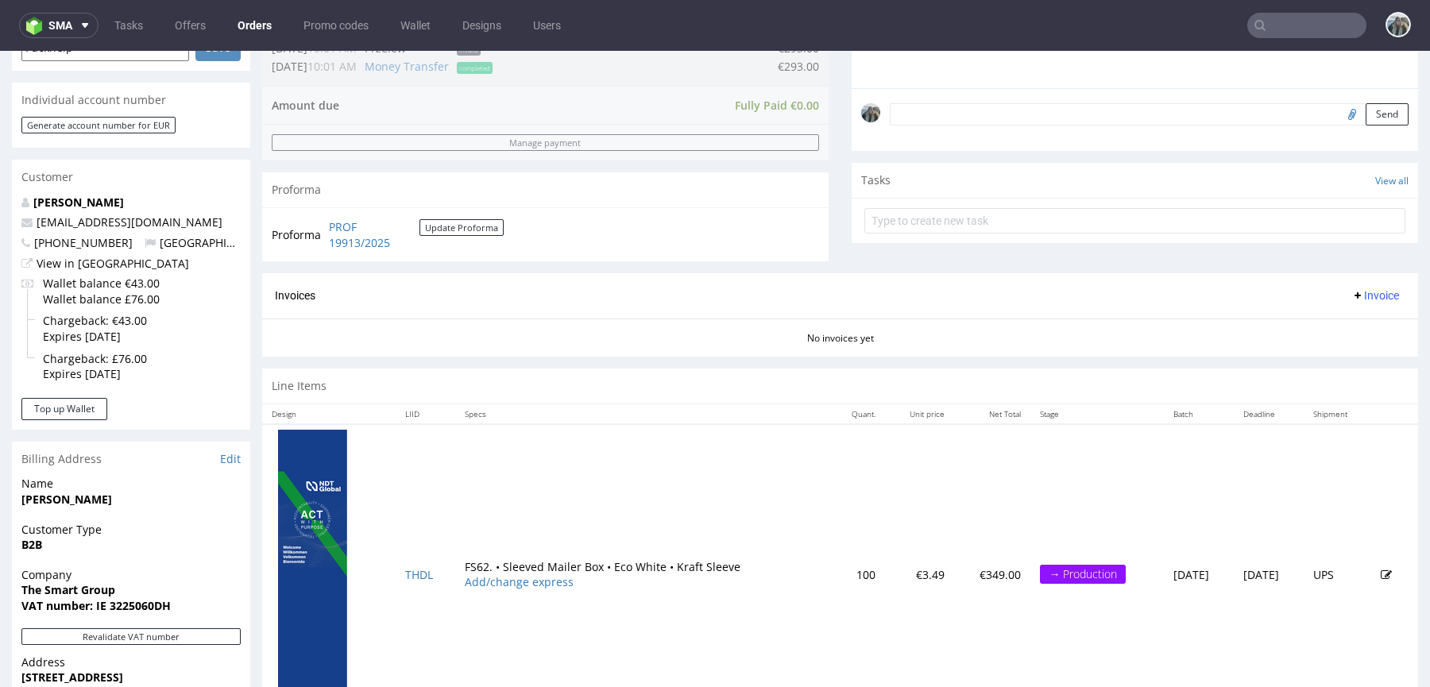
scroll to position [543, 0]
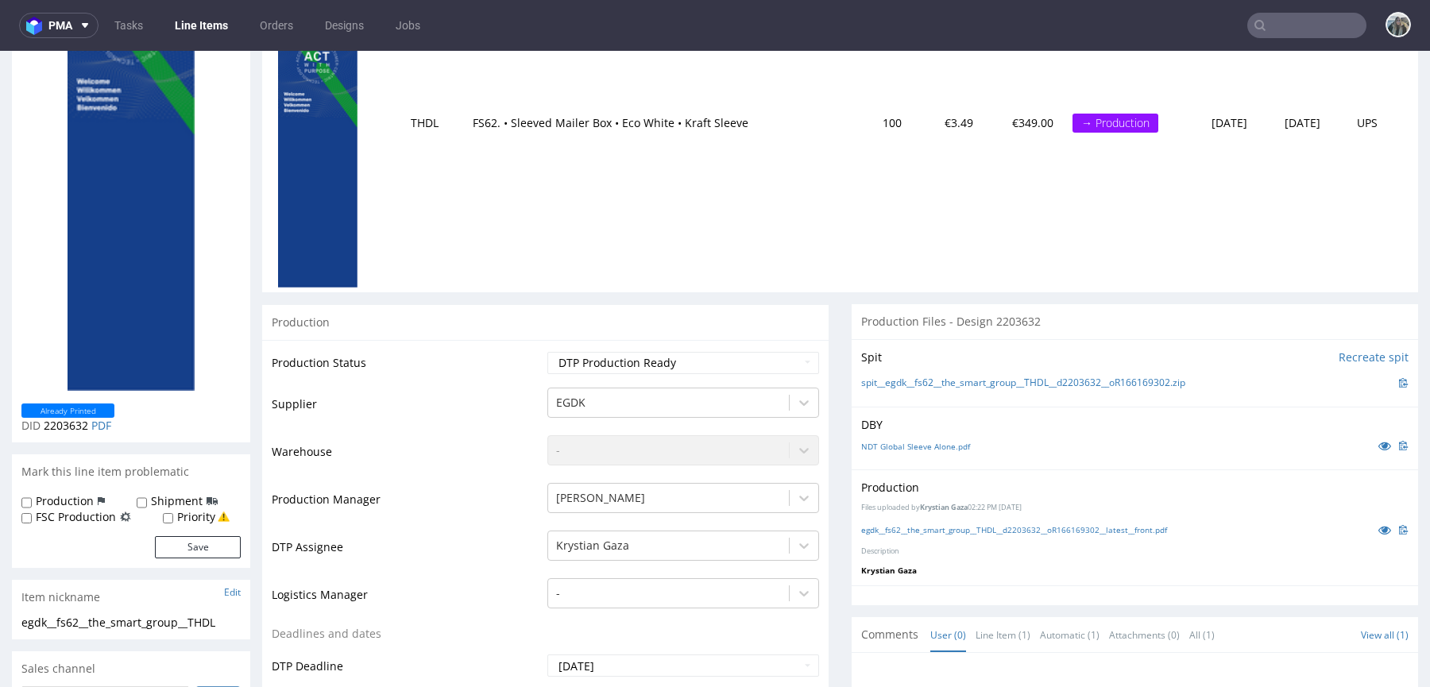
scroll to position [365, 0]
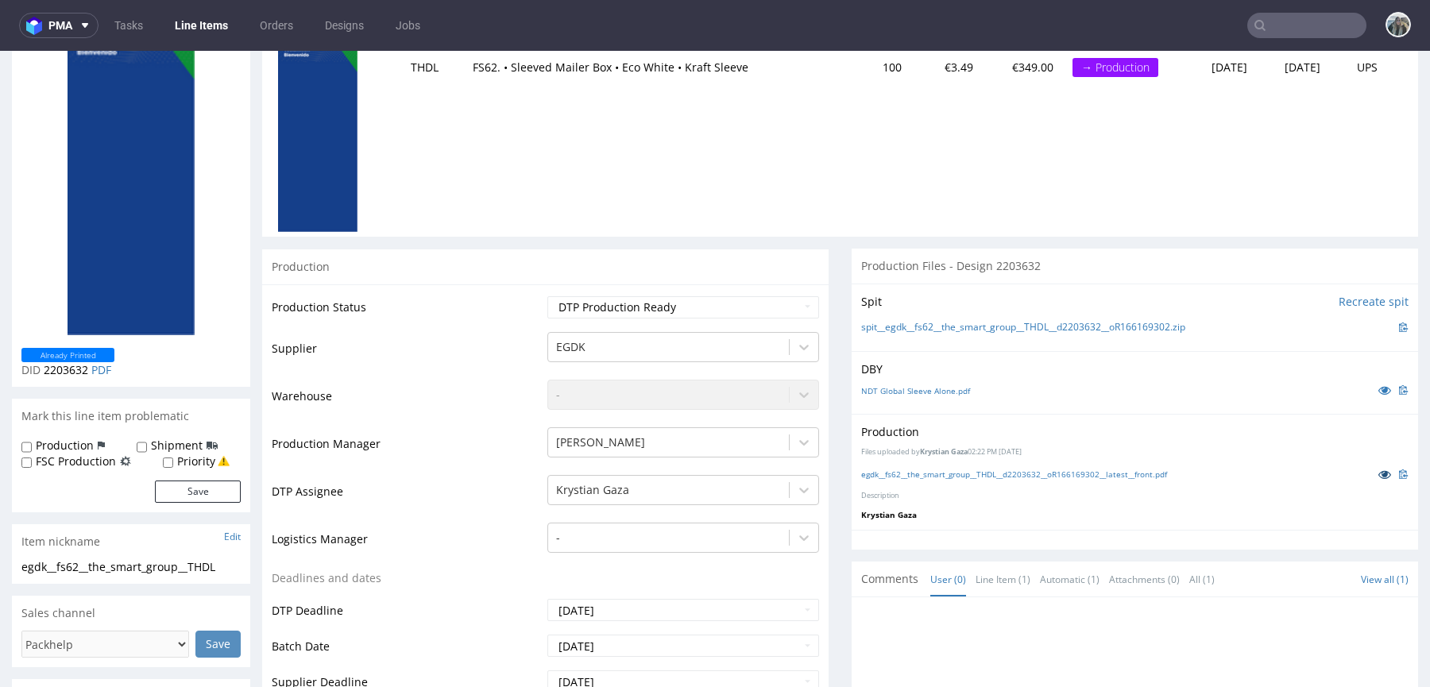
click at [1378, 473] on icon at bounding box center [1384, 474] width 13 height 11
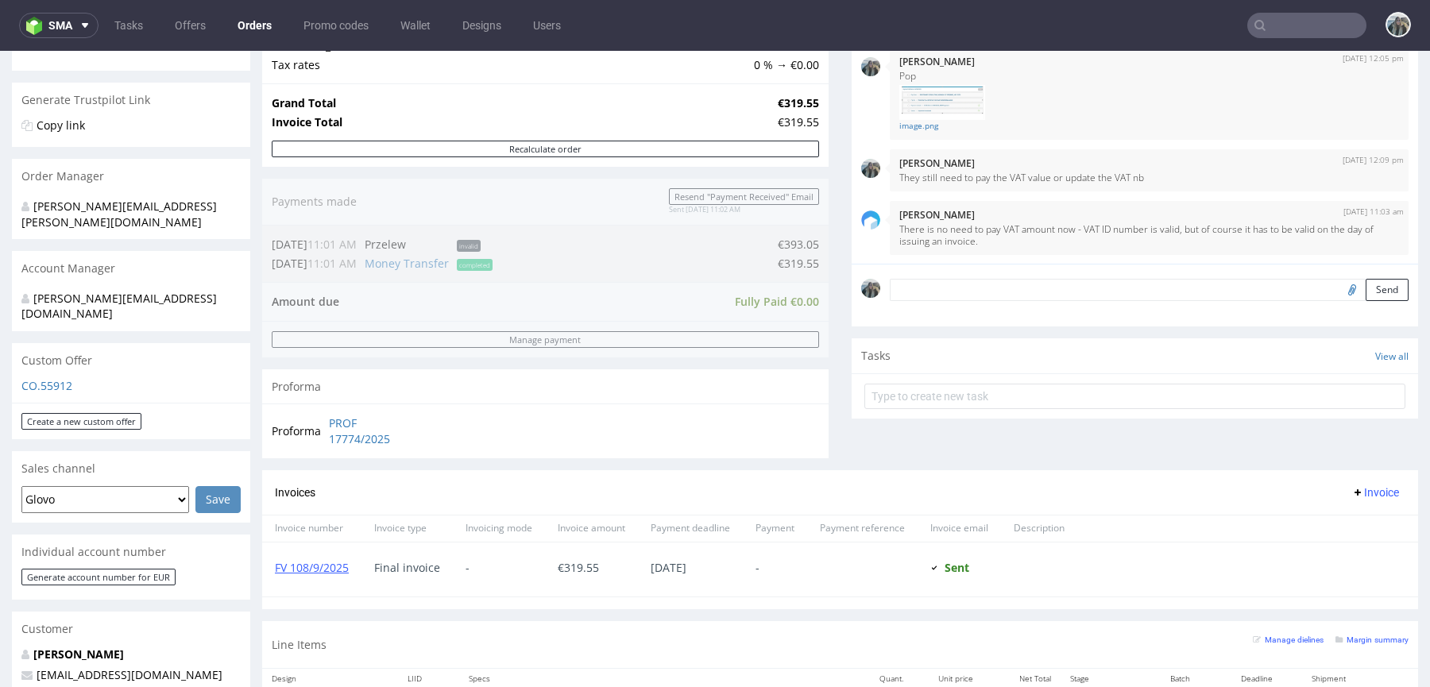
scroll to position [618, 0]
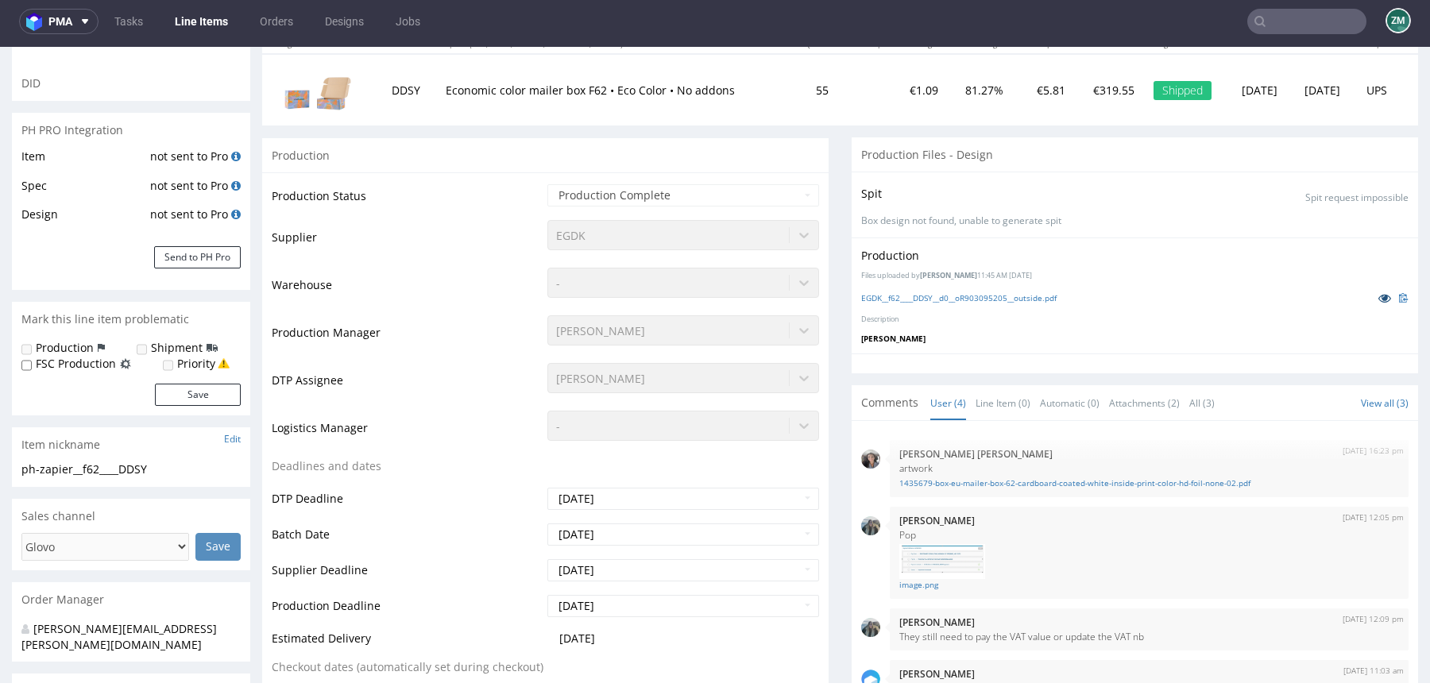
click at [1378, 297] on icon at bounding box center [1384, 297] width 13 height 11
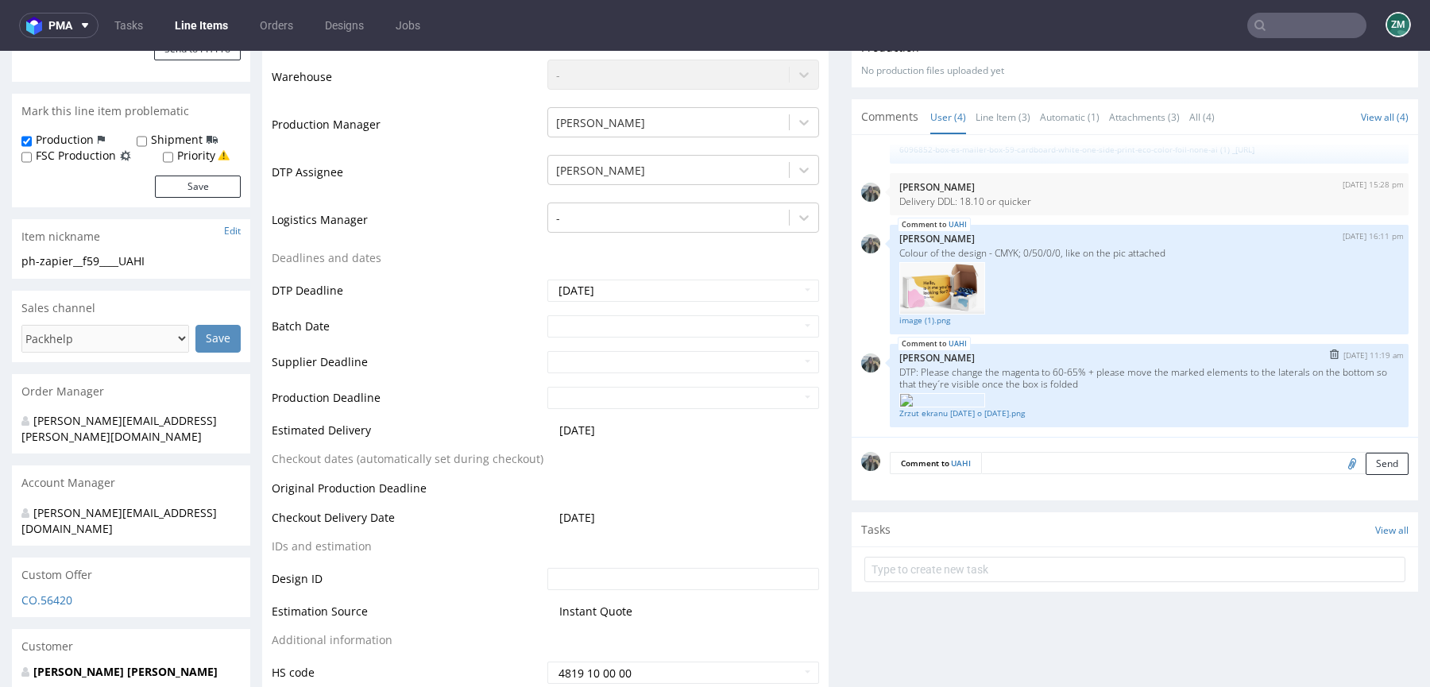
scroll to position [66, 0]
click at [970, 410] on link "Zrzut ekranu 2025-09-24 o 11.15.08.png" at bounding box center [1149, 414] width 500 height 12
click at [954, 393] on img at bounding box center [942, 400] width 86 height 14
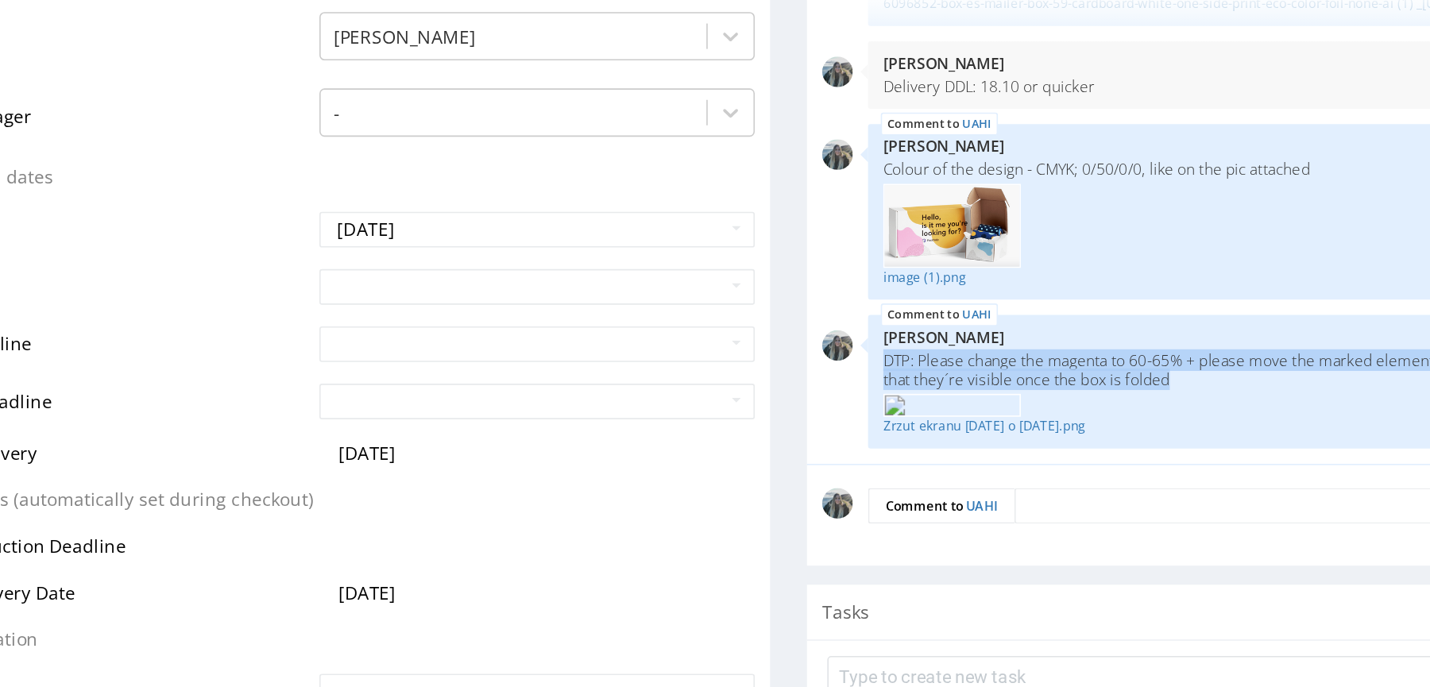
drag, startPoint x: 554, startPoint y: 157, endPoint x: 335, endPoint y: 145, distance: 218.8
click at [332, 143] on div "UAHI 24th Sep 25 | 11:19 am Zeniuk Magdalena DTP: Please change the magenta to …" at bounding box center [591, 180] width 519 height 83
copy p "DTP: Please change the magenta to 60-65% + please move the marked elements to t…"
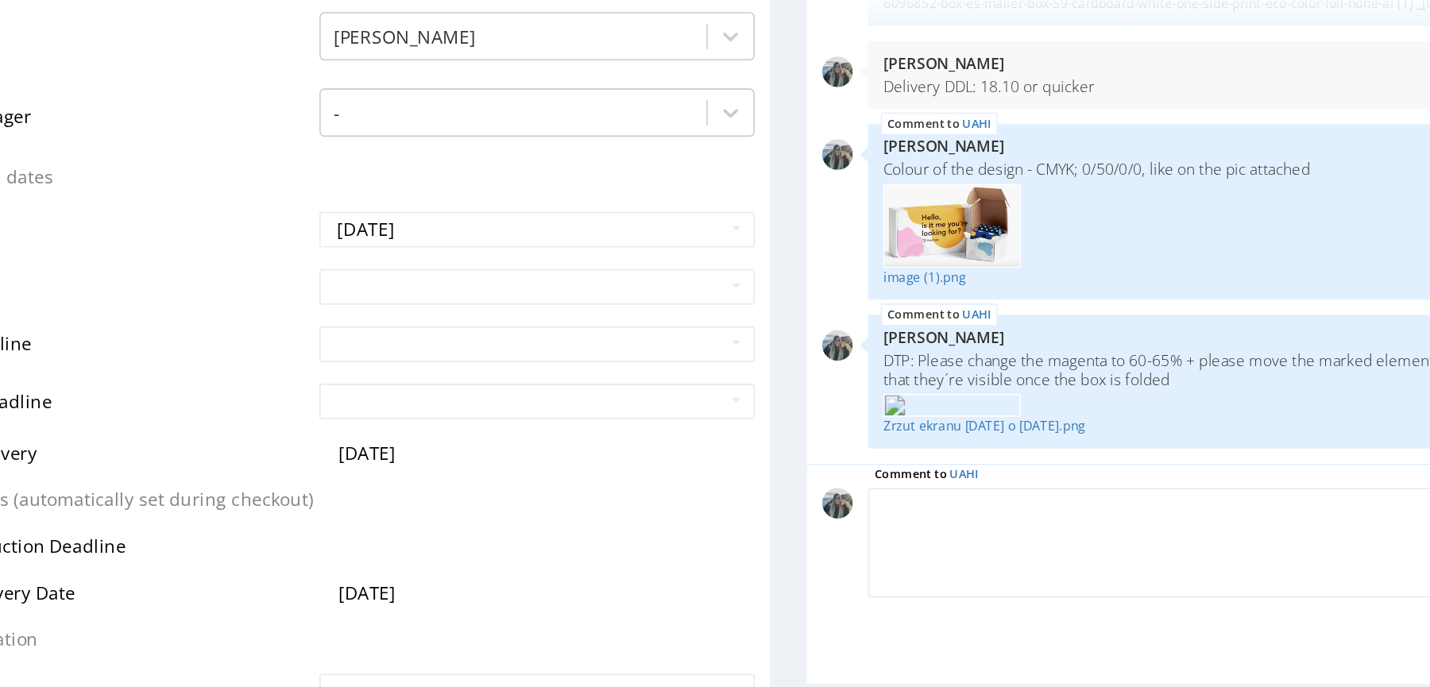
click at [442, 257] on textarea at bounding box center [591, 281] width 519 height 68
paste textarea "DTP: Please change the magenta to 60-65% + please move the marked elements to t…"
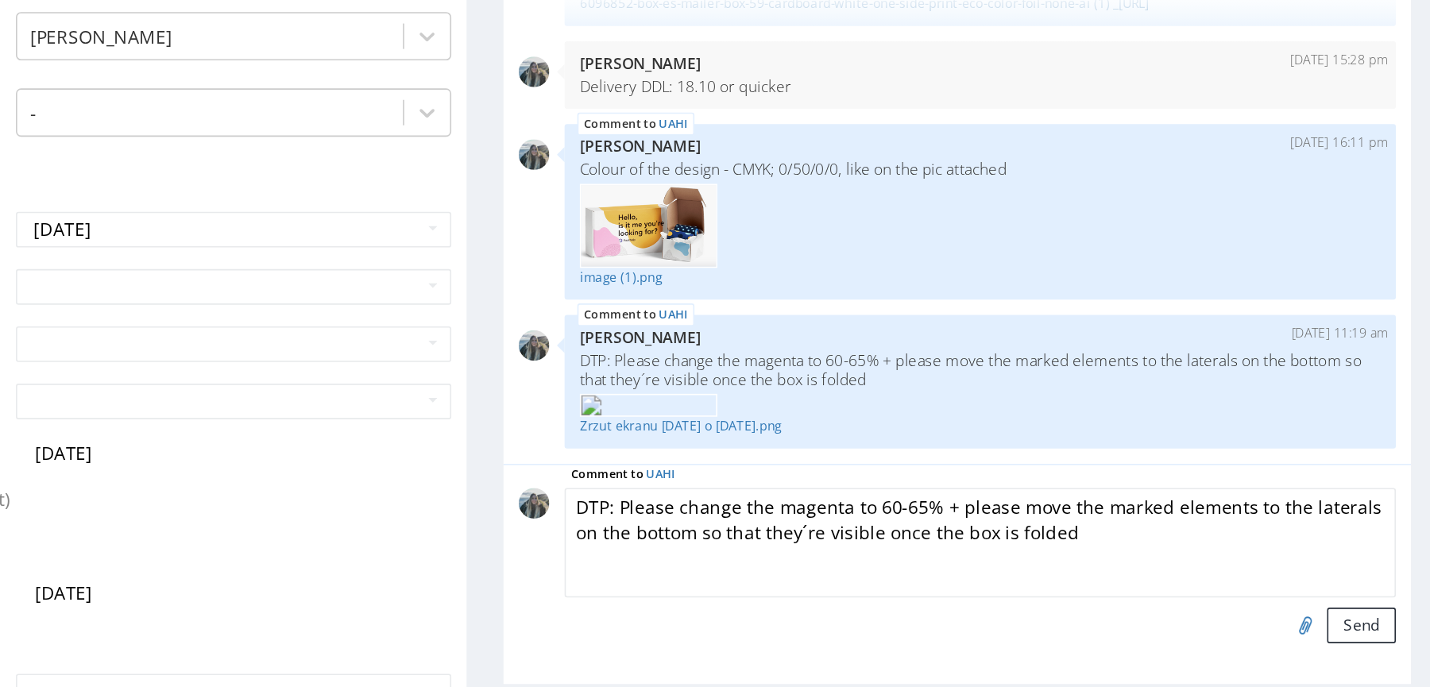
type textarea "DTP: Please change the magenta to 60-65% + please move the marked elements to t…"
click at [478, 334] on input "file" at bounding box center [489, 332] width 22 height 21
type input "C:\fakepath\Zrzut ekranu 2025-09-24 o 11.12.26.png"
click at [508, 334] on button "Send" at bounding box center [526, 333] width 43 height 22
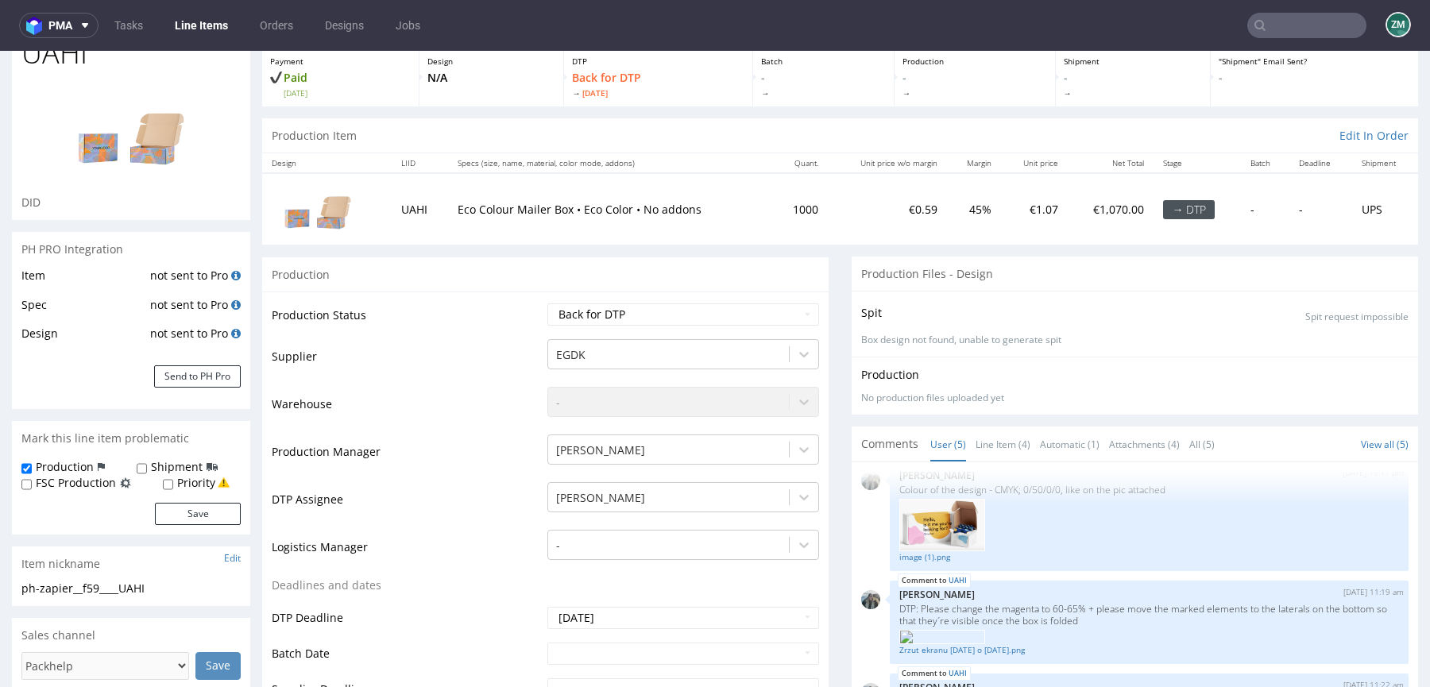
scroll to position [300, 0]
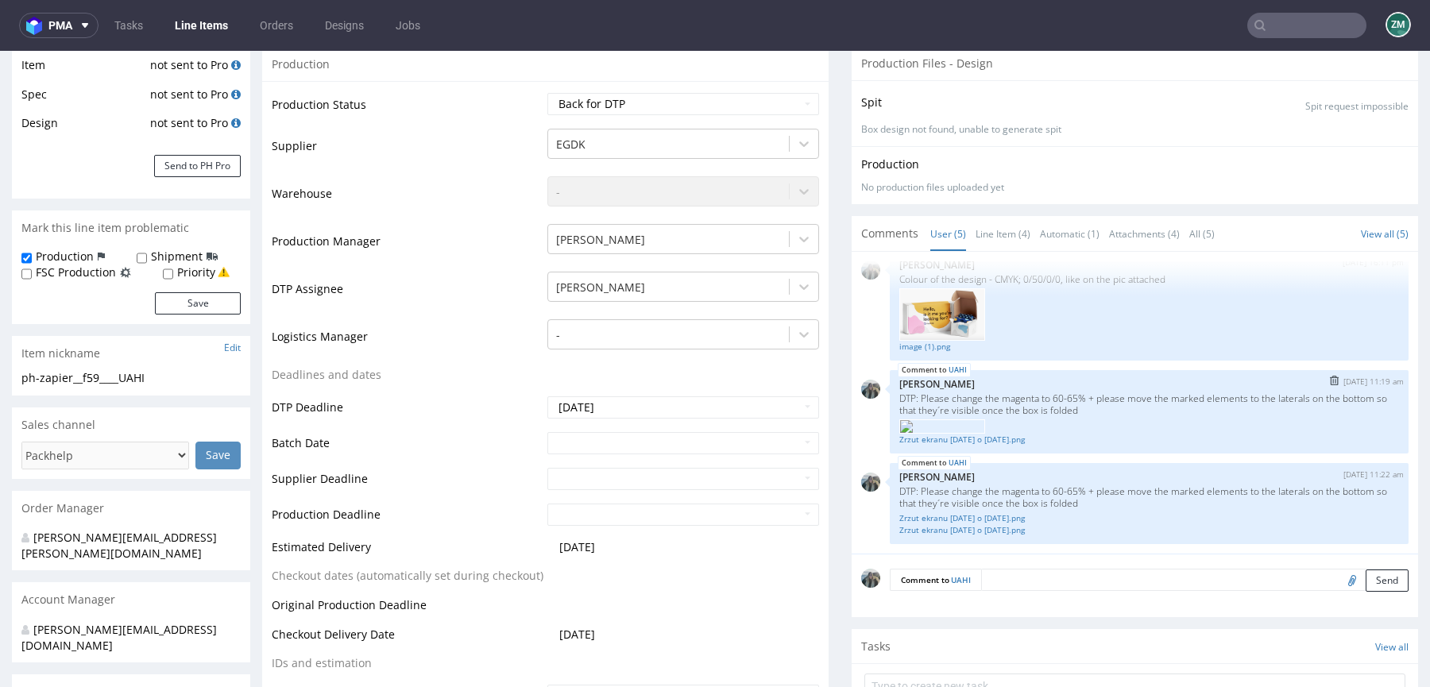
click at [1330, 376] on img "submit" at bounding box center [1334, 381] width 9 height 10
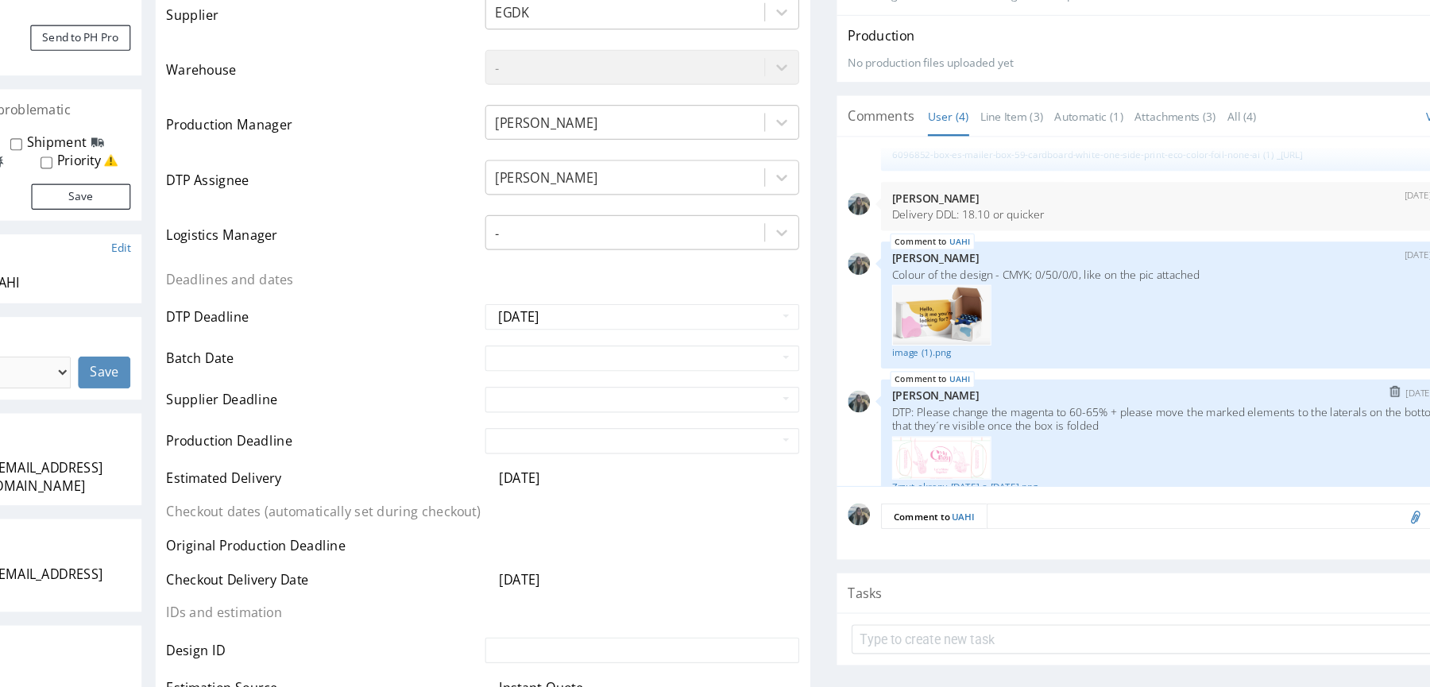
scroll to position [114, 0]
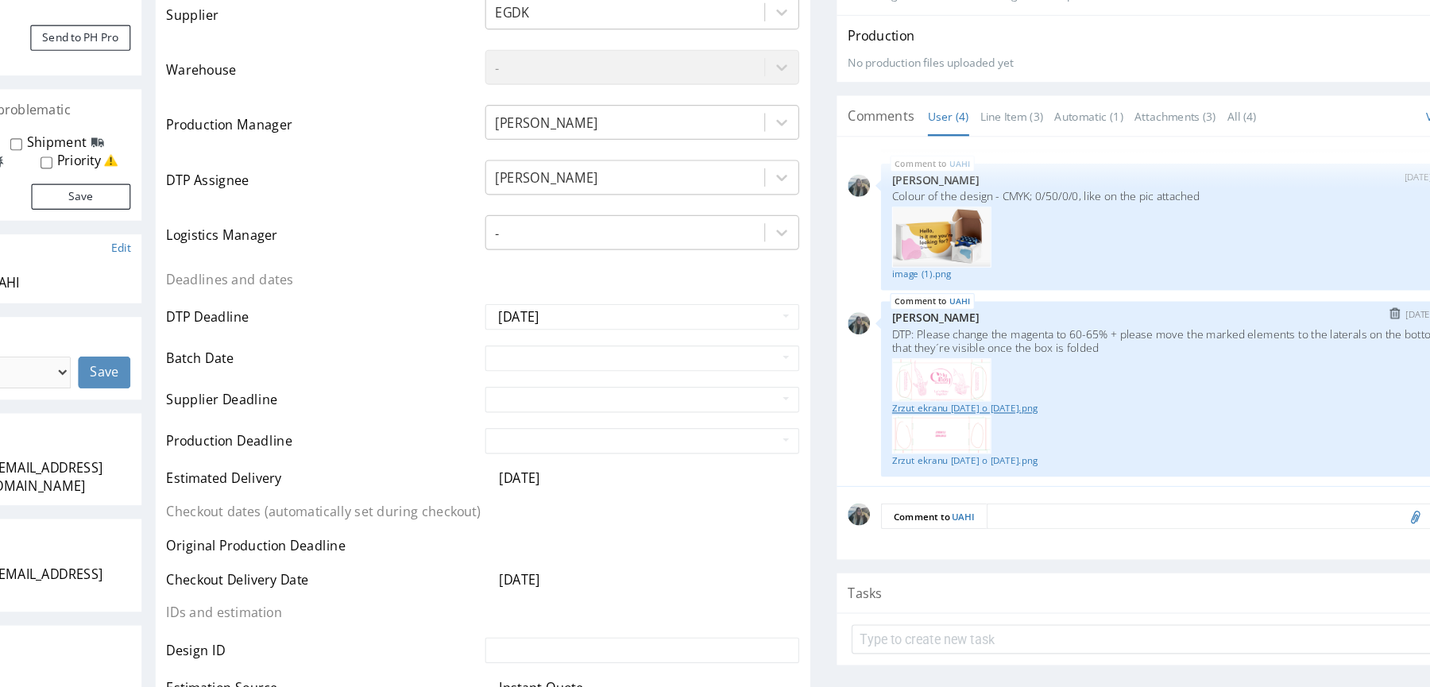
click at [813, 346] on link "Zrzut ekranu 2025-09-24 o 11.12.26.png" at bounding box center [1002, 352] width 500 height 12
click at [813, 392] on link "Zrzut ekranu 2025-09-24 o 11.15.08.png" at bounding box center [1002, 398] width 500 height 12
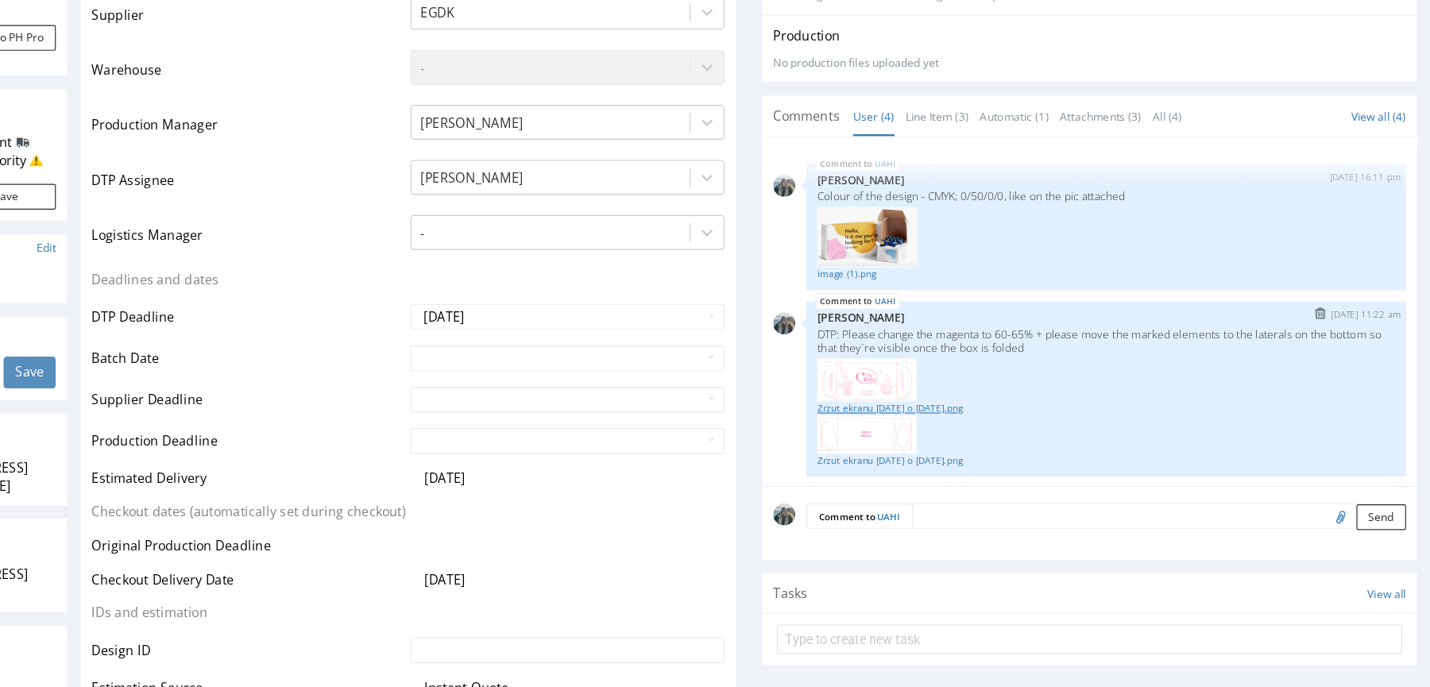
click at [778, 346] on link "Zrzut ekranu 2025-09-24 o 11.12.26.png" at bounding box center [927, 352] width 500 height 12
click at [782, 387] on div at bounding box center [927, 374] width 500 height 33
click at [789, 398] on link "Zrzut ekranu 2025-09-24 o 11.15.08.png" at bounding box center [927, 398] width 500 height 12
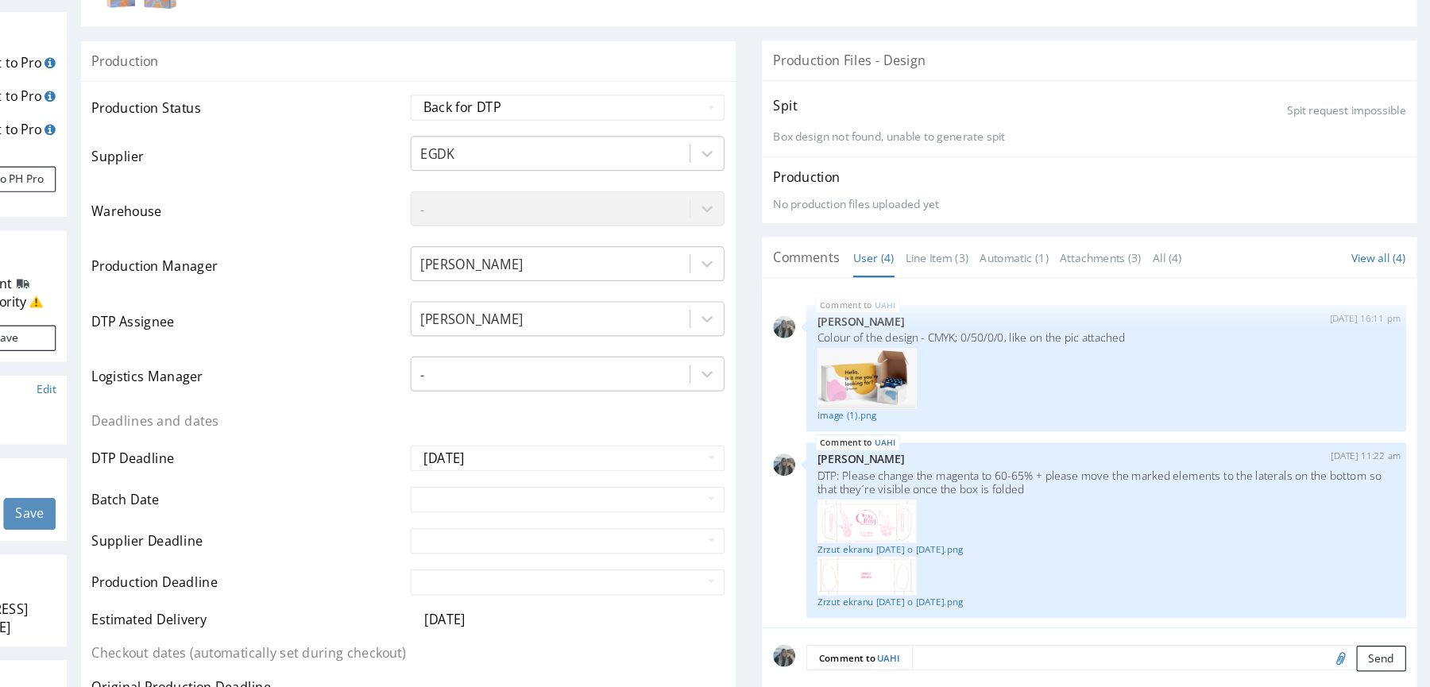
scroll to position [0, 0]
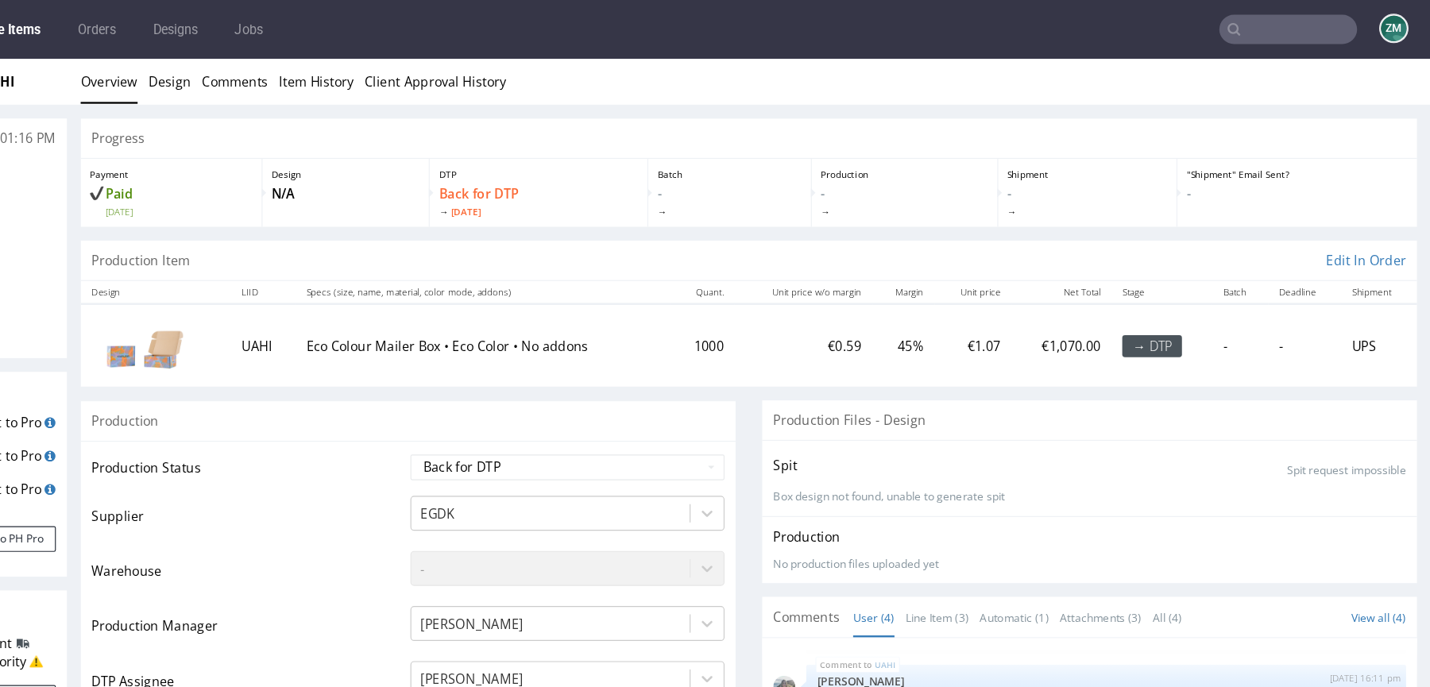
drag, startPoint x: 1072, startPoint y: 64, endPoint x: 1072, endPoint y: 105, distance: 40.5
click at [1072, 68] on div "Home Orders R628753767 UAHI Overview Design Comments Item History Client Approv…" at bounding box center [493, 79] width 1430 height 40
click at [1294, 30] on input "text" at bounding box center [1306, 25] width 119 height 25
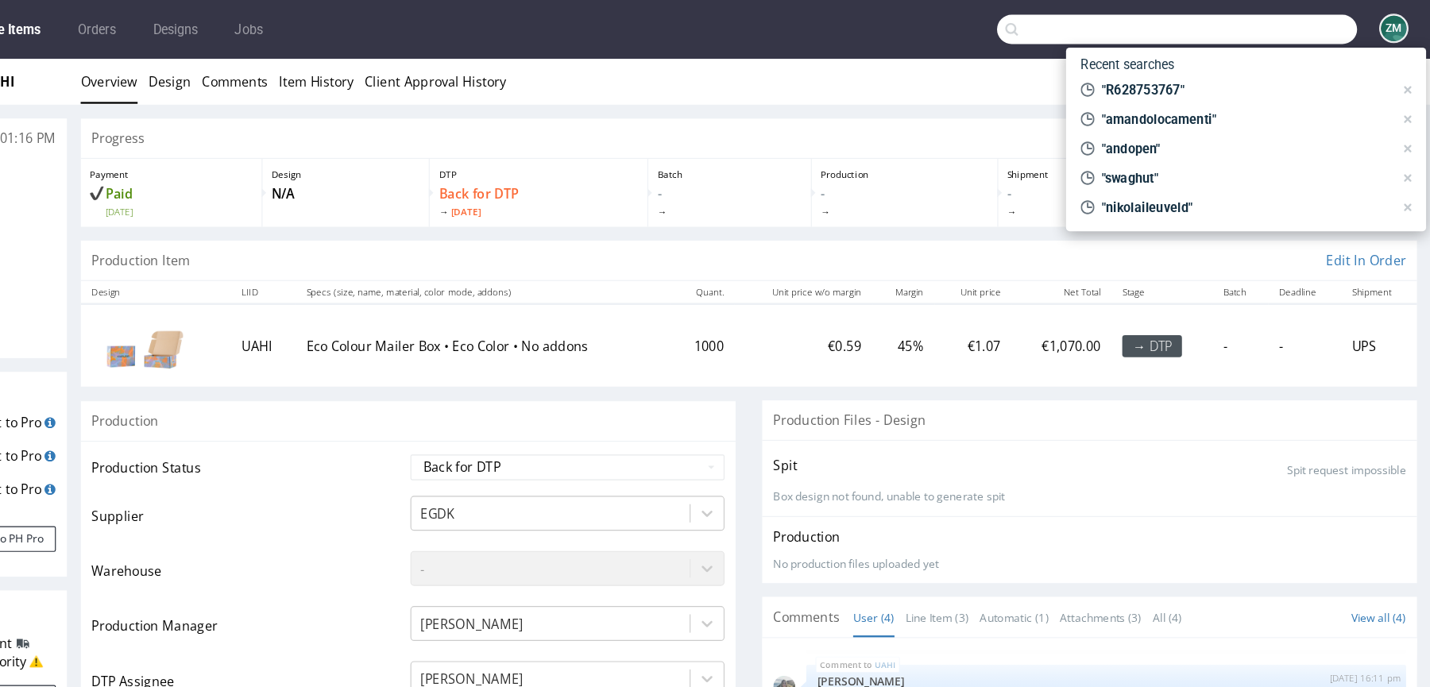
paste input "escuelainternacionaldependulohebreo"
type input "escuelainternacionaldependulohebreo"
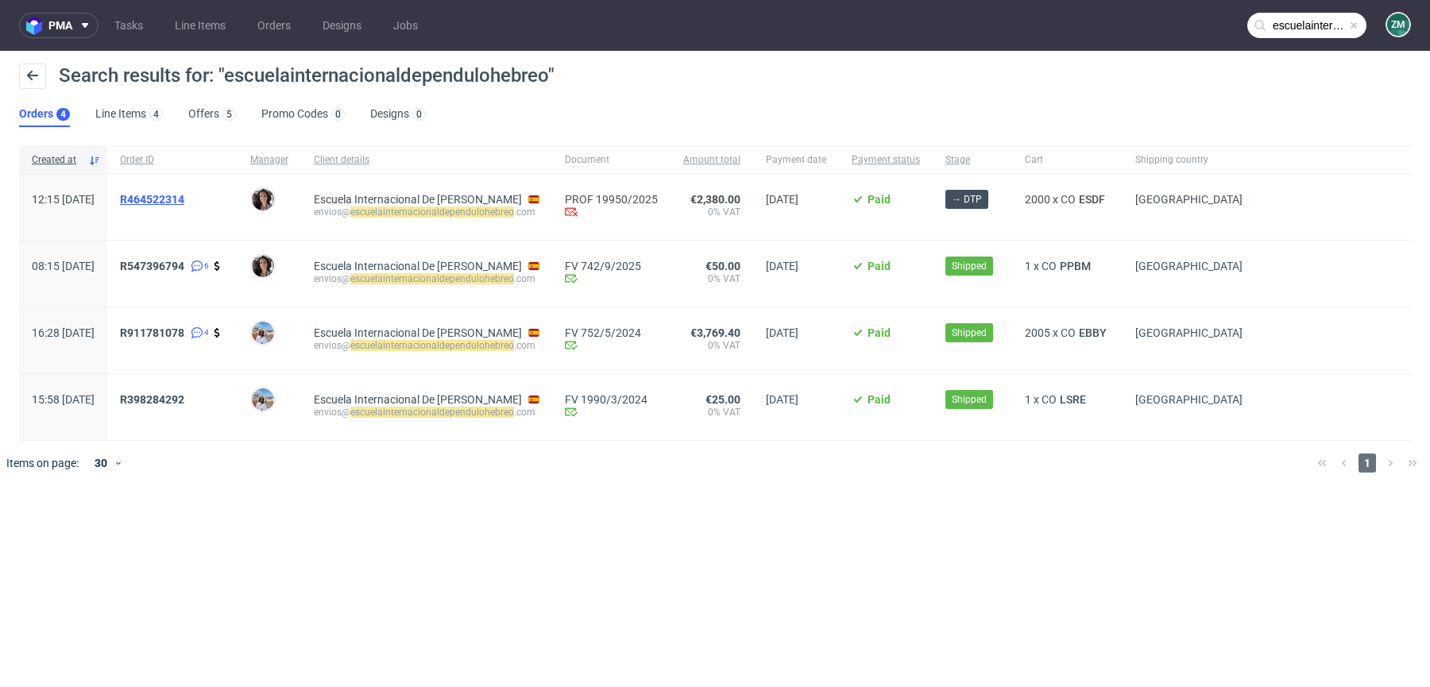
click at [184, 200] on span "R464522314" at bounding box center [152, 199] width 64 height 13
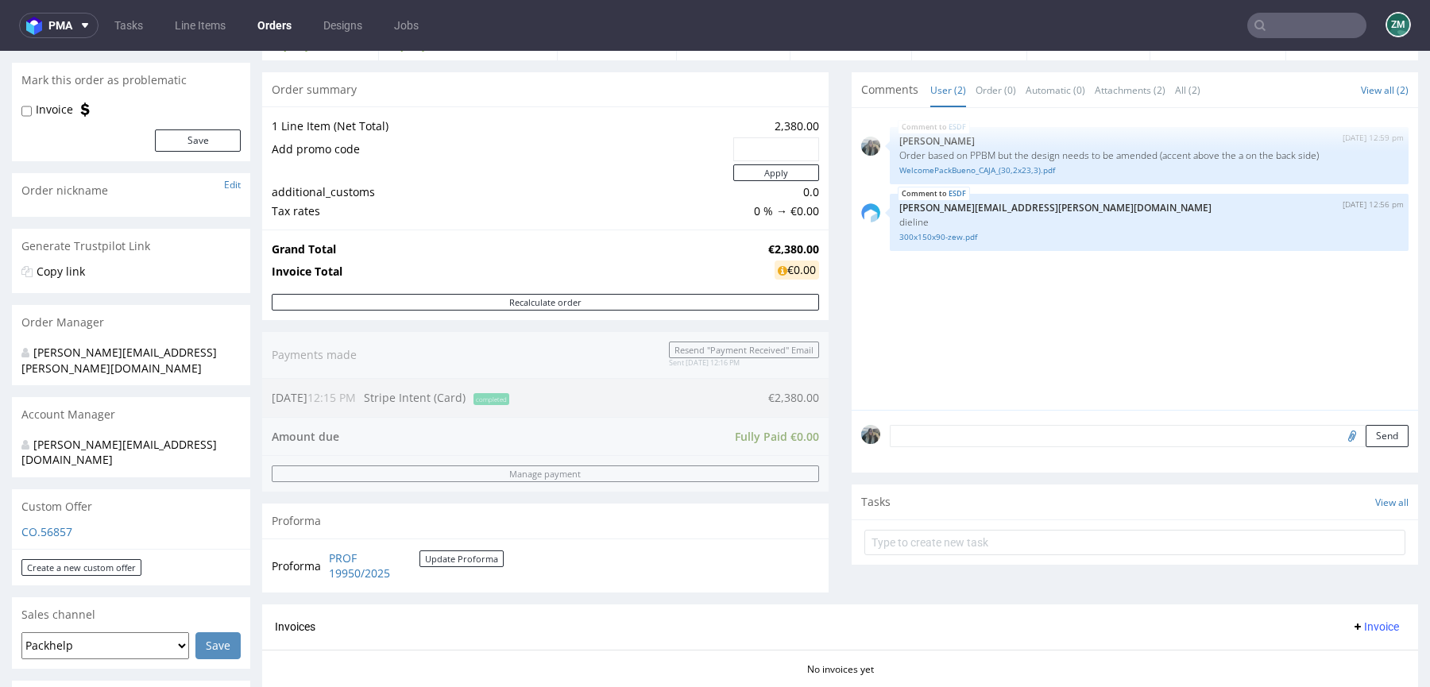
scroll to position [489, 0]
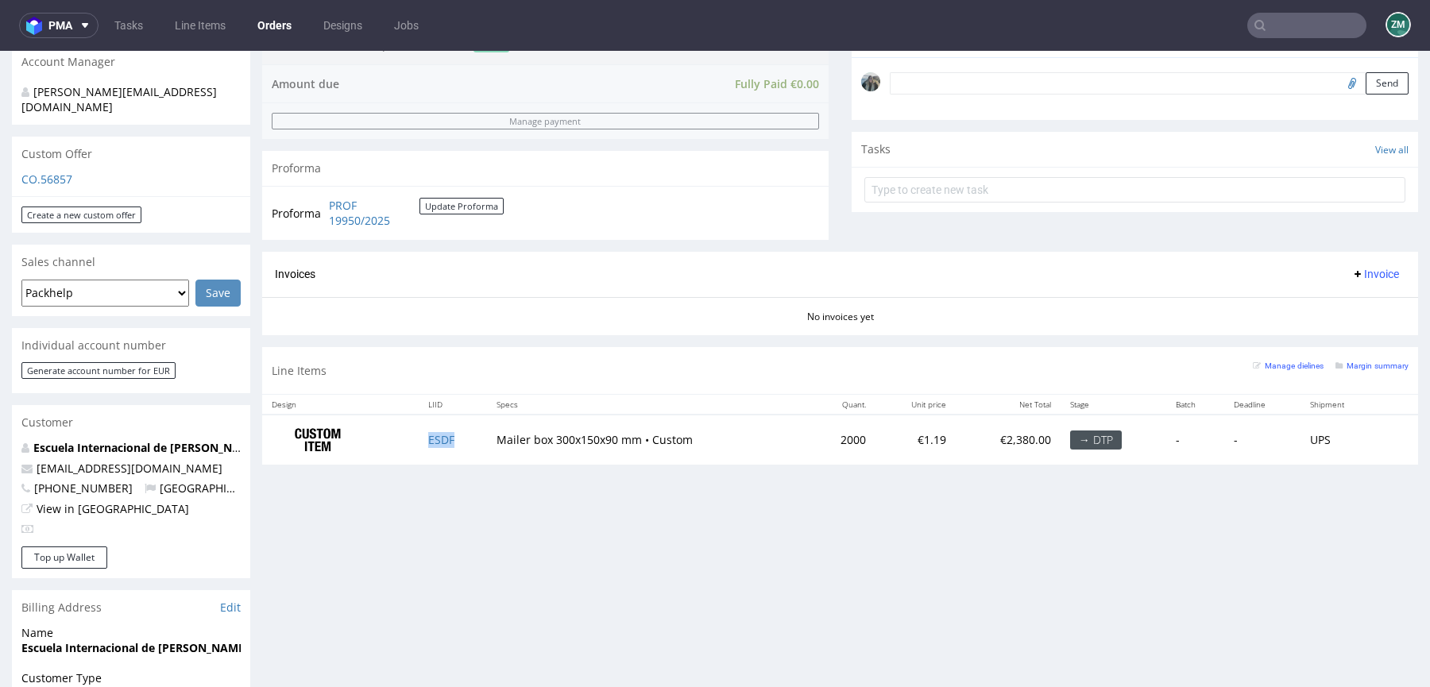
click at [459, 442] on td "ESDF" at bounding box center [453, 440] width 68 height 50
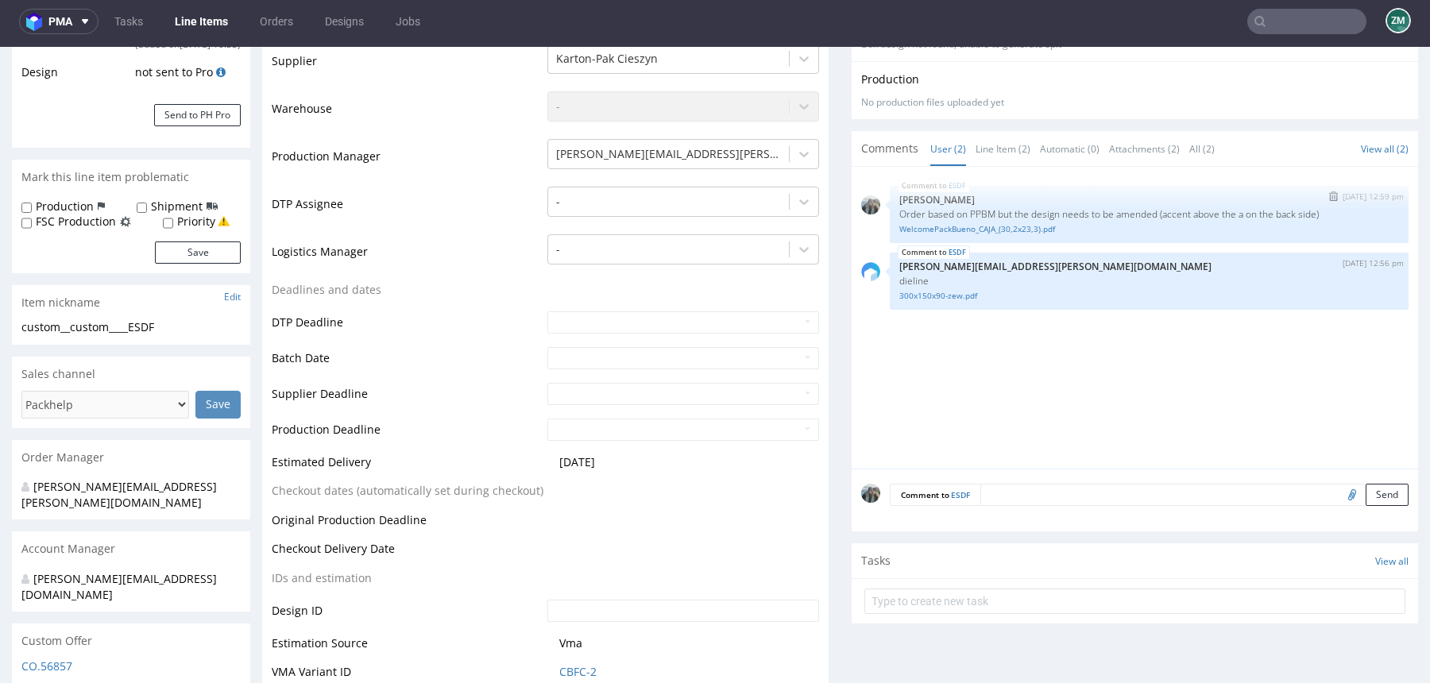
scroll to position [343, 0]
click at [988, 228] on link "WelcomePackBueno_CAJA_(30,2x23,3).pdf" at bounding box center [1149, 226] width 500 height 12
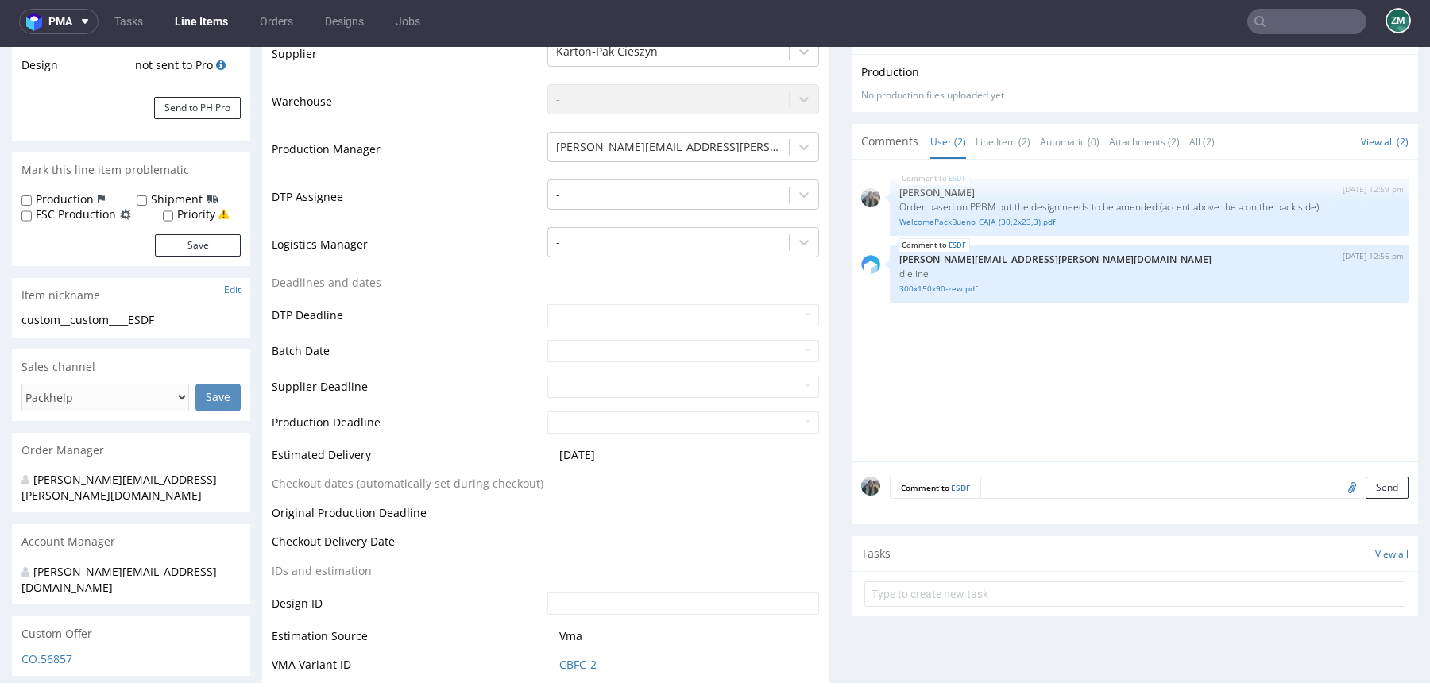
scroll to position [0, 0]
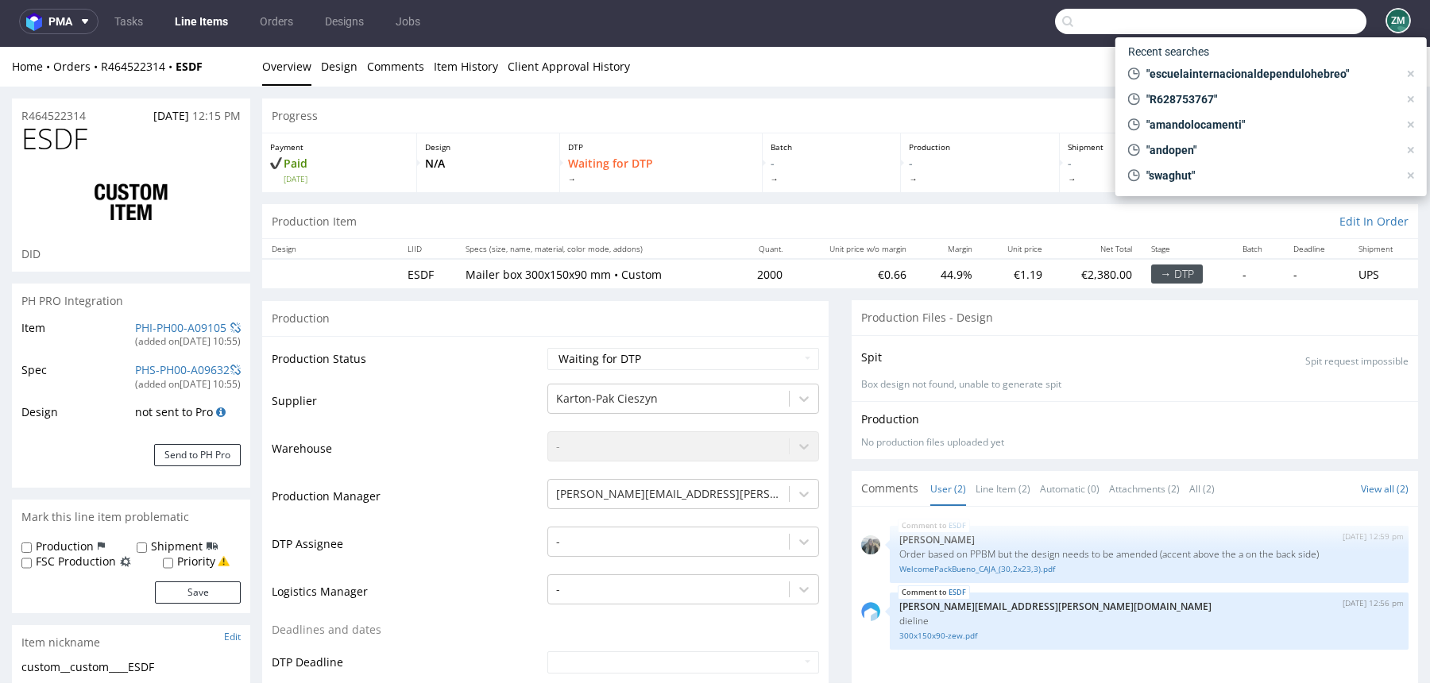
click at [1281, 17] on input "text" at bounding box center [1210, 21] width 311 height 25
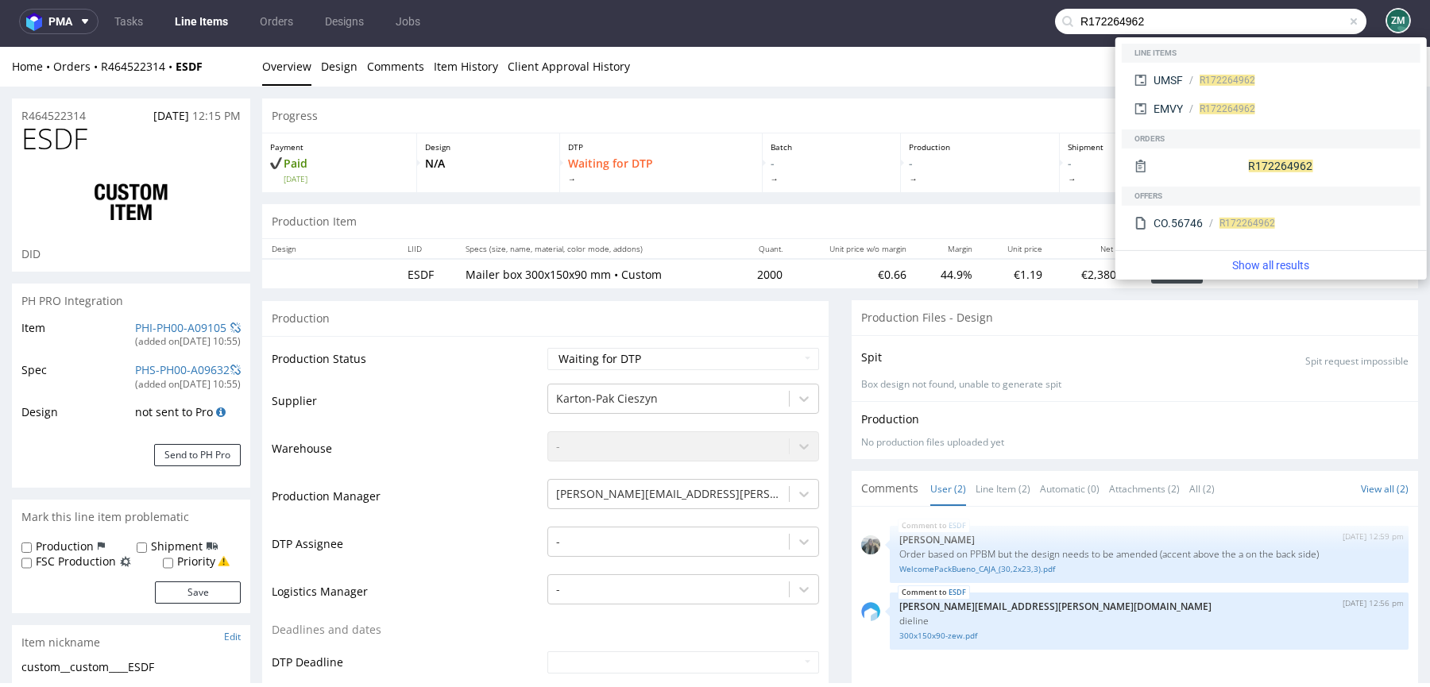
type input "R172264962"
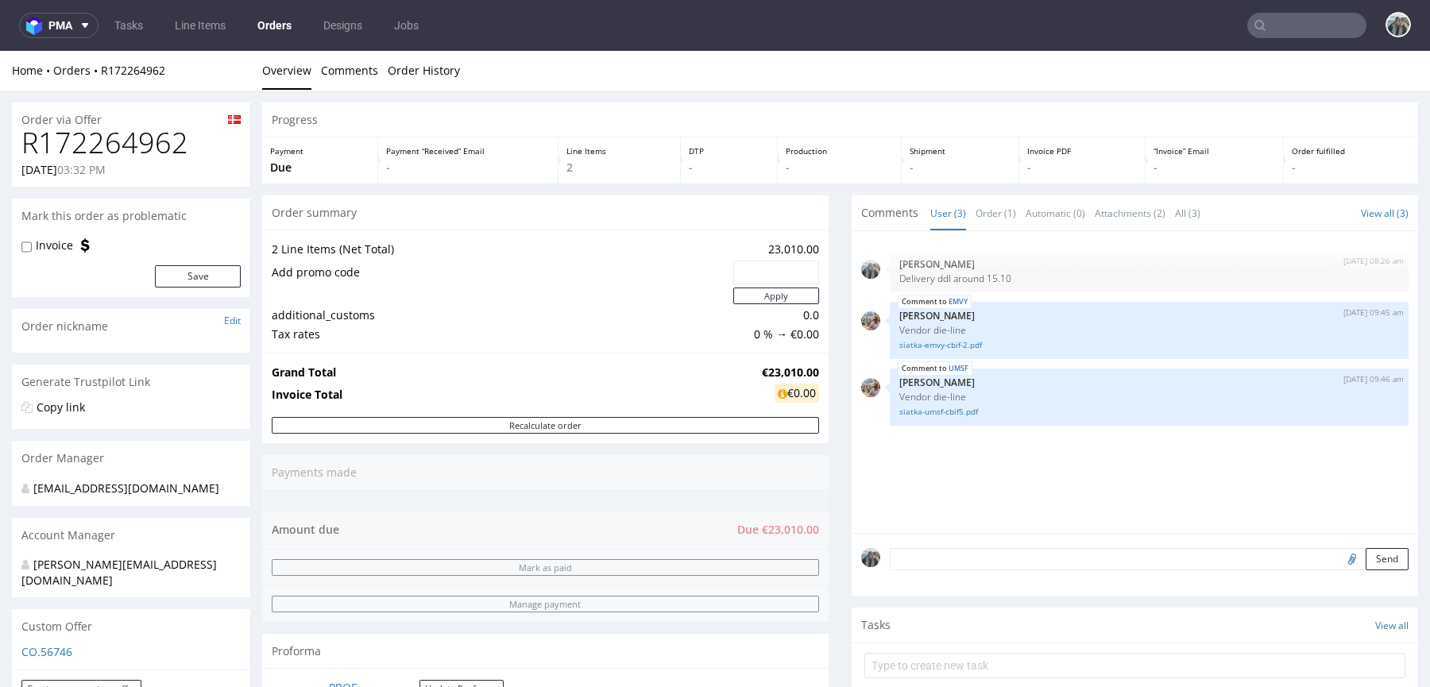
click at [110, 133] on h1 "R172264962" at bounding box center [130, 143] width 219 height 32
copy h1 "R172264962"
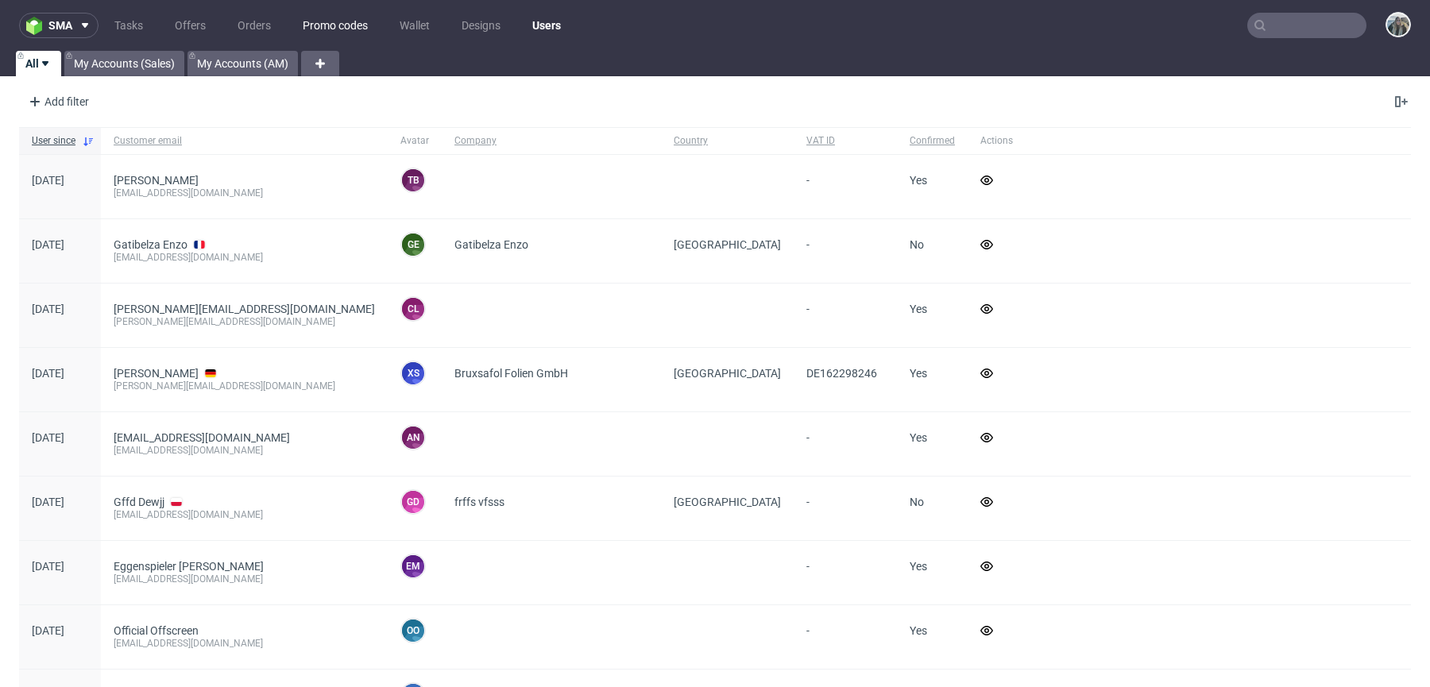
click at [324, 25] on link "Promo codes" at bounding box center [335, 25] width 84 height 25
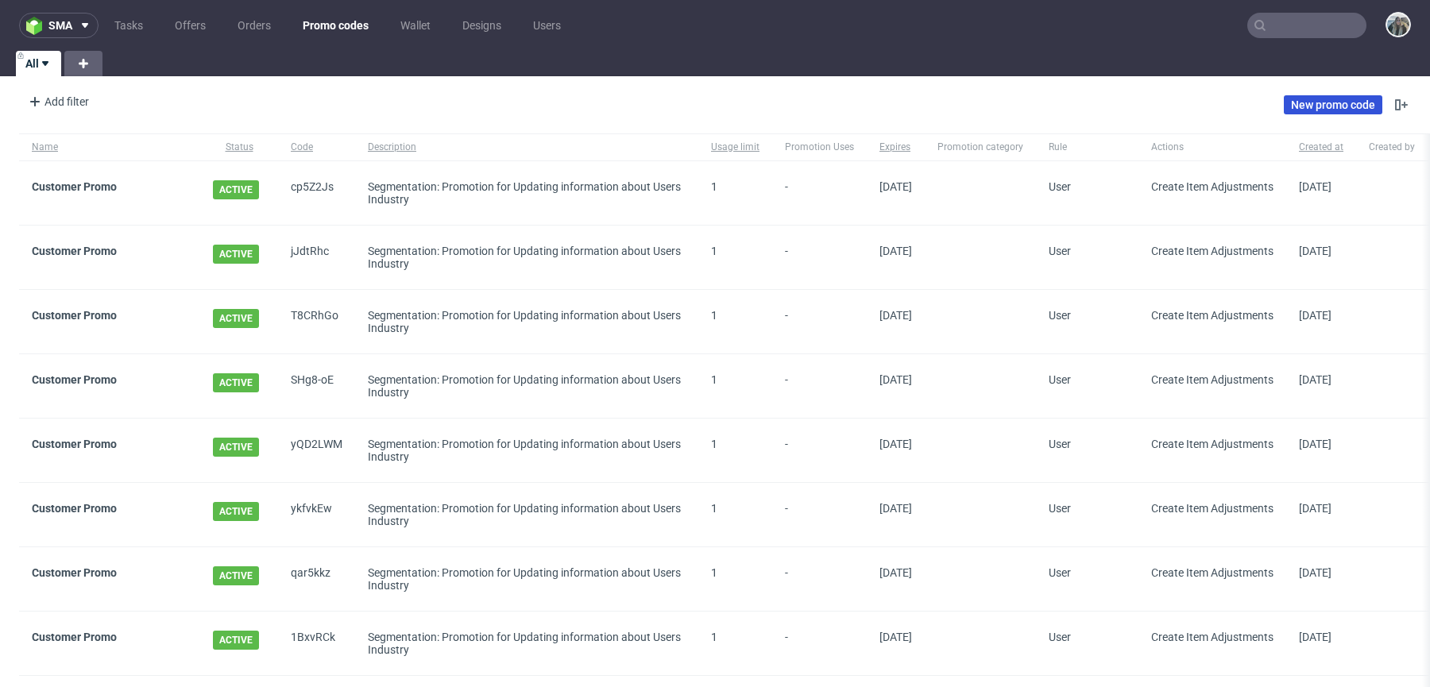
click at [1289, 99] on link "New promo code" at bounding box center [1333, 104] width 99 height 19
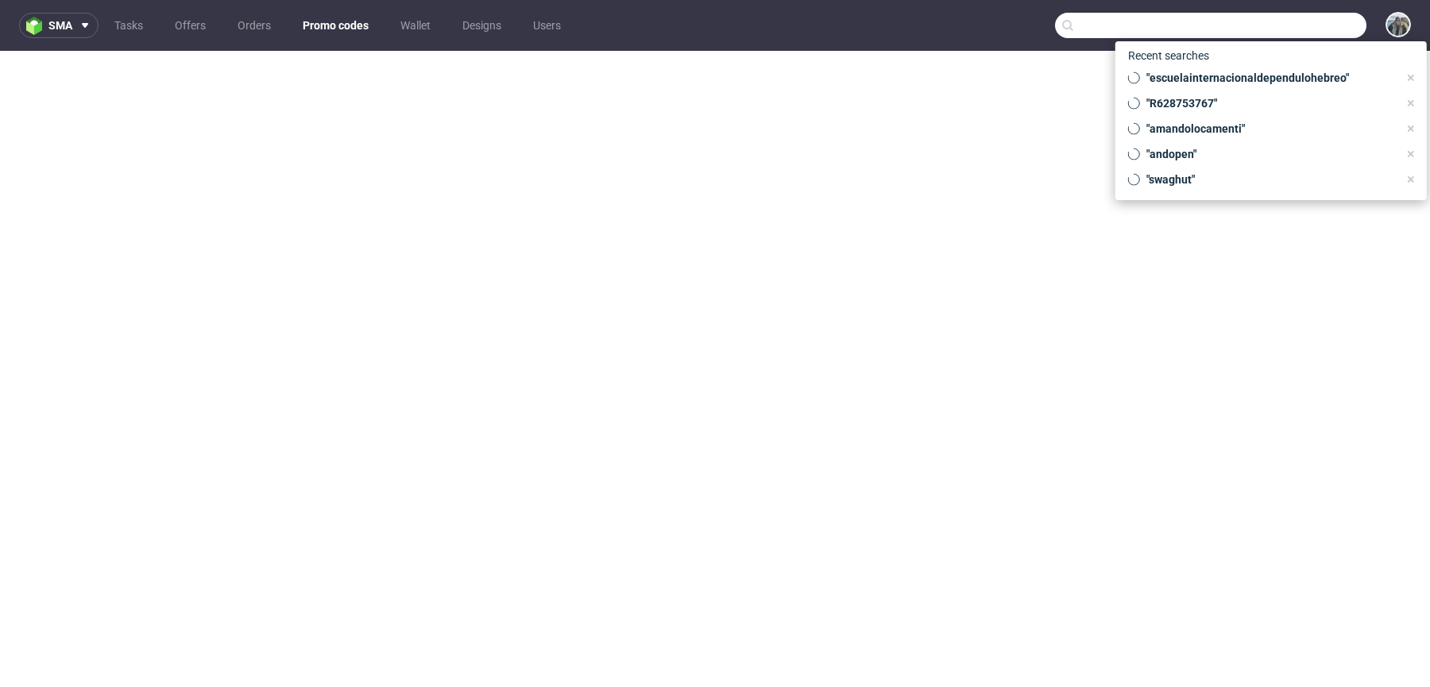
click at [1291, 27] on input "text" at bounding box center [1210, 25] width 311 height 25
paste input "OLE404"
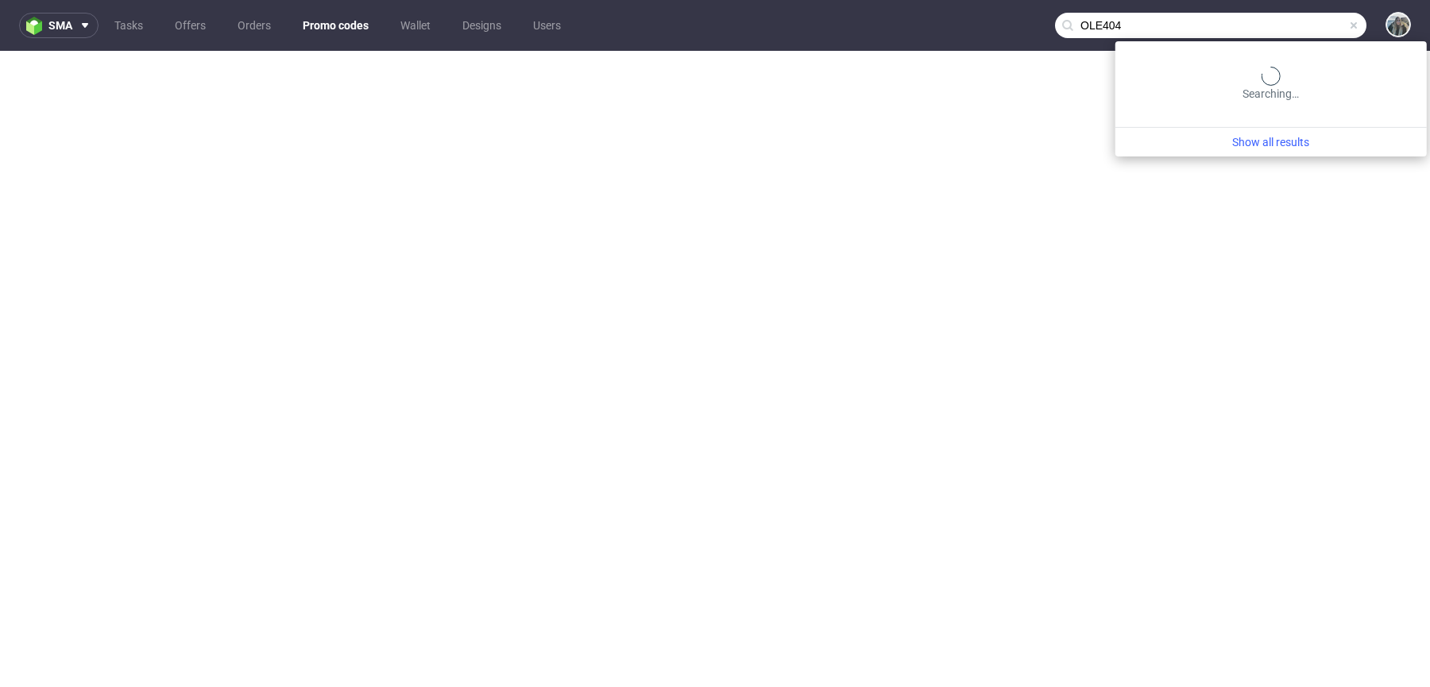
type input "OLE404"
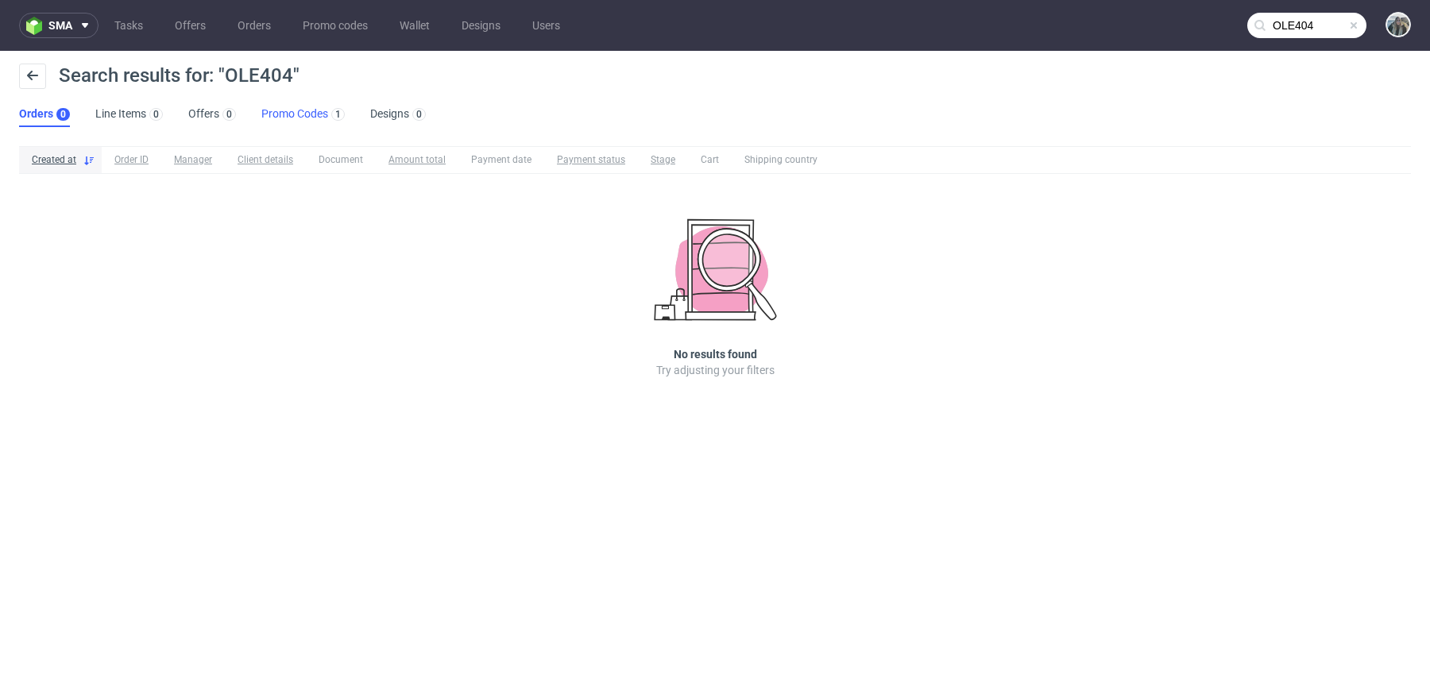
click at [286, 118] on link "Promo Codes 1" at bounding box center [302, 114] width 83 height 25
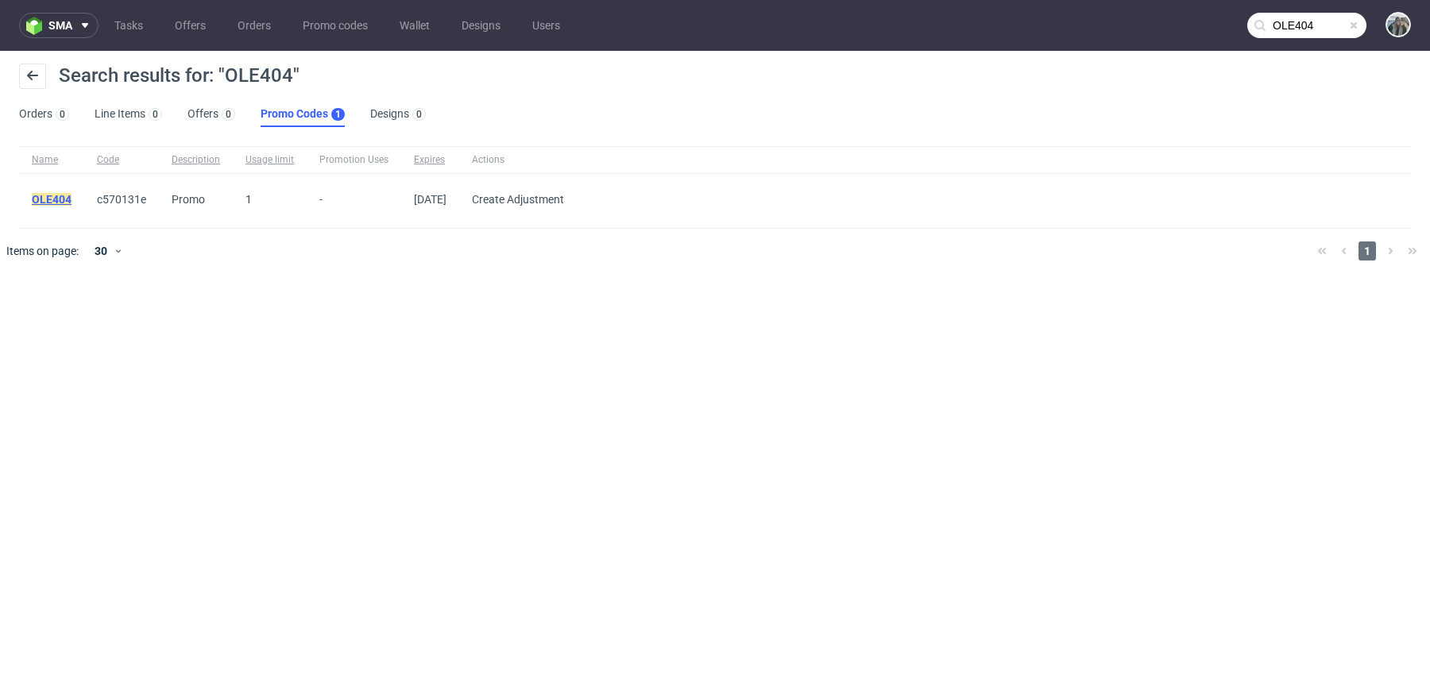
click at [54, 202] on mark "OLE404" at bounding box center [52, 199] width 40 height 13
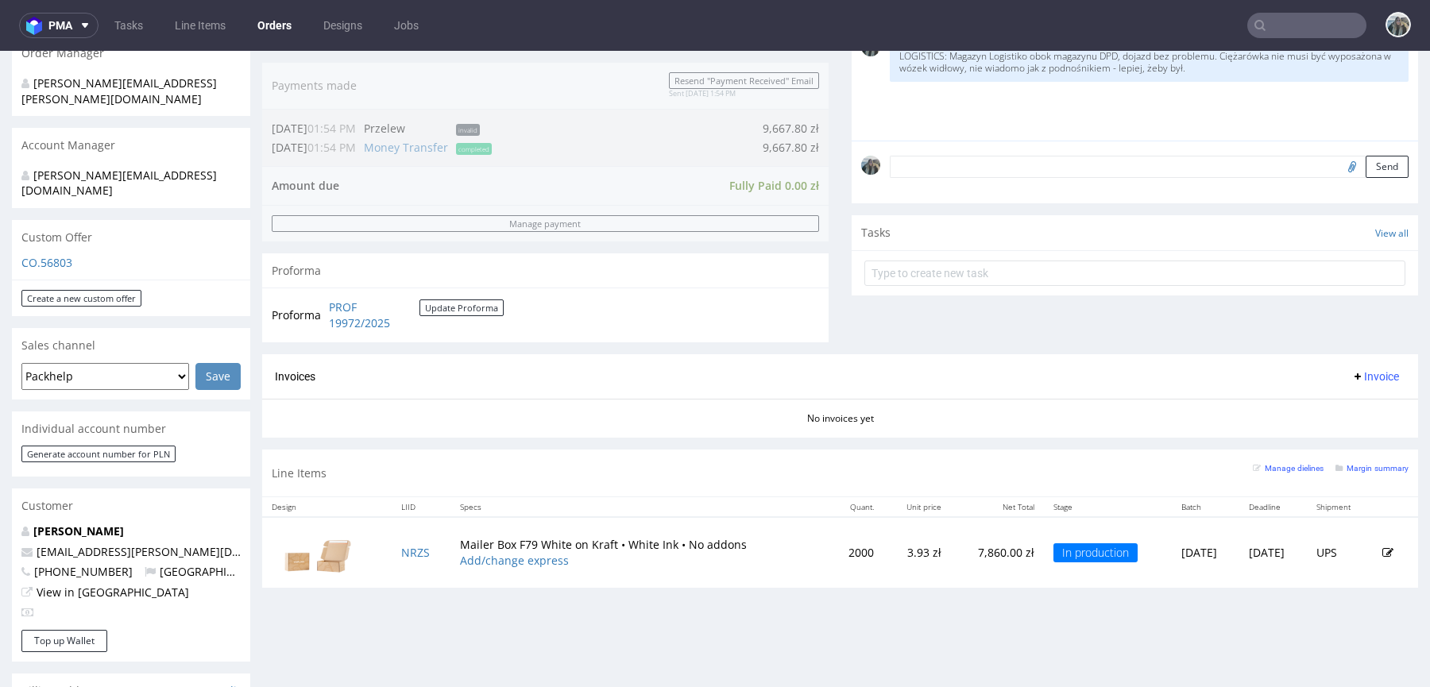
scroll to position [407, 0]
drag, startPoint x: 150, startPoint y: 493, endPoint x: 0, endPoint y: 510, distance: 151.2
click at [0, 510] on div "Order via Offer R556473804 16.09.2025 09:13 PM Mark this order as problematic I…" at bounding box center [715, 445] width 1430 height 1522
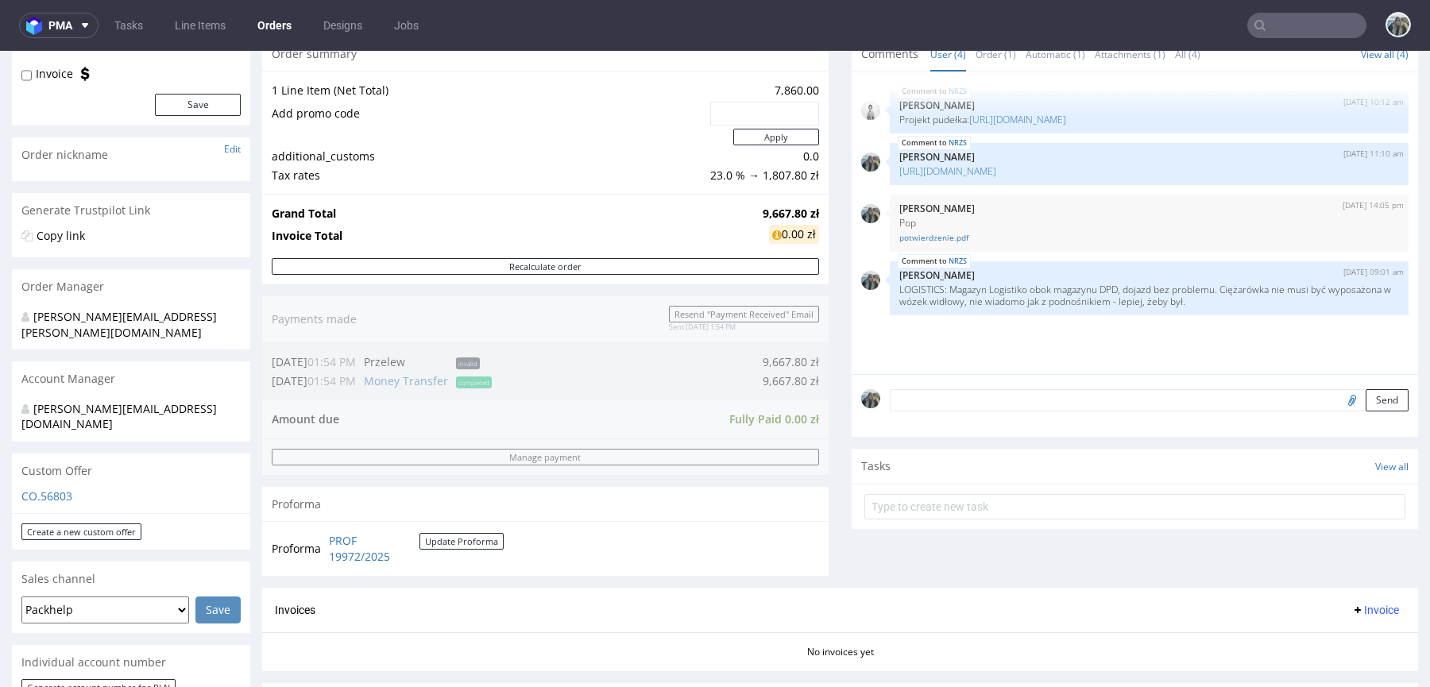
scroll to position [0, 0]
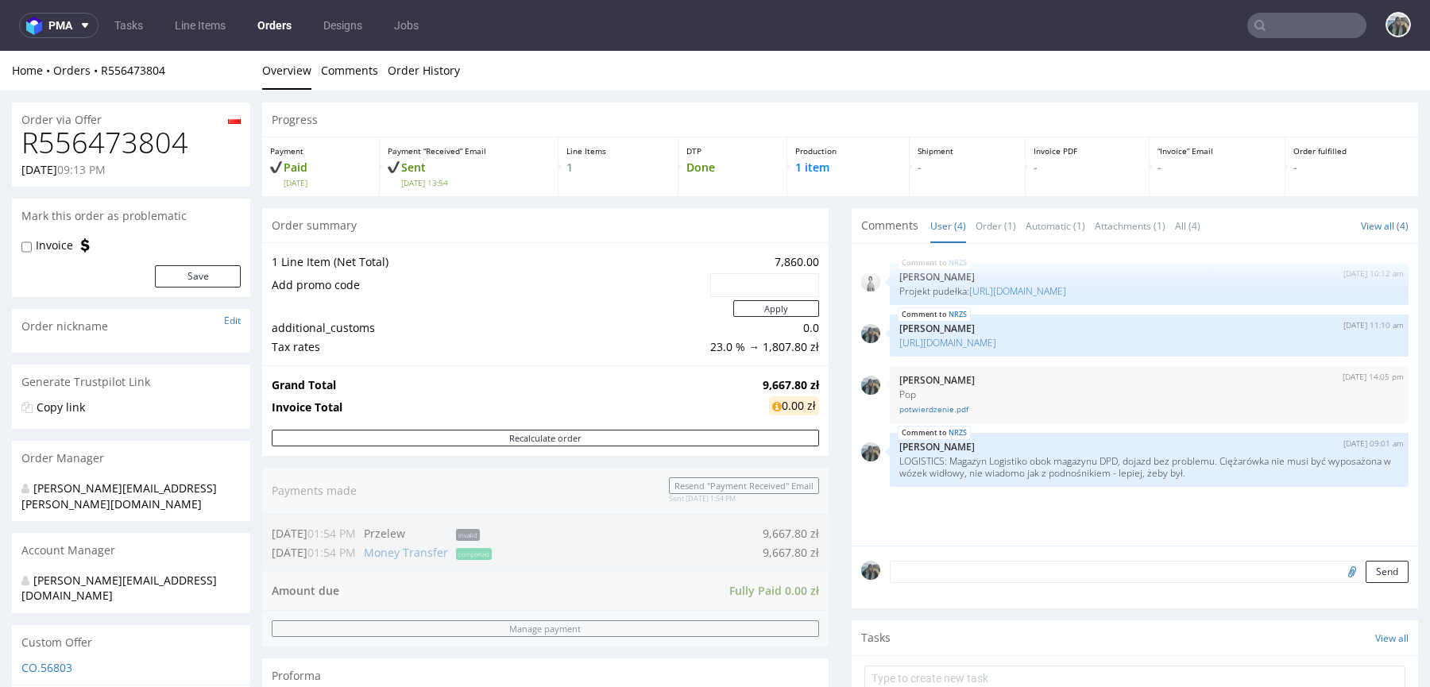
click at [159, 152] on h1 "R556473804" at bounding box center [130, 143] width 219 height 32
click at [158, 151] on h1 "R556473804" at bounding box center [130, 143] width 219 height 32
copy h1 "R556473804"
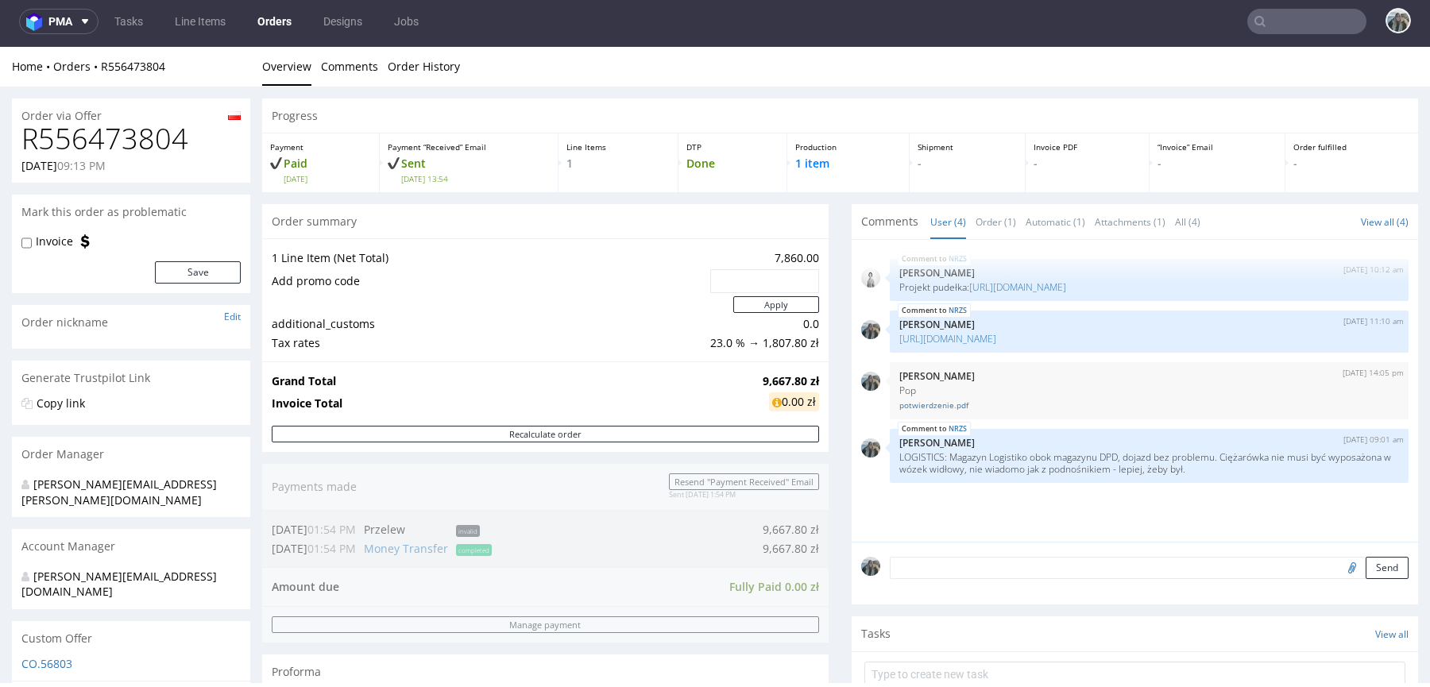
click at [159, 138] on h1 "R556473804" at bounding box center [130, 139] width 219 height 32
click at [158, 138] on h1 "R556473804" at bounding box center [130, 139] width 219 height 32
copy h1 "R556473804"
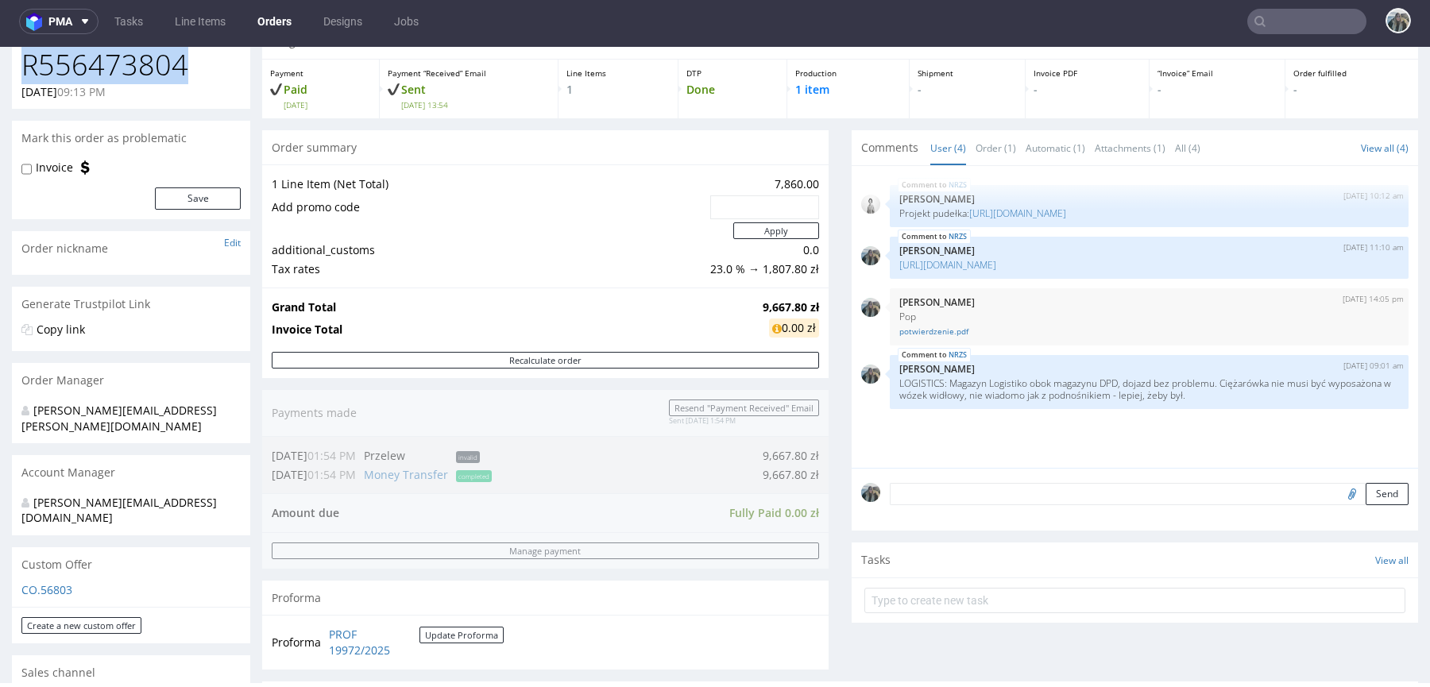
scroll to position [327, 0]
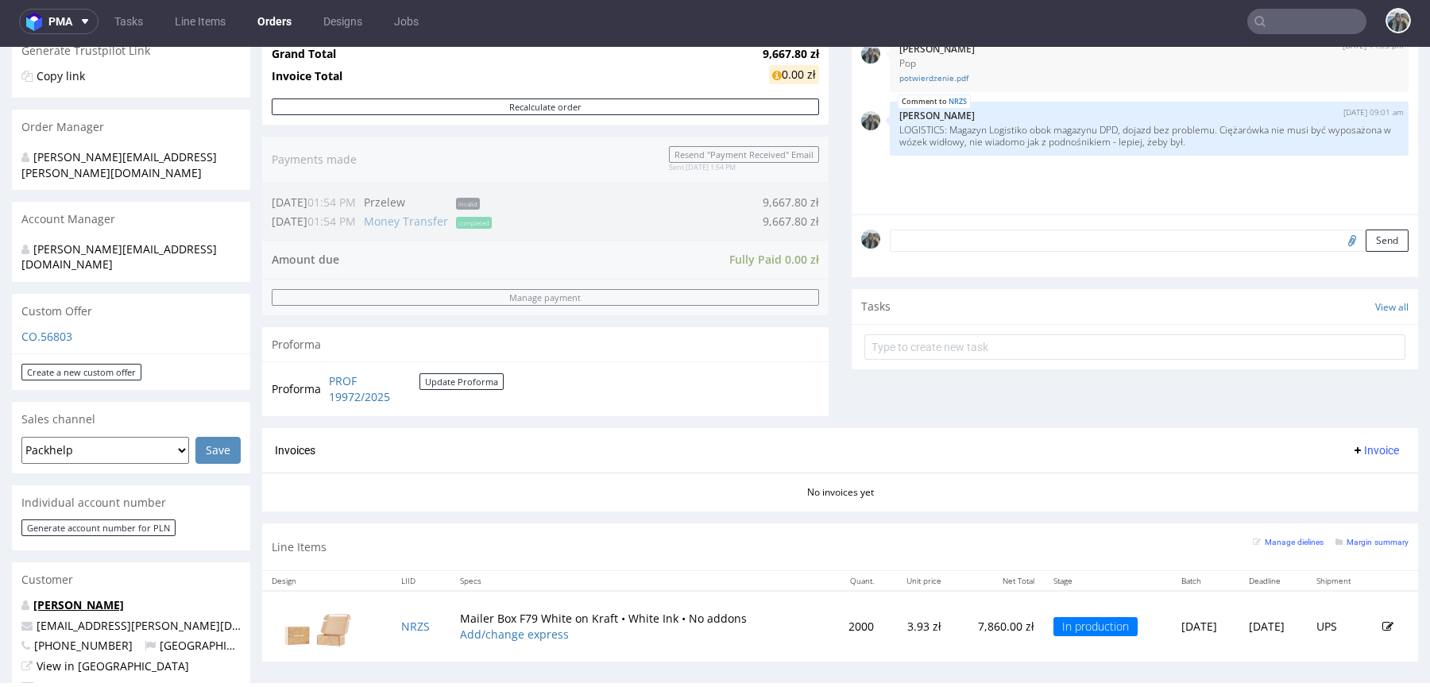
click at [95, 597] on link "[PERSON_NAME]" at bounding box center [78, 604] width 91 height 15
click at [401, 631] on td "NRZS" at bounding box center [421, 626] width 59 height 71
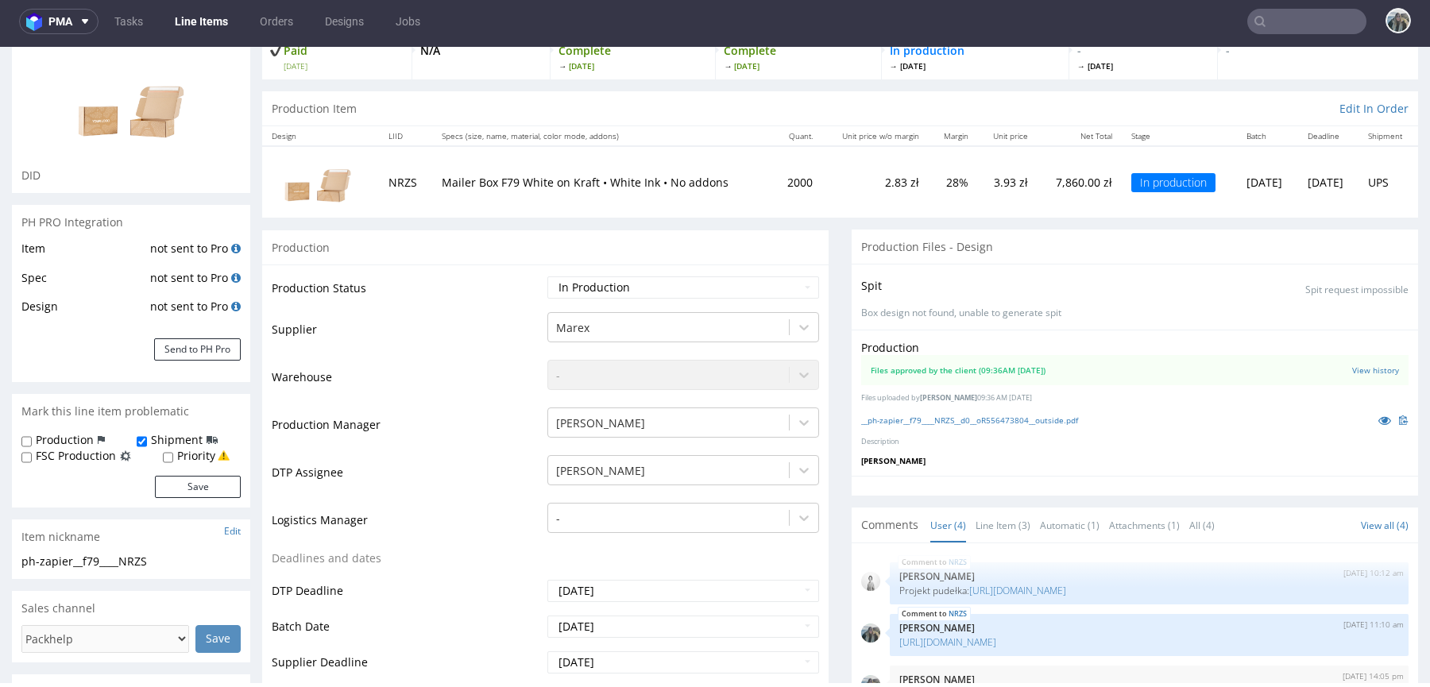
scroll to position [29, 0]
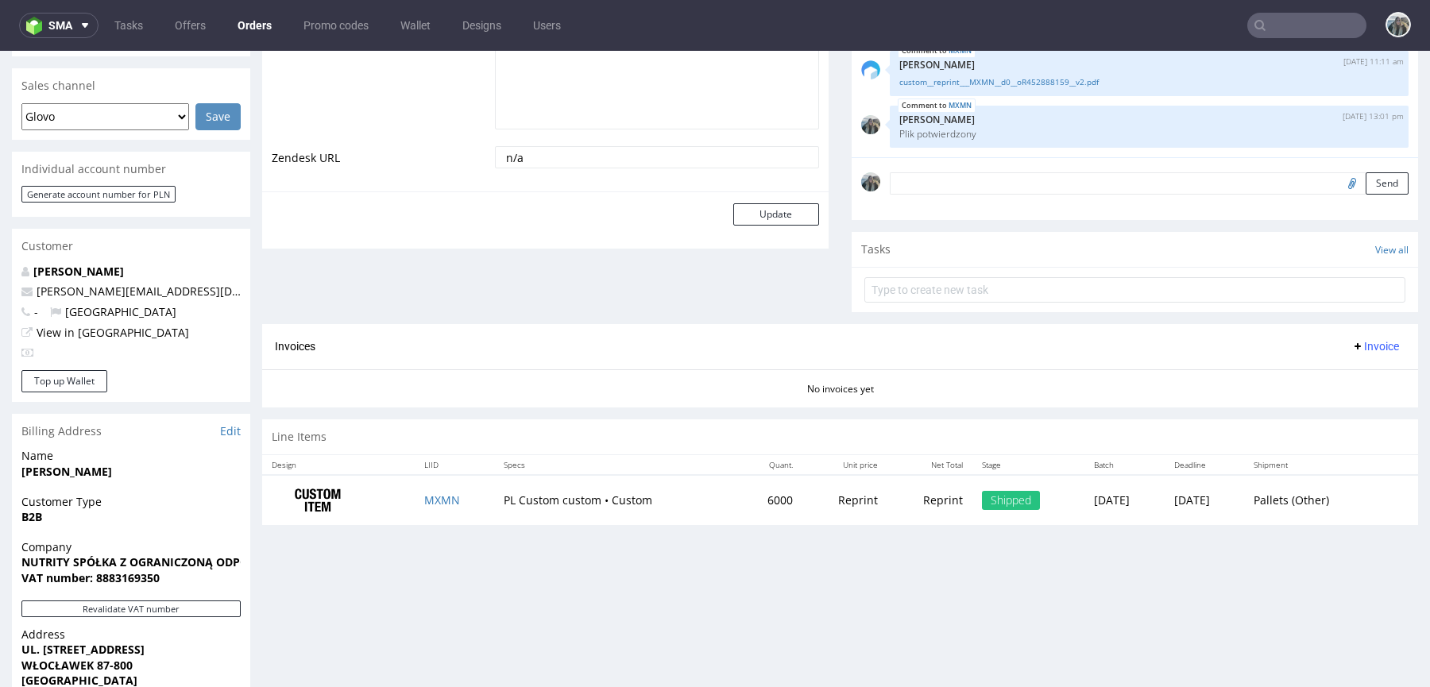
scroll to position [465, 0]
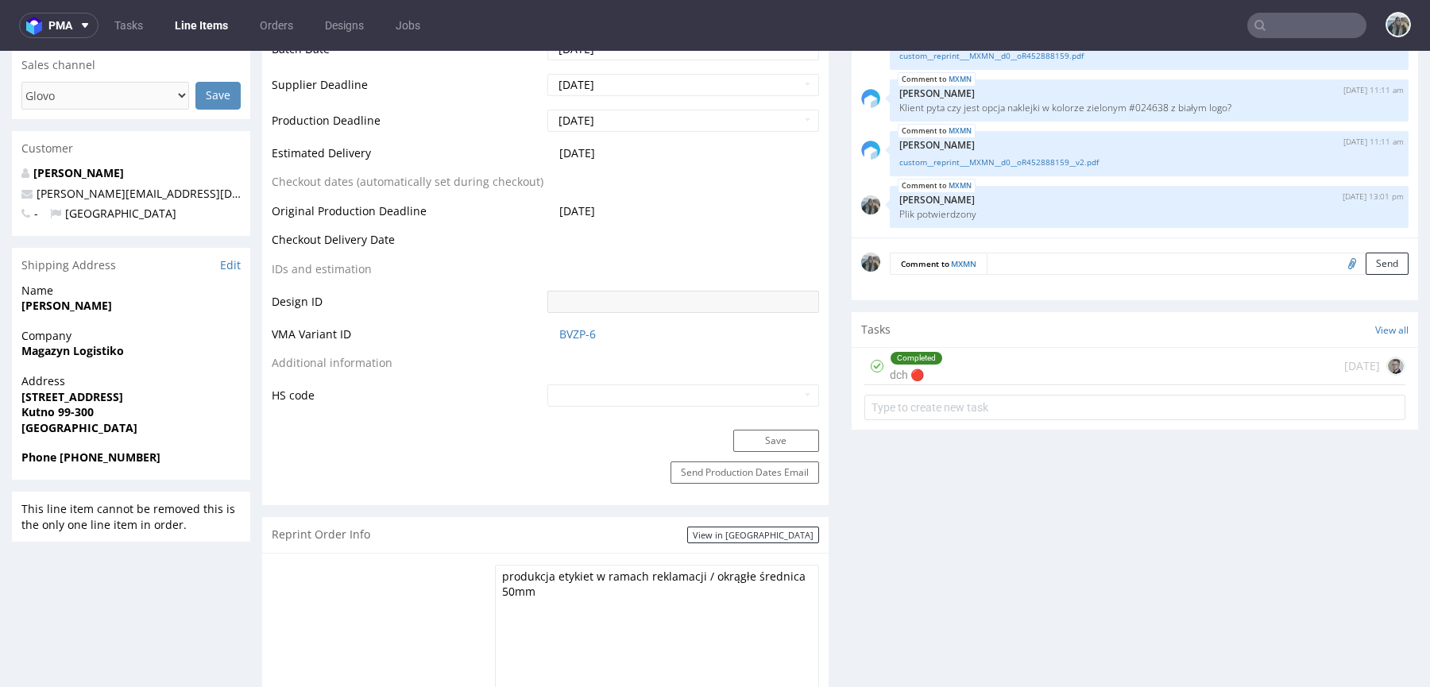
scroll to position [306, 0]
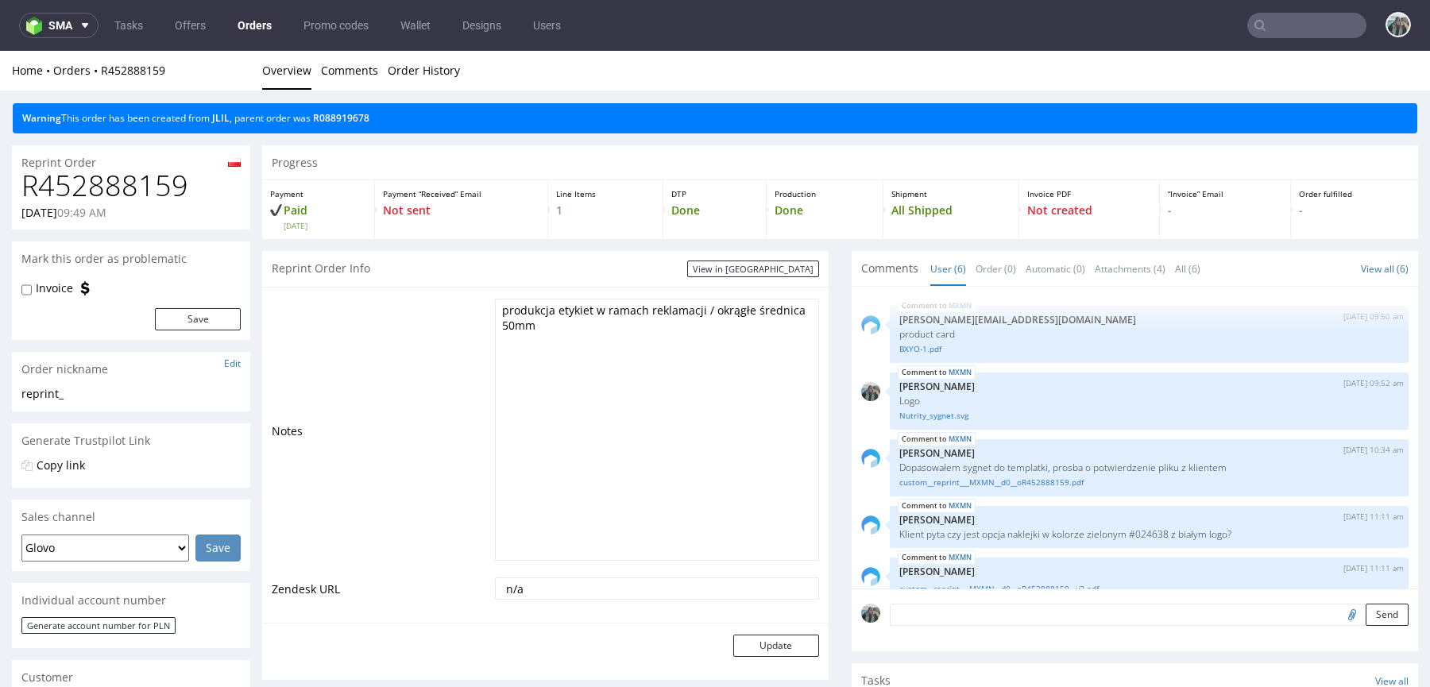
scroll to position [75, 0]
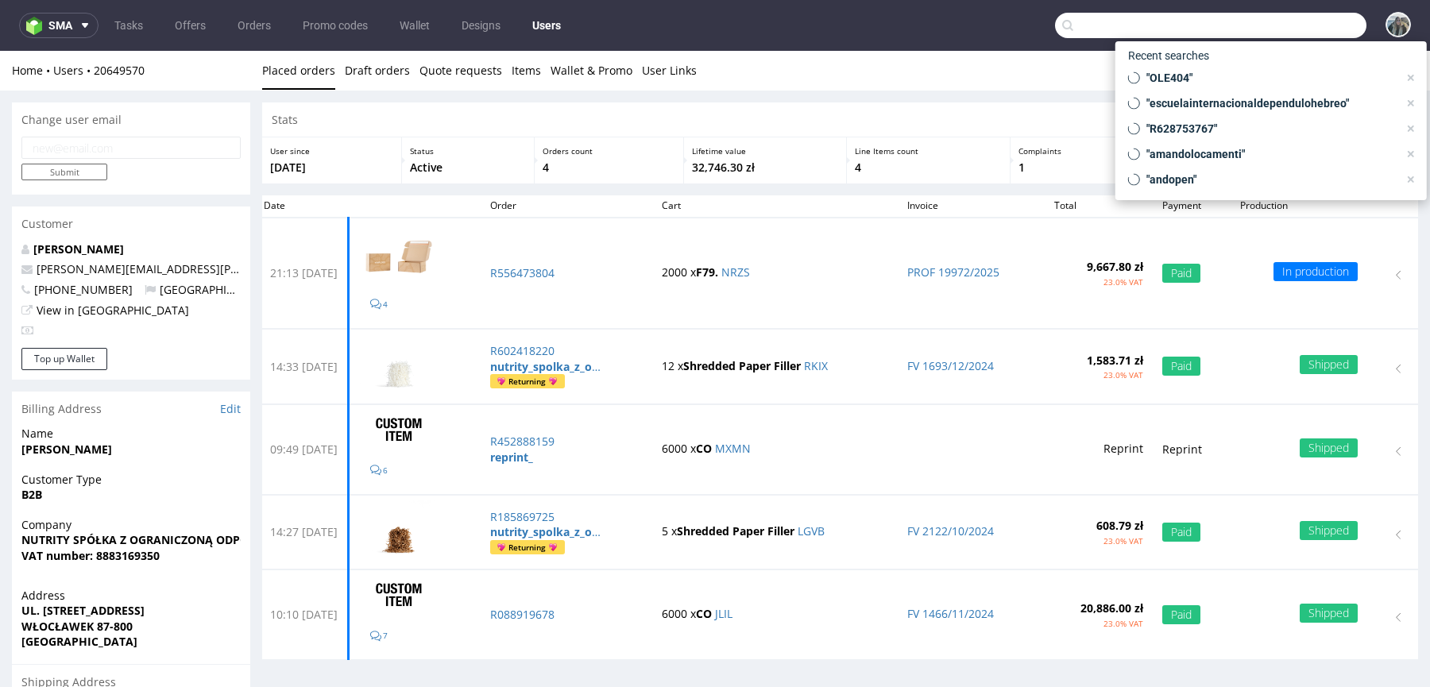
click at [1272, 30] on input "text" at bounding box center [1210, 25] width 311 height 25
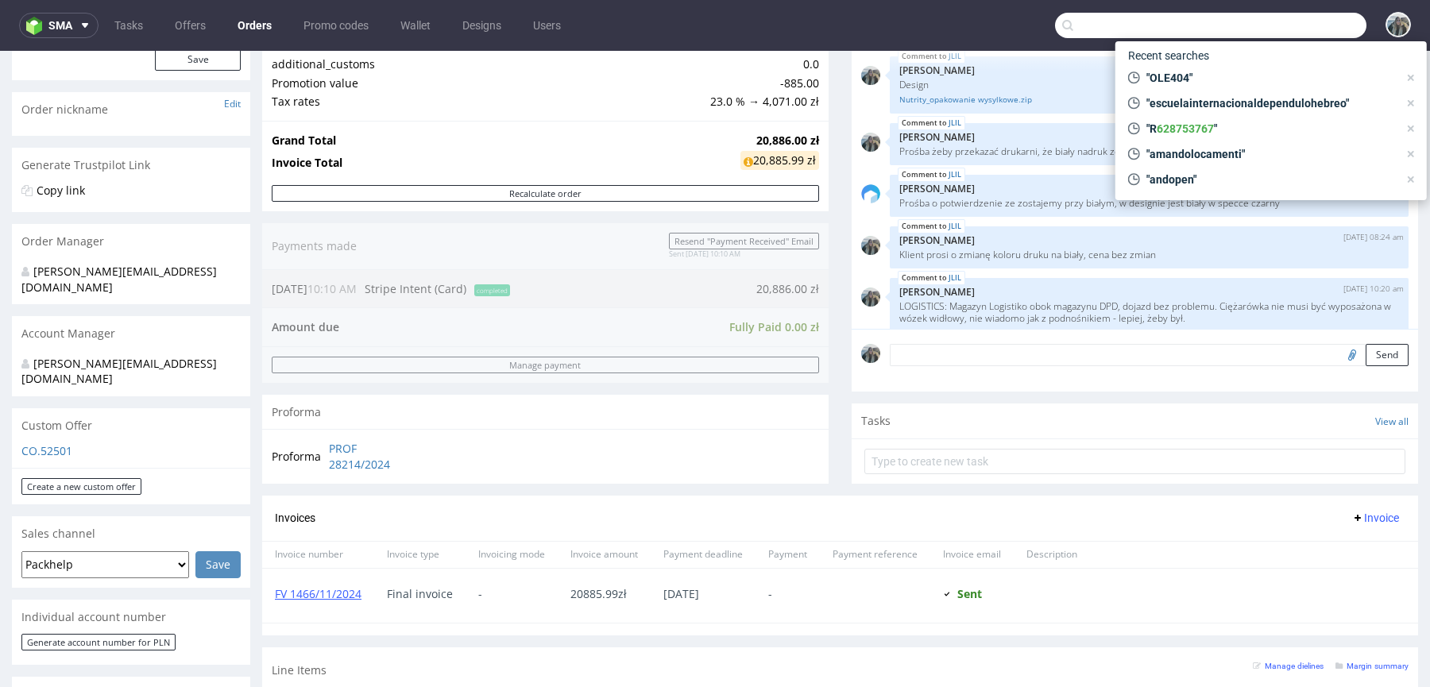
scroll to position [135, 0]
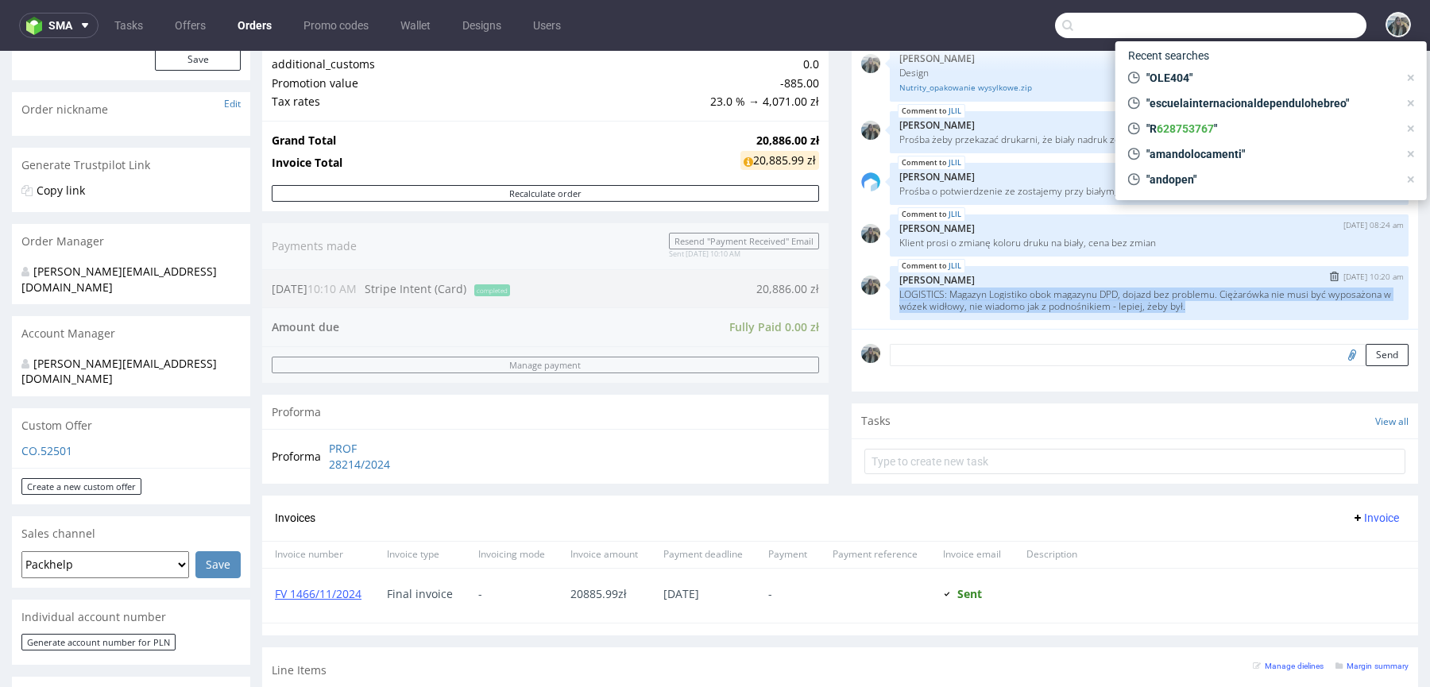
drag, startPoint x: 1262, startPoint y: 307, endPoint x: 890, endPoint y: 289, distance: 373.0
click at [890, 289] on div "JLIL [DATE] 10:20 am [PERSON_NAME] LOGISTICS: Magazyn Logistiko obok magazynu D…" at bounding box center [1149, 293] width 519 height 54
copy p "LOGISTICS: Magazyn Logistiko obok magazynu DPD, dojazd bez problemu. Ciężarówka…"
